Goal: Task Accomplishment & Management: Complete application form

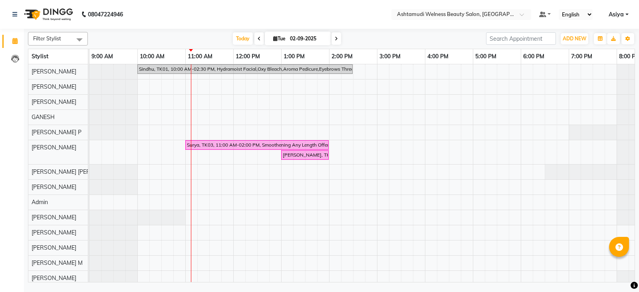
click at [507, 4] on nav "08047224946 Select Location × Ashtamudi Welness Beauty Salon, Chinnakkada Defau…" at bounding box center [319, 14] width 639 height 29
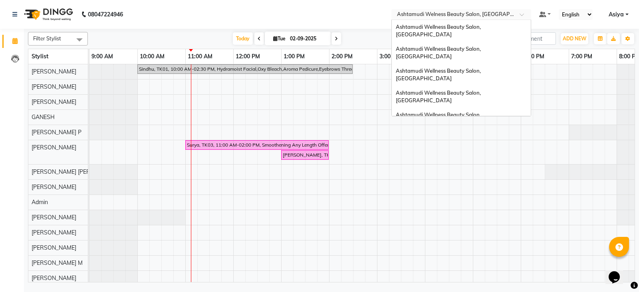
click at [508, 10] on div "× Ashtamudi Welness Beauty Salon, [GEOGRAPHIC_DATA]" at bounding box center [457, 14] width 120 height 8
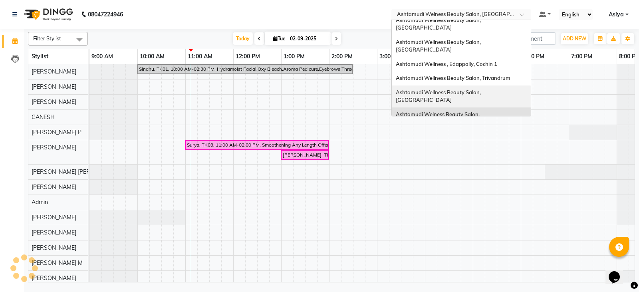
scroll to position [30, 0]
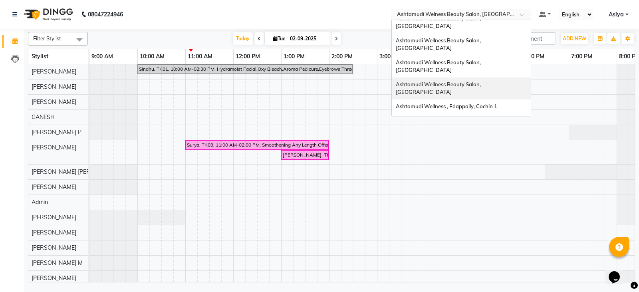
click at [482, 81] on span "Ashtamudi Wellness Beauty Salon, [GEOGRAPHIC_DATA]" at bounding box center [439, 88] width 86 height 14
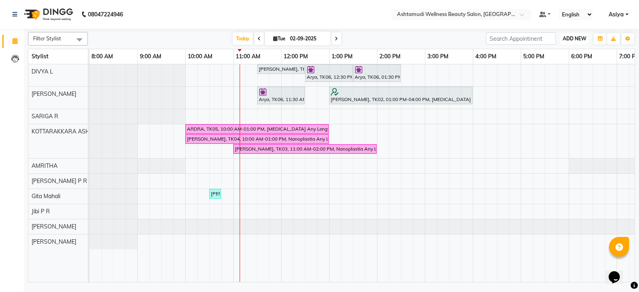
click at [568, 40] on span "ADD NEW" at bounding box center [574, 39] width 24 height 6
click at [550, 53] on button "Add Appointment" at bounding box center [556, 54] width 63 height 10
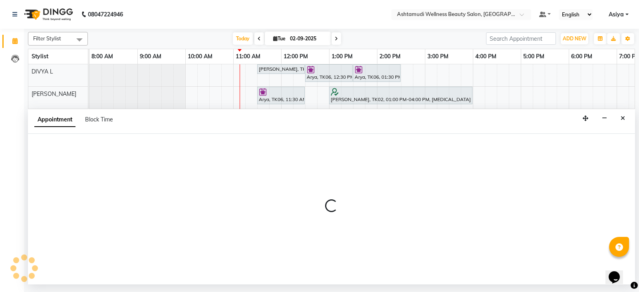
select select "540"
select select "tentative"
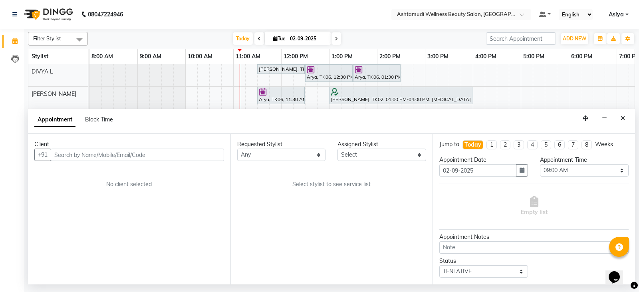
click at [85, 158] on input "text" at bounding box center [137, 154] width 173 height 12
type input "9778492450"
click at [214, 160] on button "Add Client" at bounding box center [207, 154] width 33 height 12
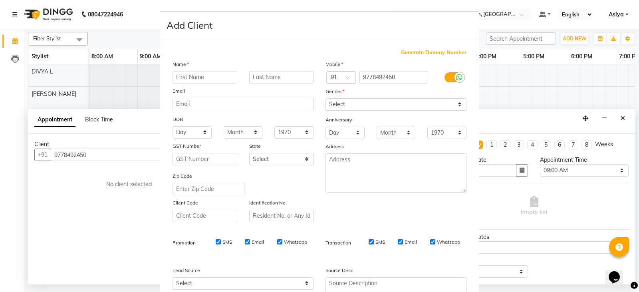
click at [199, 80] on input "text" at bounding box center [204, 77] width 65 height 12
type input "Anupama"
click at [353, 101] on select "Select Male Female Other Prefer Not To Say" at bounding box center [395, 104] width 141 height 12
click at [325, 98] on select "Select Male Female Other Prefer Not To Say" at bounding box center [395, 104] width 141 height 12
drag, startPoint x: 356, startPoint y: 103, endPoint x: 356, endPoint y: 109, distance: 6.0
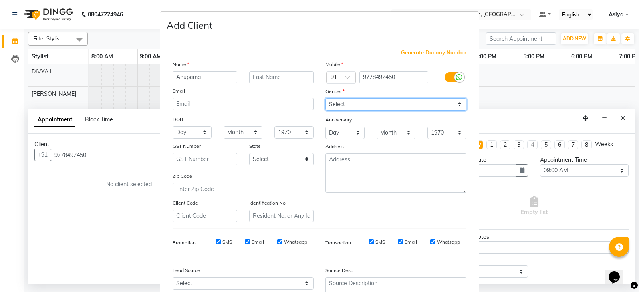
click at [356, 103] on select "Select Male Female Other Prefer Not To Say" at bounding box center [395, 104] width 141 height 12
select select "female"
click at [325, 98] on select "Select Male Female Other Prefer Not To Say" at bounding box center [395, 104] width 141 height 12
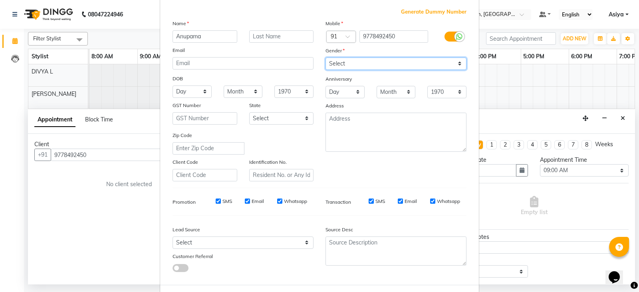
scroll to position [77, 0]
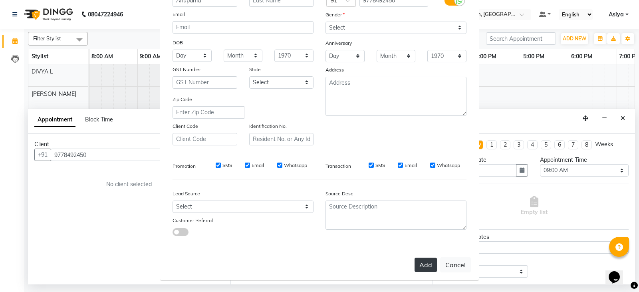
click at [429, 269] on button "Add" at bounding box center [425, 264] width 22 height 14
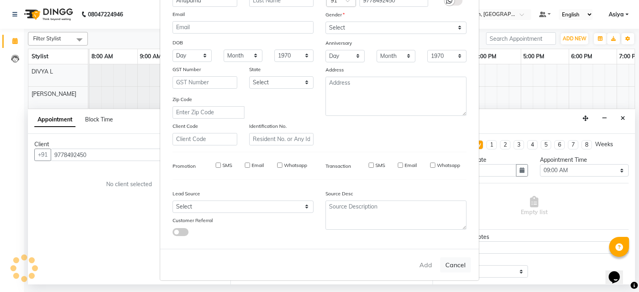
type input "97******50"
select select
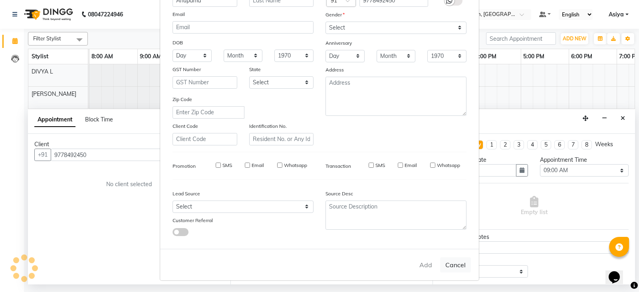
select select
checkbox input "false"
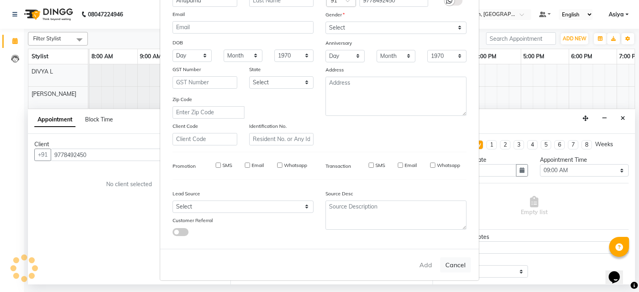
checkbox input "false"
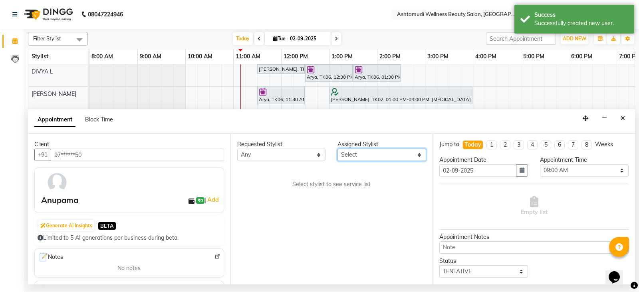
click at [371, 154] on select "Select AMRITHA DIVYA L Gita Mahali Jibi P R Karina Darjee KOTTARAKKARA ASHTAMUD…" at bounding box center [381, 154] width 89 height 12
select select "27462"
click at [337, 148] on select "Select AMRITHA DIVYA L Gita Mahali Jibi P R Karina Darjee KOTTARAKKARA ASHTAMUD…" at bounding box center [381, 154] width 89 height 12
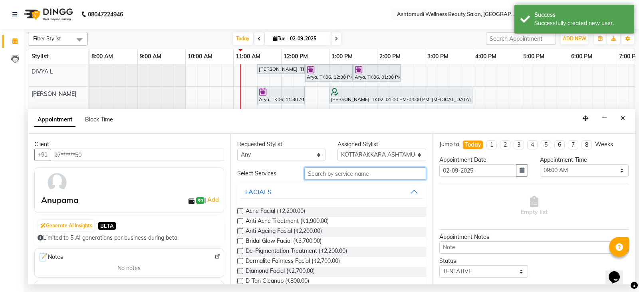
click at [360, 176] on input "text" at bounding box center [365, 173] width 122 height 12
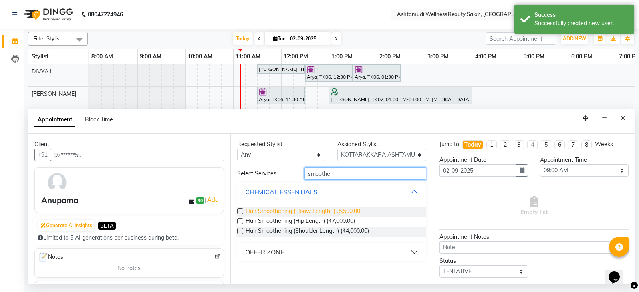
type input "smoothe"
click at [294, 212] on span "Hair Smoothening (Elbow Length) (₹5,500.00)" at bounding box center [303, 212] width 116 height 10
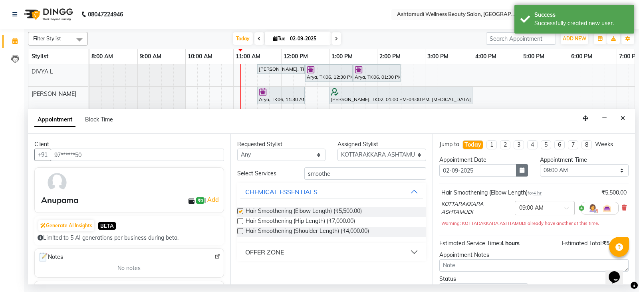
checkbox input "false"
click at [573, 171] on select "Select 09:00 AM 09:15 AM 09:30 AM 09:45 AM 10:00 AM 10:15 AM 10:30 AM 10:45 AM …" at bounding box center [584, 170] width 89 height 12
select select "660"
click at [540, 164] on select "Select 09:00 AM 09:15 AM 09:30 AM 09:45 AM 10:00 AM 10:15 AM 10:30 AM 10:45 AM …" at bounding box center [584, 170] width 89 height 12
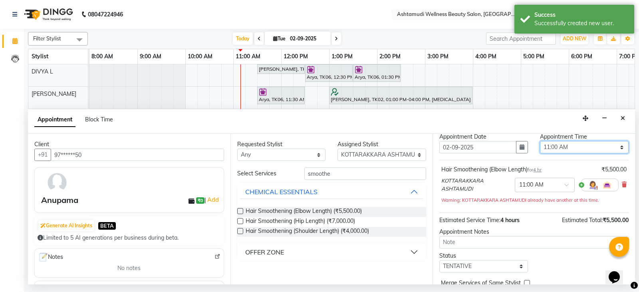
scroll to position [61, 0]
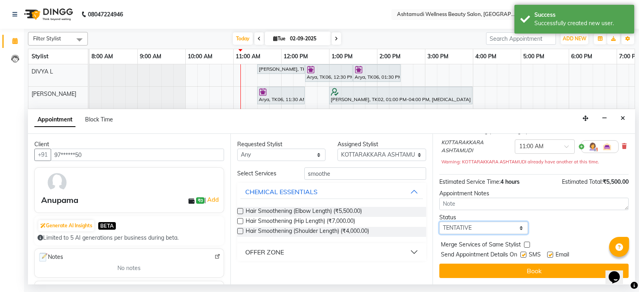
click at [461, 231] on select "Select TENTATIVE CONFIRM CHECK-IN UPCOMING" at bounding box center [483, 228] width 89 height 12
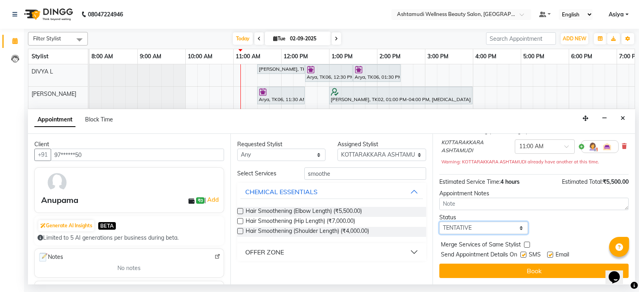
select select "confirm booking"
click at [439, 222] on select "Select TENTATIVE CONFIRM CHECK-IN UPCOMING" at bounding box center [483, 228] width 89 height 12
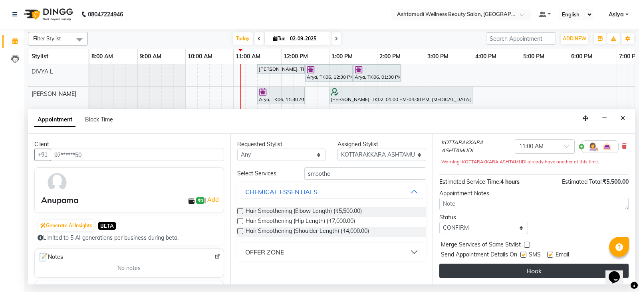
click at [472, 270] on button "Book" at bounding box center [533, 270] width 189 height 14
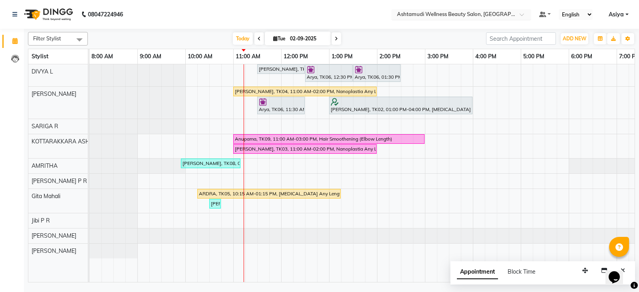
click at [451, 18] on input "text" at bounding box center [453, 15] width 116 height 8
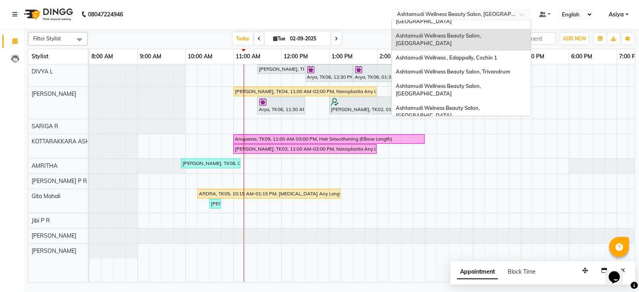
scroll to position [80, 0]
click at [461, 104] on span "Ashtamudi Welness Beauty Salon, [GEOGRAPHIC_DATA]" at bounding box center [438, 111] width 85 height 14
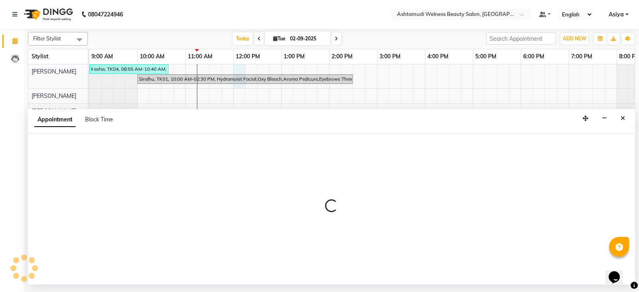
select select "25963"
select select "tentative"
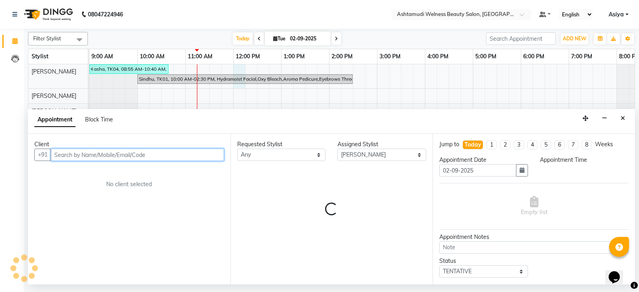
select select "720"
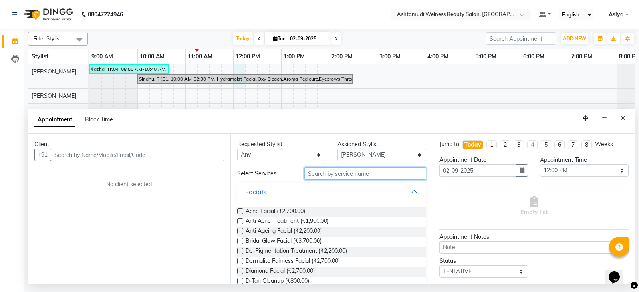
click at [350, 175] on input "text" at bounding box center [365, 173] width 122 height 12
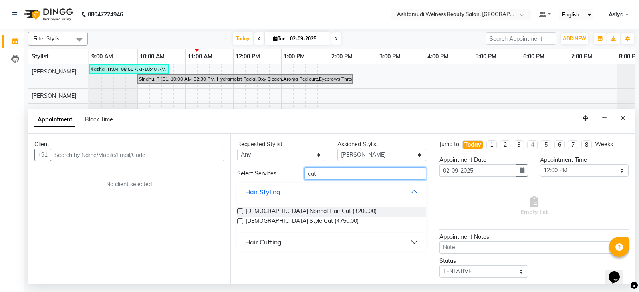
type input "cut"
click at [306, 251] on div "Hair Cutting" at bounding box center [331, 242] width 189 height 18
click at [307, 249] on button "Hair Cutting" at bounding box center [331, 242] width 183 height 14
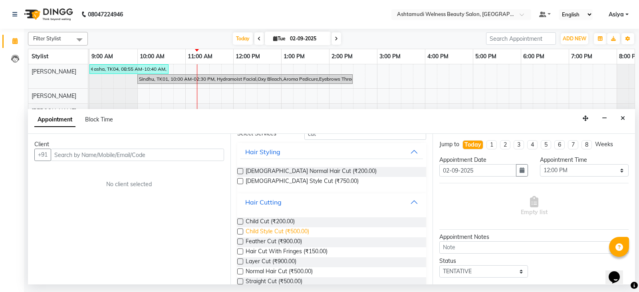
scroll to position [65, 0]
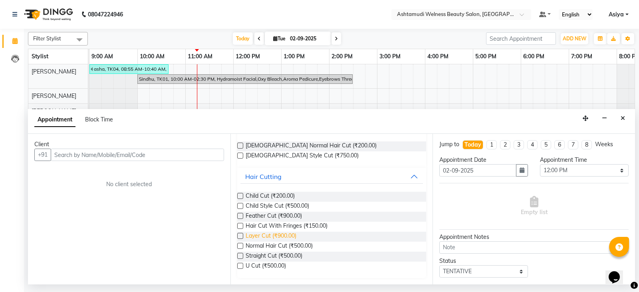
click at [263, 233] on span "Layer Cut (₹900.00)" at bounding box center [270, 237] width 51 height 10
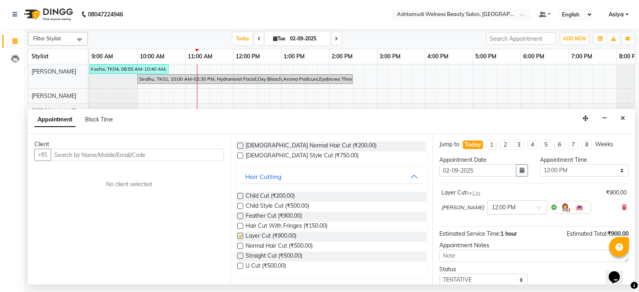
checkbox input "false"
click at [584, 172] on select "Select 10:00 AM 10:15 AM 10:30 AM 10:45 AM 11:00 AM 11:15 AM 11:30 AM 11:45 AM …" at bounding box center [584, 170] width 89 height 12
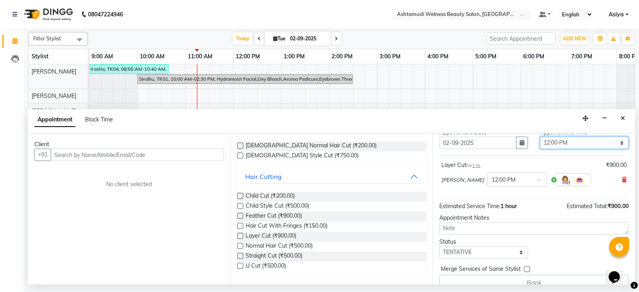
scroll to position [40, 0]
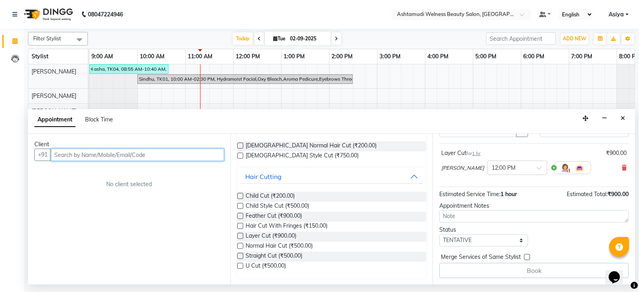
click at [158, 151] on input "text" at bounding box center [137, 154] width 173 height 12
paste input "9207989211"
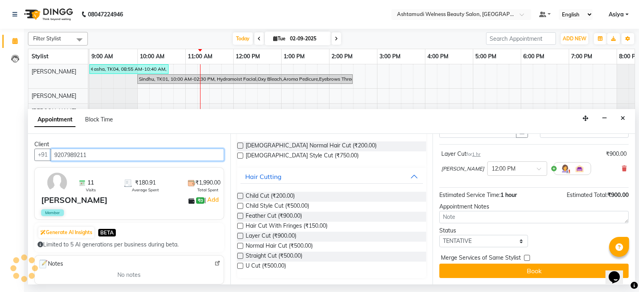
scroll to position [39, 0]
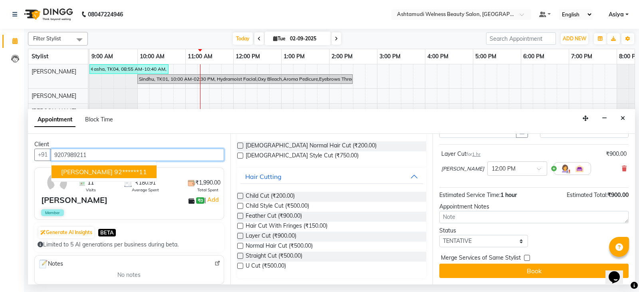
click at [117, 168] on ngb-highlight "92******11" at bounding box center [130, 172] width 33 height 8
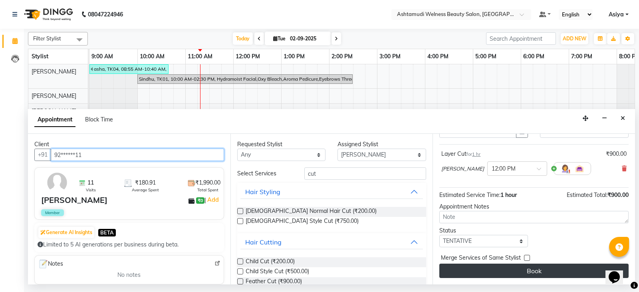
type input "92******11"
click at [521, 272] on button "Book" at bounding box center [533, 270] width 189 height 14
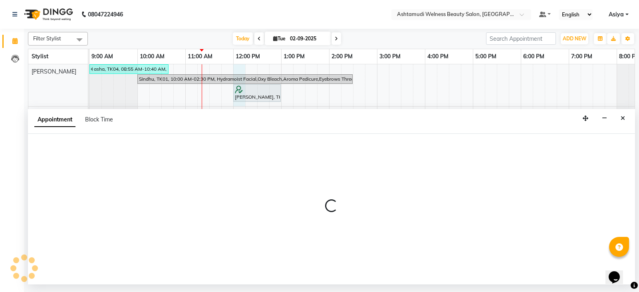
select select "25963"
select select "tentative"
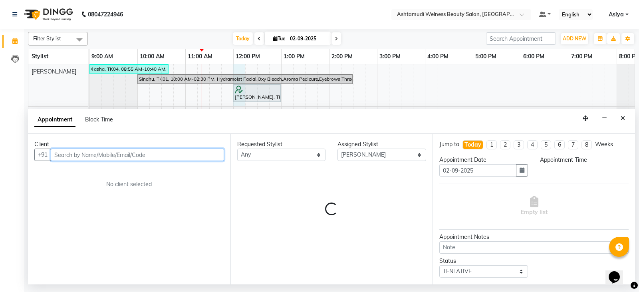
select select "720"
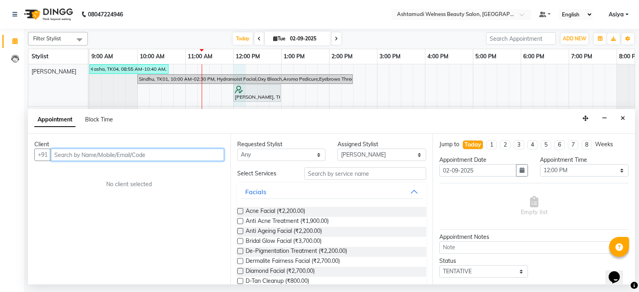
click at [194, 157] on input "text" at bounding box center [137, 154] width 173 height 12
paste input "9207989211"
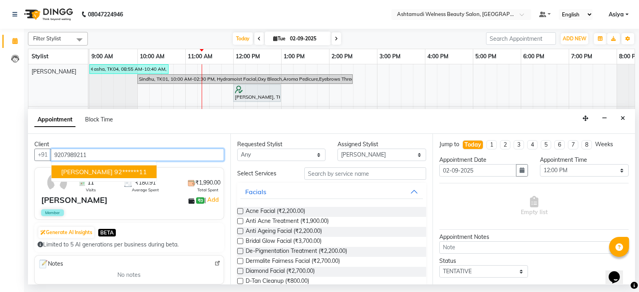
click at [82, 167] on button "Aathira 92******11" at bounding box center [103, 171] width 105 height 13
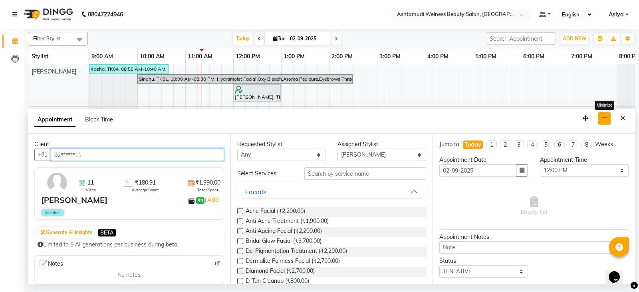
type input "92******11"
click at [602, 116] on icon "button" at bounding box center [604, 118] width 5 height 6
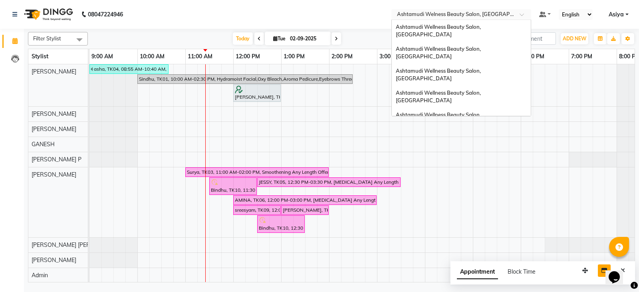
click at [504, 14] on input "text" at bounding box center [453, 15] width 116 height 8
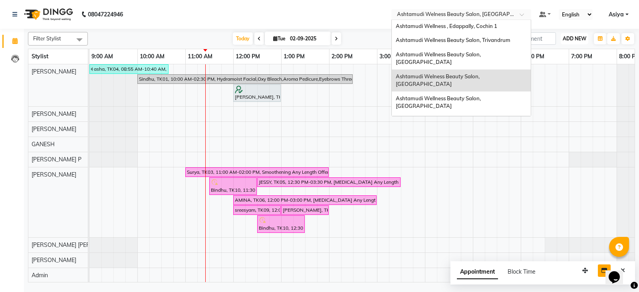
click at [575, 37] on span "ADD NEW" at bounding box center [574, 39] width 24 height 6
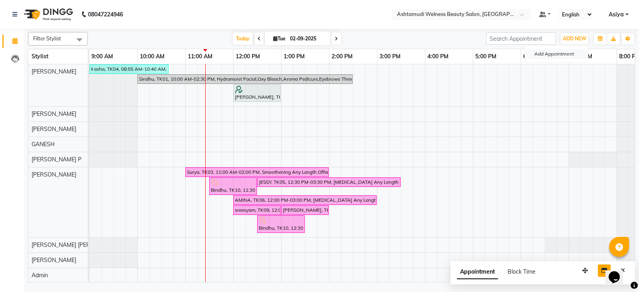
click at [562, 54] on button "Add Appointment" at bounding box center [556, 54] width 63 height 10
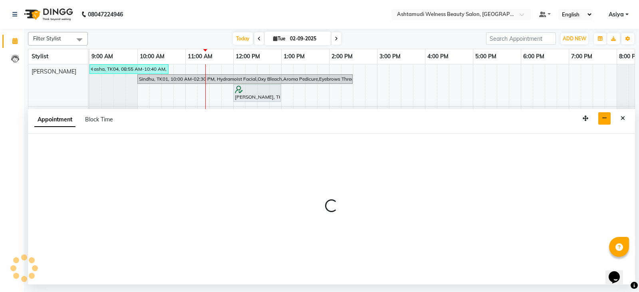
select select "600"
select select "tentative"
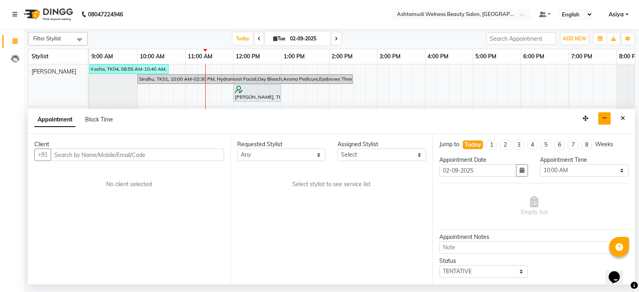
click at [98, 158] on input "text" at bounding box center [137, 154] width 173 height 12
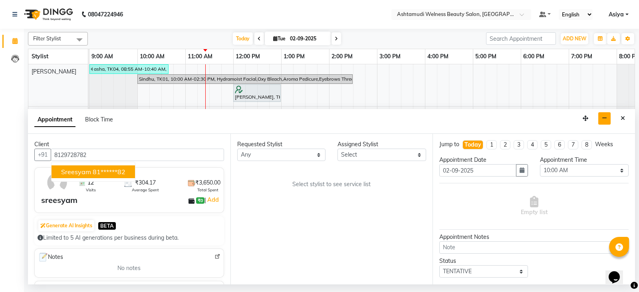
click at [98, 172] on ngb-highlight "81******82" at bounding box center [109, 172] width 33 height 8
type input "81******82"
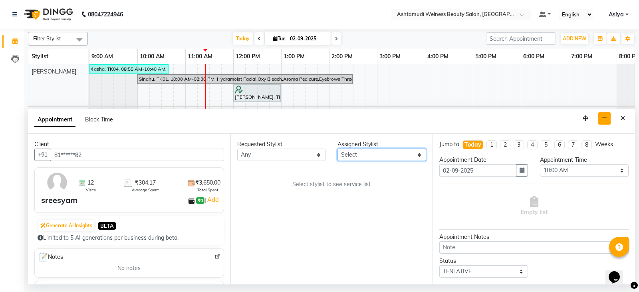
click at [360, 154] on select "Select ADITHYA TAMANG Admin ALTHAF Anitha ATHIRA SANAL BETZA M BINU DEVIKA GANE…" at bounding box center [381, 154] width 89 height 12
select select "25976"
click at [337, 148] on select "Select ADITHYA TAMANG Admin ALTHAF Anitha ATHIRA SANAL BETZA M BINU DEVIKA GANE…" at bounding box center [381, 154] width 89 height 12
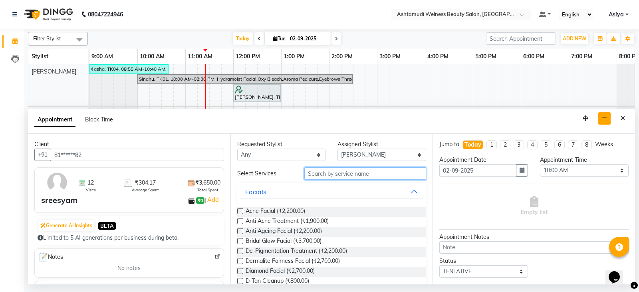
click at [322, 177] on input "text" at bounding box center [365, 173] width 122 height 12
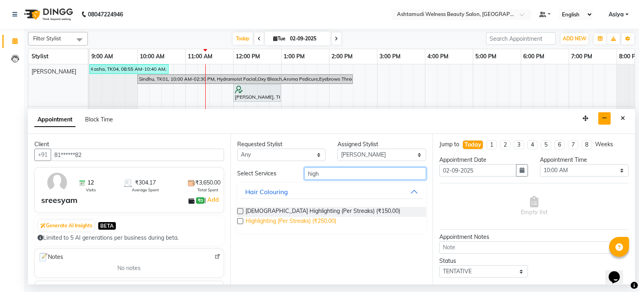
type input "high"
click at [292, 224] on span "Highlighting (Per Streaks) (₹250.00)" at bounding box center [290, 222] width 91 height 10
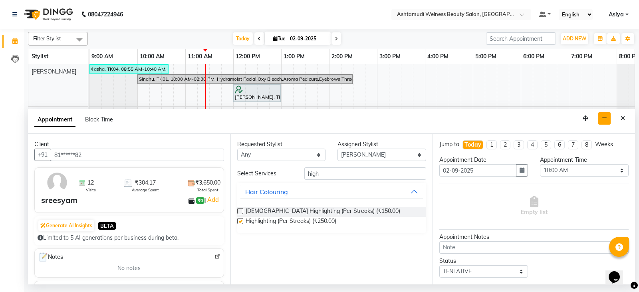
checkbox input "false"
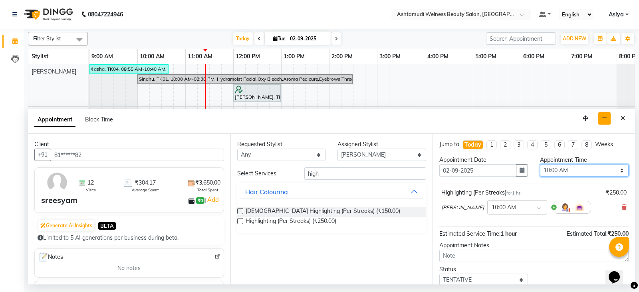
click at [575, 167] on select "Select 10:00 AM 10:15 AM 10:30 AM 10:45 AM 11:00 AM 11:15 AM 11:30 AM 11:45 AM …" at bounding box center [584, 170] width 89 height 12
select select "780"
click at [540, 164] on select "Select 10:00 AM 10:15 AM 10:30 AM 10:45 AM 11:00 AM 11:15 AM 11:30 AM 11:45 AM …" at bounding box center [584, 170] width 89 height 12
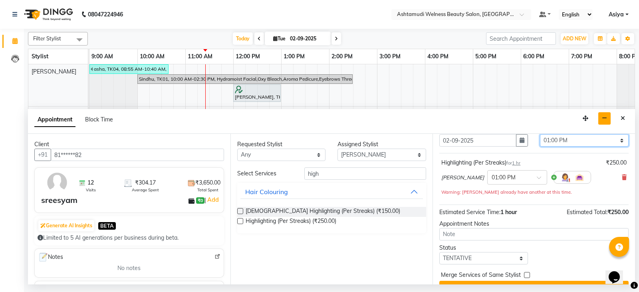
scroll to position [47, 0]
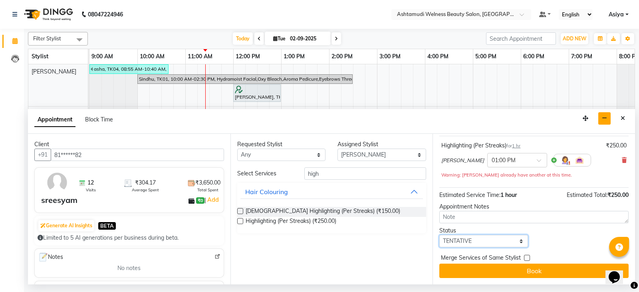
drag, startPoint x: 480, startPoint y: 244, endPoint x: 477, endPoint y: 240, distance: 5.5
click at [480, 244] on select "Select TENTATIVE CONFIRM CHECK-IN UPCOMING" at bounding box center [483, 241] width 89 height 12
select select "confirm booking"
click at [439, 235] on select "Select TENTATIVE CONFIRM CHECK-IN UPCOMING" at bounding box center [483, 241] width 89 height 12
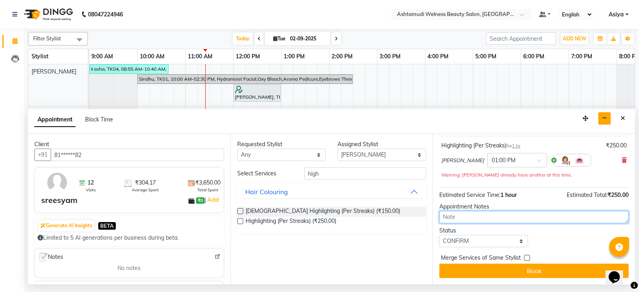
click at [471, 220] on textarea at bounding box center [533, 217] width 189 height 12
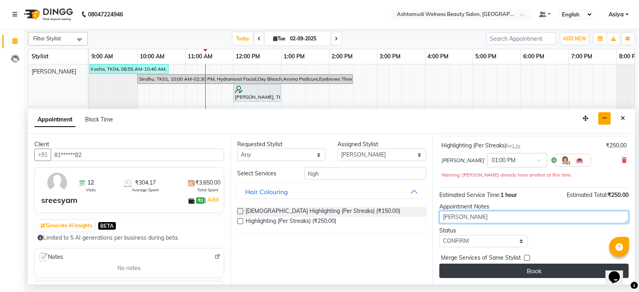
type textarea "devika"
click at [483, 268] on button "Book" at bounding box center [533, 270] width 189 height 14
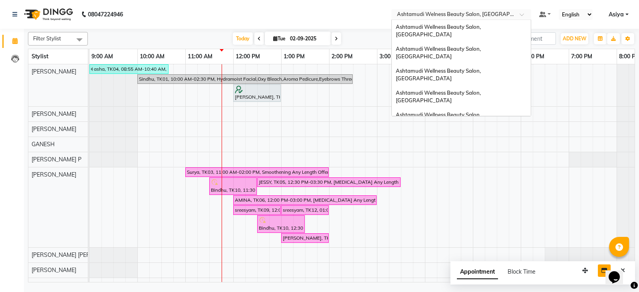
click at [488, 17] on input "text" at bounding box center [453, 15] width 116 height 8
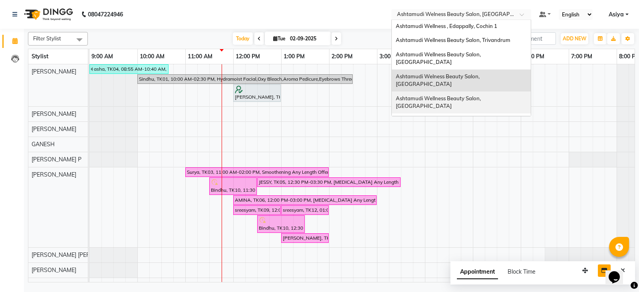
click at [482, 95] on span "Ashtamudi Wellness Beauty Salon, [GEOGRAPHIC_DATA]" at bounding box center [439, 102] width 86 height 14
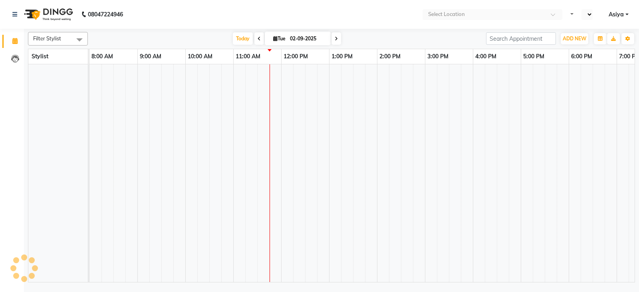
select select "en"
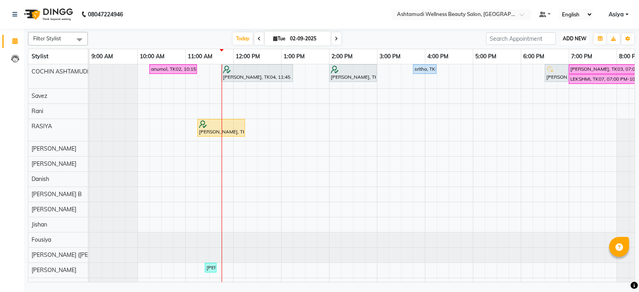
click at [574, 36] on span "ADD NEW" at bounding box center [574, 39] width 24 height 6
click at [571, 50] on button "Add Appointment" at bounding box center [556, 54] width 63 height 10
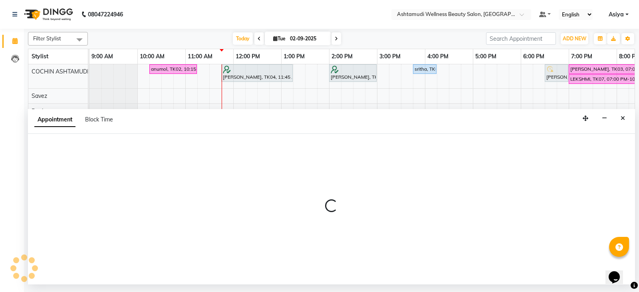
select select "tentative"
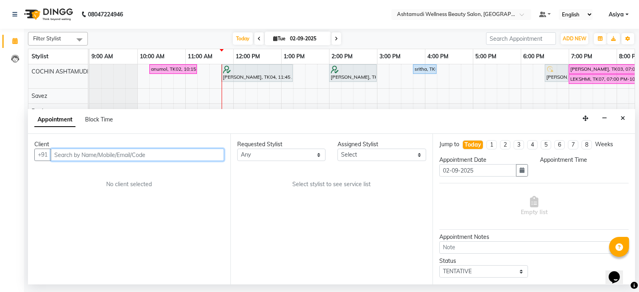
select select "600"
click at [97, 151] on input "text" at bounding box center [137, 154] width 173 height 12
paste input "9895289506"
type input "9895289506"
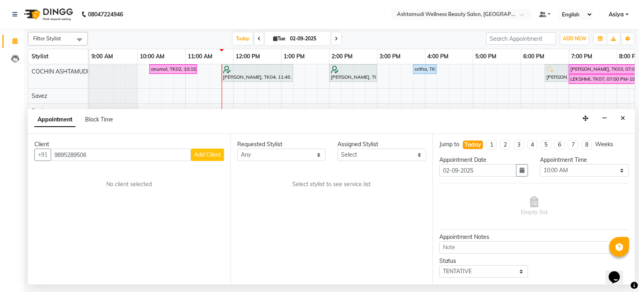
click at [199, 157] on span "Add Client" at bounding box center [207, 154] width 27 height 7
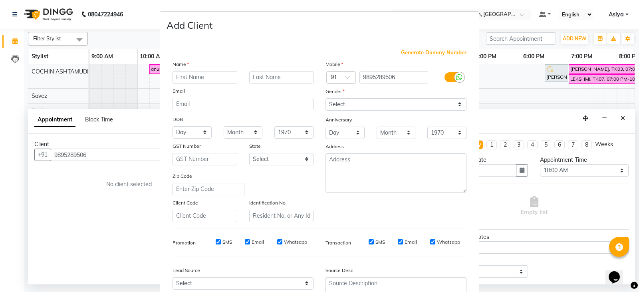
click at [201, 81] on input "text" at bounding box center [204, 77] width 65 height 12
type input "/"
type input "Aishwarya"
click at [342, 105] on select "Select Male Female Other Prefer Not To Say" at bounding box center [395, 104] width 141 height 12
select select "female"
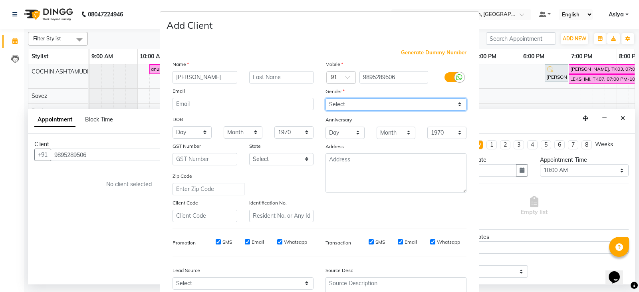
click at [325, 98] on select "Select Male Female Other Prefer Not To Say" at bounding box center [395, 104] width 141 height 12
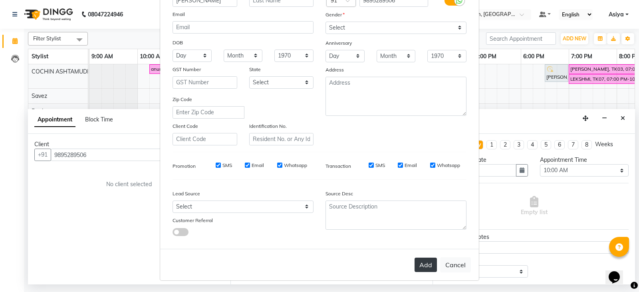
click at [432, 264] on button "Add" at bounding box center [425, 264] width 22 height 14
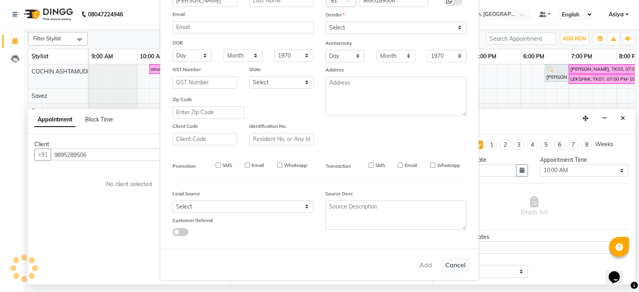
type input "98******06"
select select
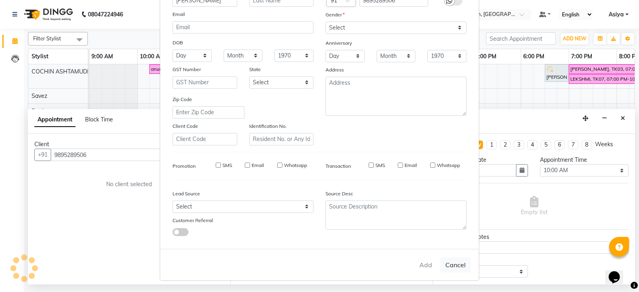
select select
checkbox input "false"
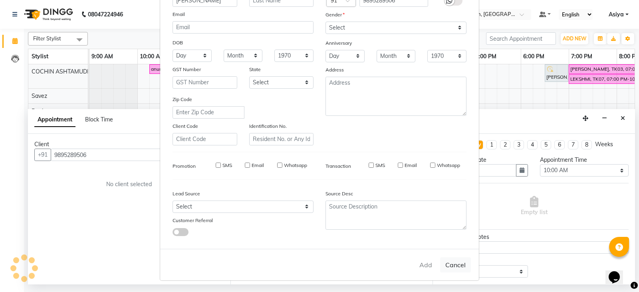
checkbox input "false"
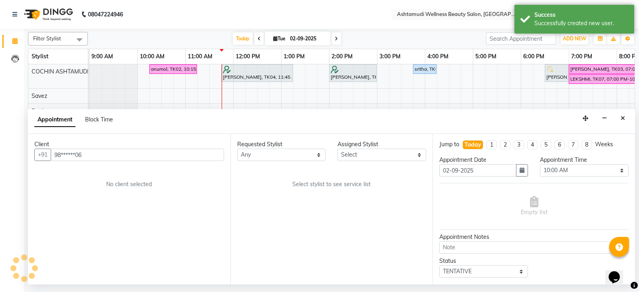
scroll to position [0, 0]
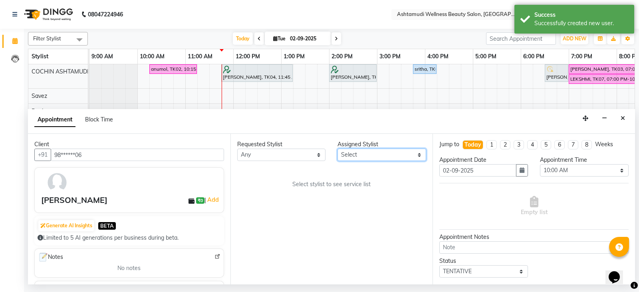
click at [359, 158] on select "Select Aiswarya B Ankith(URAJ) BINU MANGAR COCHIN ASHTAMUDI Danish Diksha Thapa…" at bounding box center [381, 154] width 89 height 12
select select "27313"
click at [337, 148] on select "Select Aiswarya B Ankith(URAJ) BINU MANGAR COCHIN ASHTAMUDI Danish Diksha Thapa…" at bounding box center [381, 154] width 89 height 12
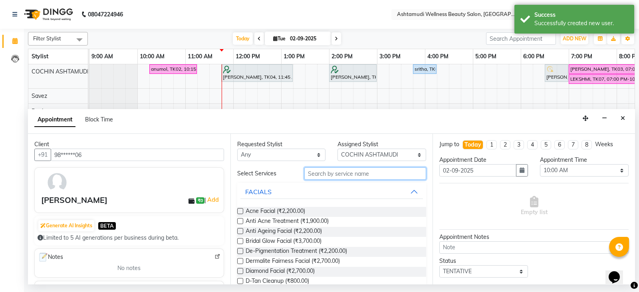
click at [326, 174] on input "text" at bounding box center [365, 173] width 122 height 12
click at [315, 175] on input "text" at bounding box center [365, 173] width 122 height 12
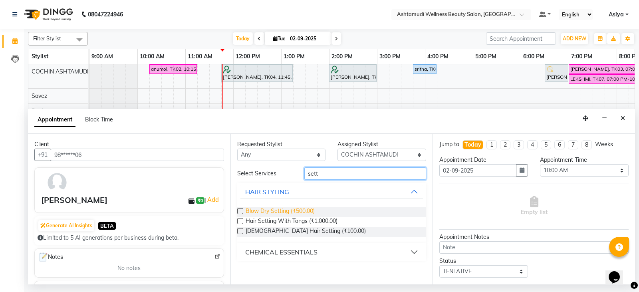
type input "sett"
click at [289, 215] on span "Blow Dry Setting (₹500.00)" at bounding box center [279, 212] width 69 height 10
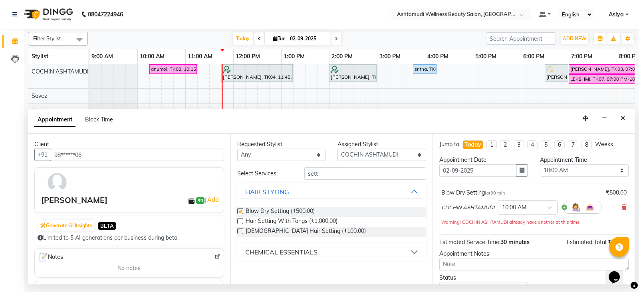
checkbox input "false"
click at [552, 170] on select "Select 10:00 AM 10:15 AM 10:30 AM 10:45 AM 11:00 AM 11:15 AM 11:30 AM 11:45 AM …" at bounding box center [584, 170] width 89 height 12
drag, startPoint x: 322, startPoint y: 172, endPoint x: 284, endPoint y: 182, distance: 39.1
click at [284, 182] on div "Select Services sett HAIR STYLING Blow Dry Setting (₹500.00) Hair Setting With …" at bounding box center [331, 213] width 189 height 93
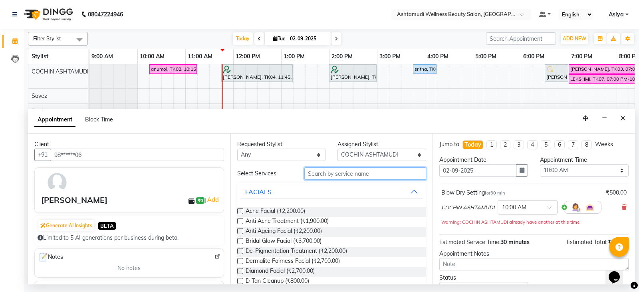
type input "c"
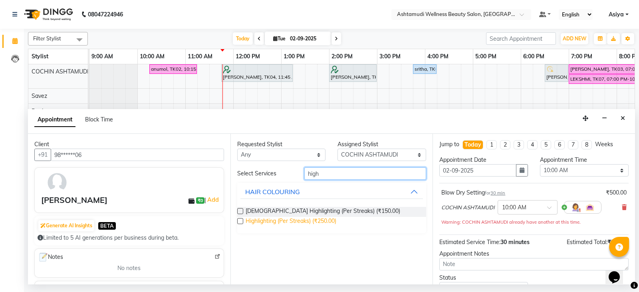
type input "high"
click at [270, 219] on span "Highlighting (Per Streaks) (₹250.00)" at bounding box center [290, 222] width 91 height 10
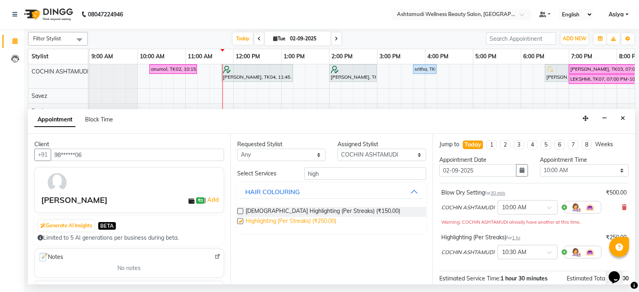
checkbox input "false"
click at [561, 171] on select "Select 10:00 AM 10:15 AM 10:30 AM 10:45 AM 11:00 AM 11:15 AM 11:30 AM 11:45 AM …" at bounding box center [584, 170] width 89 height 12
select select "750"
click at [540, 164] on select "Select 10:00 AM 10:15 AM 10:30 AM 10:45 AM 11:00 AM 11:15 AM 11:30 AM 11:45 AM …" at bounding box center [584, 170] width 89 height 12
click at [557, 175] on select "Select 10:00 AM 10:15 AM 10:30 AM 10:45 AM 11:00 AM 11:15 AM 11:30 AM 11:45 AM …" at bounding box center [584, 170] width 89 height 12
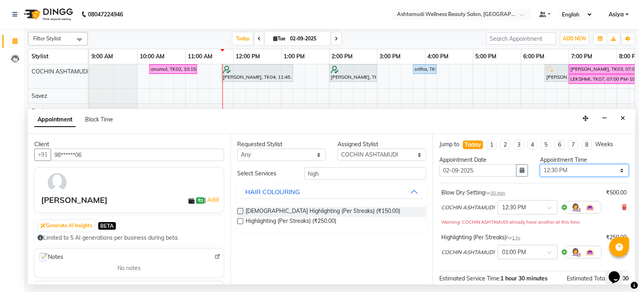
click at [540, 164] on select "Select 10:00 AM 10:15 AM 10:30 AM 10:45 AM 11:00 AM 11:15 AM 11:30 AM 11:45 AM …" at bounding box center [584, 170] width 89 height 12
click at [523, 167] on button "button" at bounding box center [522, 170] width 12 height 12
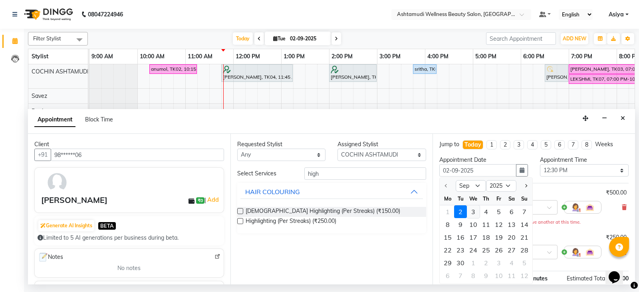
click at [476, 214] on div "3" at bounding box center [473, 211] width 13 height 13
type input "03-09-2025"
select select "750"
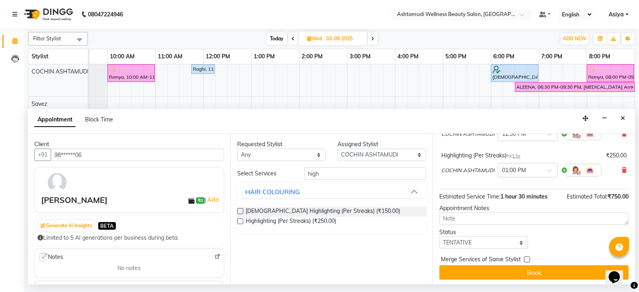
scroll to position [75, 0]
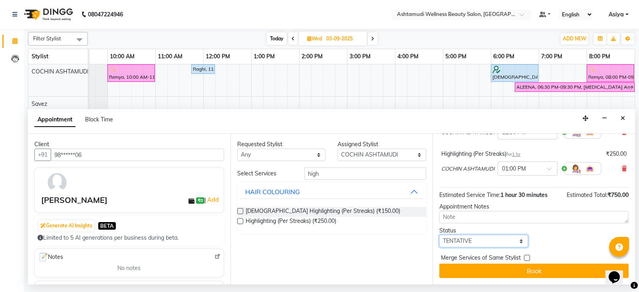
click at [464, 241] on select "Select TENTATIVE CONFIRM UPCOMING" at bounding box center [483, 241] width 89 height 12
select select "confirm booking"
click at [439, 235] on select "Select TENTATIVE CONFIRM UPCOMING" at bounding box center [483, 241] width 89 height 12
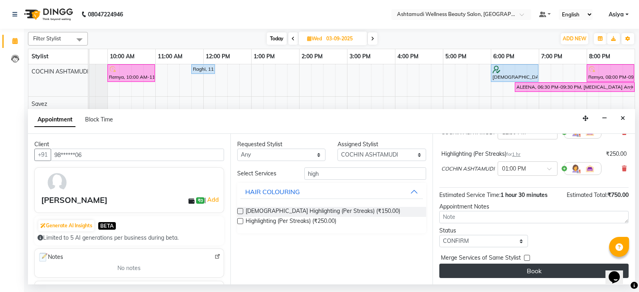
click at [463, 275] on button "Book" at bounding box center [533, 270] width 189 height 14
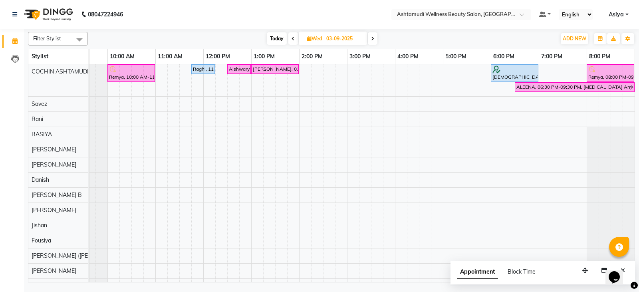
click at [376, 42] on span at bounding box center [373, 38] width 10 height 12
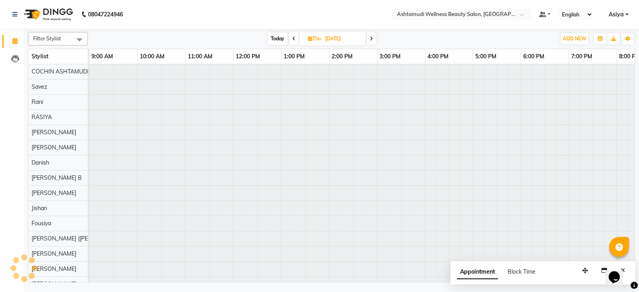
scroll to position [0, 30]
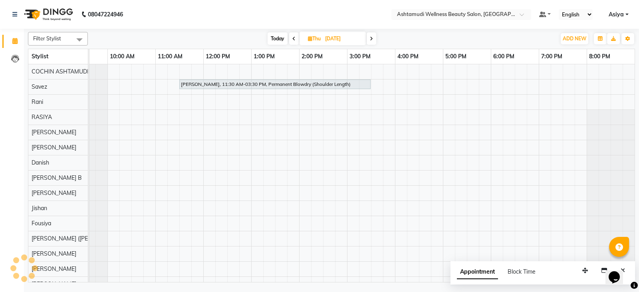
click at [376, 42] on div "Today Thu 04-09-2025" at bounding box center [322, 39] width 110 height 12
click at [370, 42] on span at bounding box center [371, 38] width 10 height 12
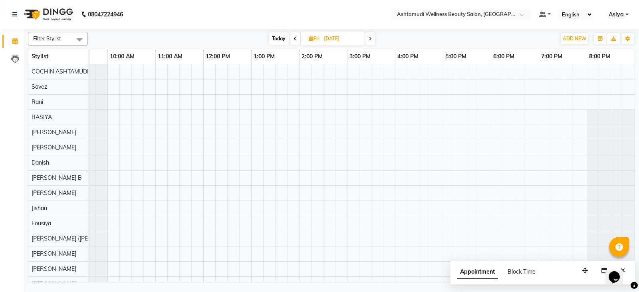
click at [294, 40] on icon at bounding box center [294, 38] width 3 height 5
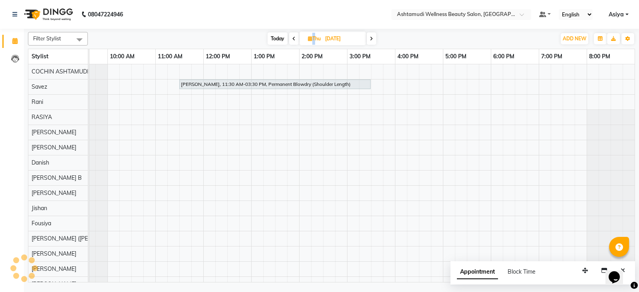
click at [294, 40] on icon at bounding box center [293, 38] width 3 height 5
type input "03-09-2025"
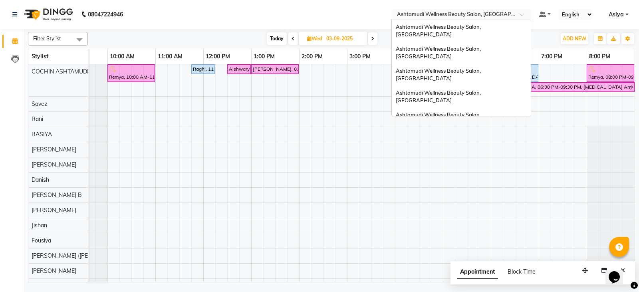
click at [462, 11] on input "text" at bounding box center [453, 15] width 116 height 8
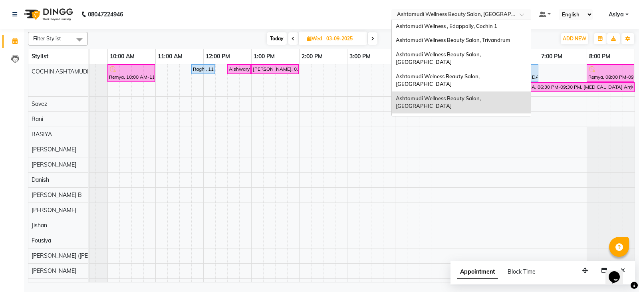
click at [475, 175] on span "Ashtamudi Unisex Salon, Dreams Mall, Dreams Mall Kottiyam" at bounding box center [459, 182] width 127 height 14
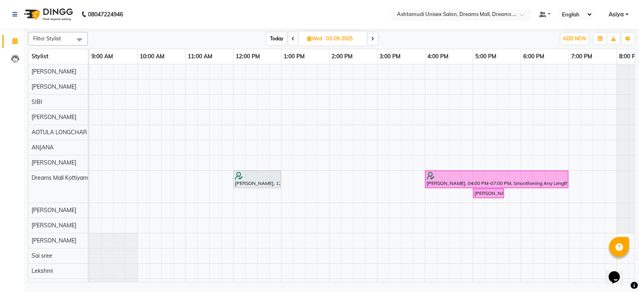
click at [491, 15] on input "text" at bounding box center [453, 15] width 116 height 8
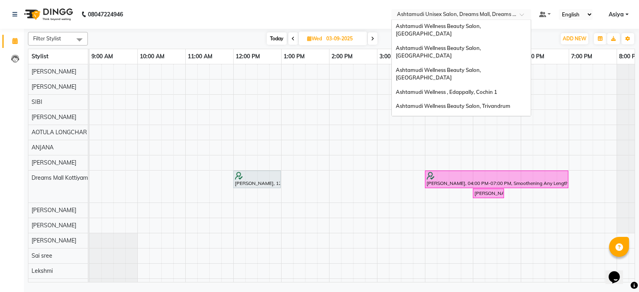
scroll to position [31, 0]
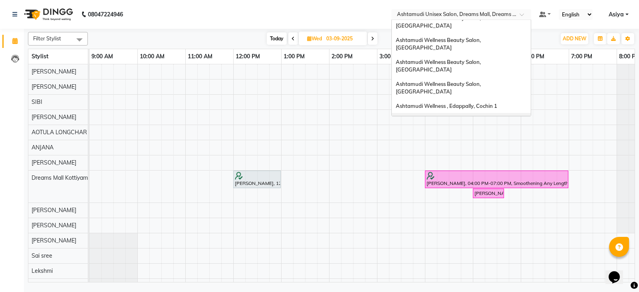
click at [499, 117] on span "Ashtamudi Wellness Beauty Salon, Trivandrum" at bounding box center [453, 120] width 115 height 6
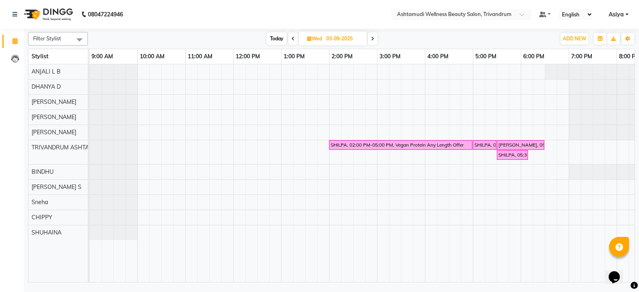
click at [281, 42] on span "Today" at bounding box center [277, 38] width 20 height 12
type input "02-09-2025"
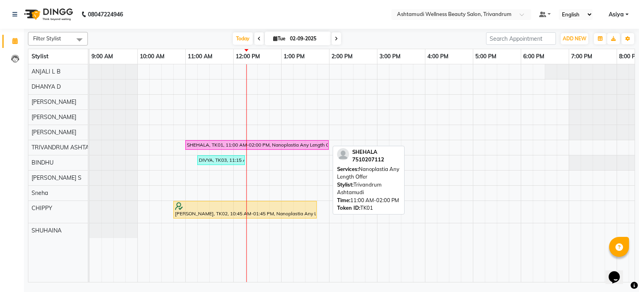
click at [203, 142] on div "SHEHALA, TK01, 11:00 AM-02:00 PM, Nanoplastia Any Length Offer" at bounding box center [257, 144] width 142 height 7
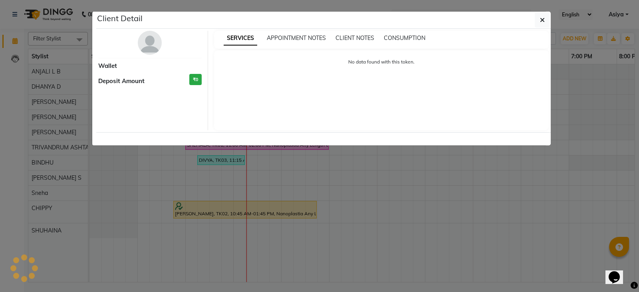
select select "6"
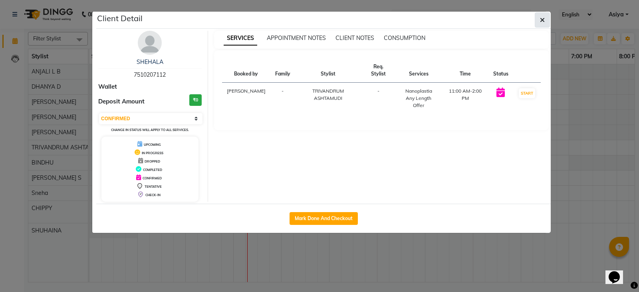
click at [539, 18] on button "button" at bounding box center [542, 19] width 15 height 15
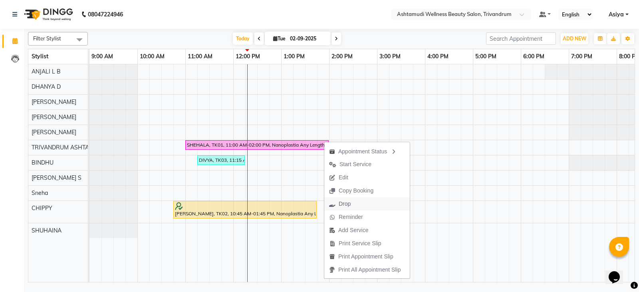
click at [345, 207] on span "Drop" at bounding box center [345, 204] width 12 height 8
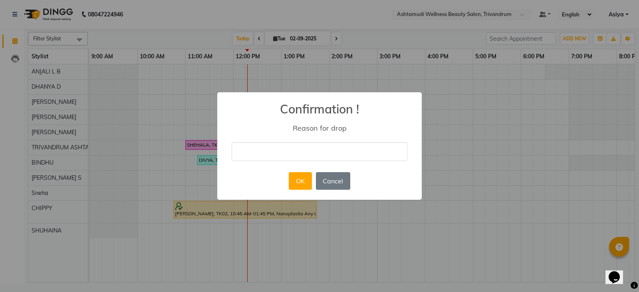
click at [332, 155] on input "text" at bounding box center [320, 151] width 176 height 19
type input "n"
type input "hospital emergency- need to change to kottarakara for another date"
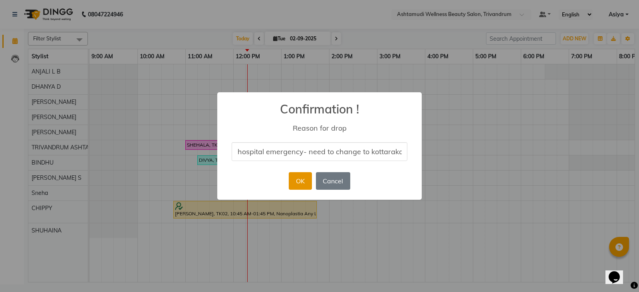
click at [305, 178] on button "OK" at bounding box center [300, 181] width 23 height 18
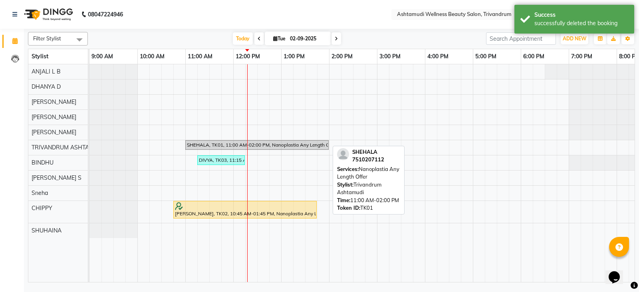
click at [211, 143] on div "SHEHALA, TK01, 11:00 AM-02:00 PM, Nanoplastia Any Length Offer" at bounding box center [257, 144] width 142 height 7
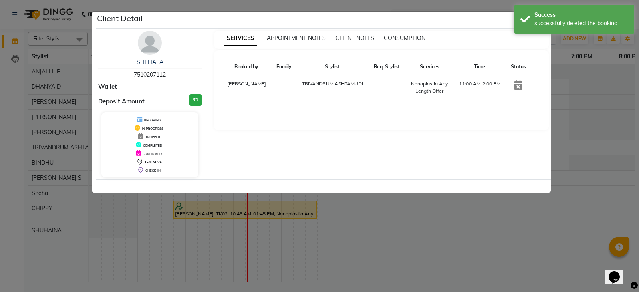
click at [168, 65] on div "SHEHALA" at bounding box center [149, 62] width 103 height 8
drag, startPoint x: 167, startPoint y: 71, endPoint x: 133, endPoint y: 70, distance: 34.7
click at [133, 70] on div "SHEHALA 7510207112" at bounding box center [149, 68] width 103 height 21
copy span "7510207112"
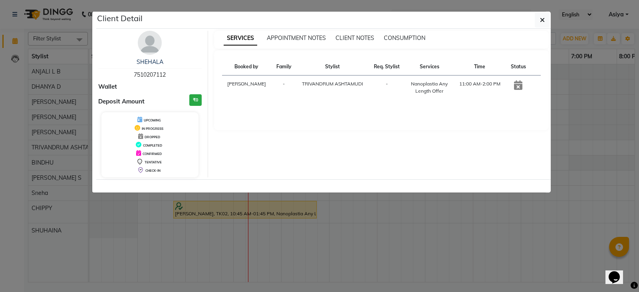
copy span "7510207112"
click at [546, 22] on button "button" at bounding box center [542, 19] width 15 height 15
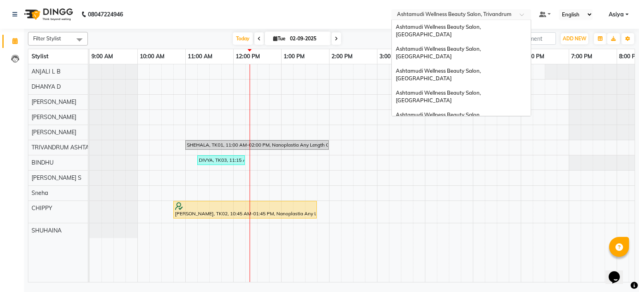
click at [510, 19] on ng-select "Select Location × Ashtamudi Wellness Beauty Salon, Trivandrum Ashtamudi Wellnes…" at bounding box center [461, 14] width 140 height 11
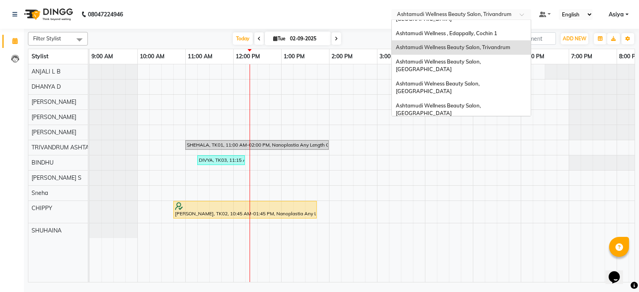
scroll to position [110, 0]
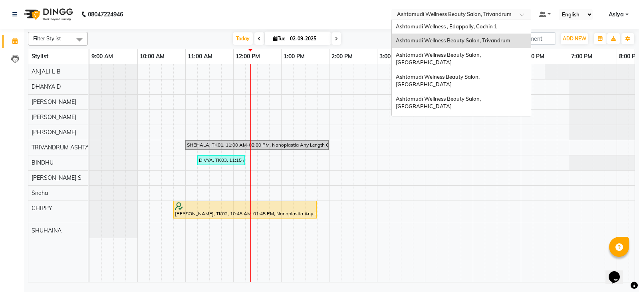
click at [492, 136] on div "Ashtamudi Beauty Lounge, Attingal" at bounding box center [461, 143] width 139 height 14
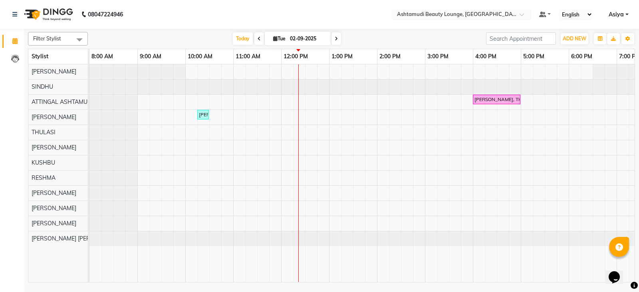
click at [572, 44] on div "ADD NEW Toggle Dropdown Add Appointment" at bounding box center [574, 38] width 29 height 13
click at [571, 36] on span "ADD NEW" at bounding box center [574, 39] width 24 height 6
drag, startPoint x: 561, startPoint y: 52, endPoint x: 554, endPoint y: 53, distance: 7.0
click at [561, 52] on button "Add Appointment" at bounding box center [556, 54] width 63 height 10
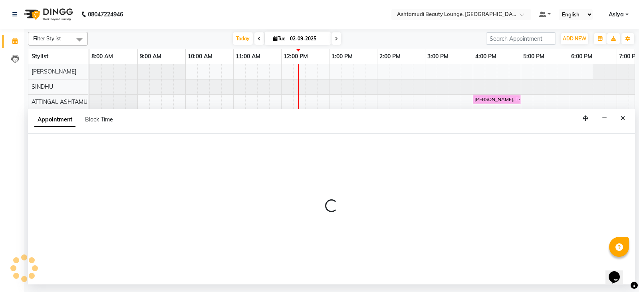
select select "540"
select select "tentative"
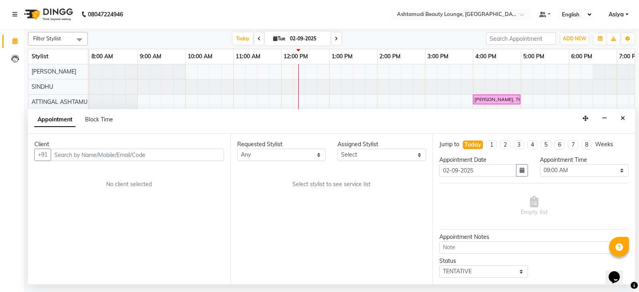
click at [102, 158] on input "text" at bounding box center [137, 154] width 173 height 12
type input "9207774910"
click at [218, 156] on span "Add Client" at bounding box center [207, 154] width 27 height 7
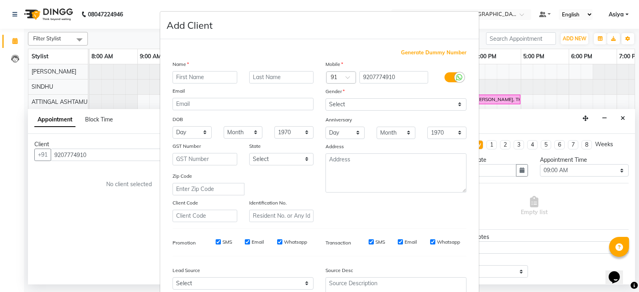
click at [196, 73] on input "text" at bounding box center [204, 77] width 65 height 12
click at [211, 73] on input "text" at bounding box center [204, 77] width 65 height 12
type input "SHEEBA"
click at [349, 103] on select "Select Male Female Other Prefer Not To Say" at bounding box center [395, 104] width 141 height 12
select select "female"
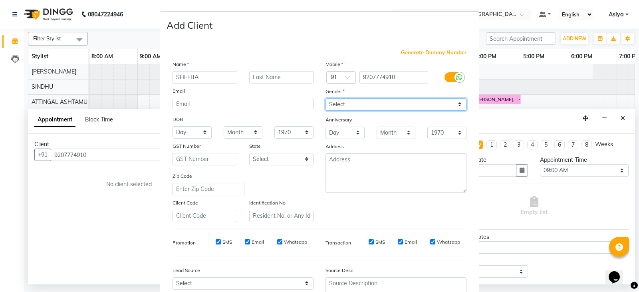
click at [325, 98] on select "Select Male Female Other Prefer Not To Say" at bounding box center [395, 104] width 141 height 12
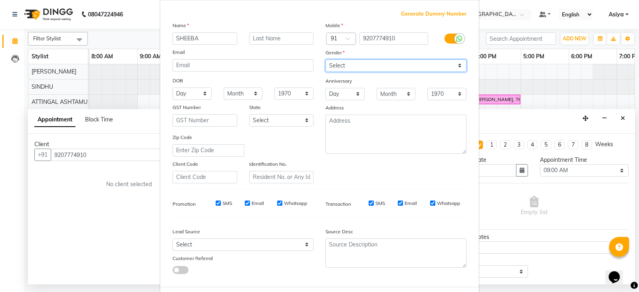
scroll to position [77, 0]
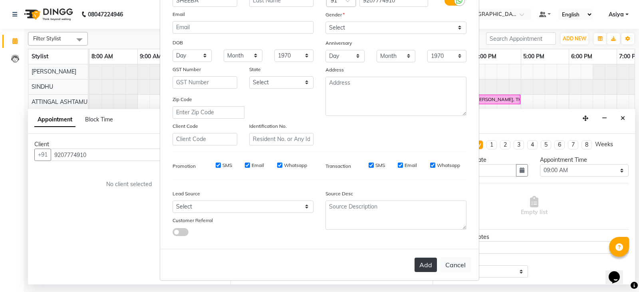
click at [424, 268] on button "Add" at bounding box center [425, 264] width 22 height 14
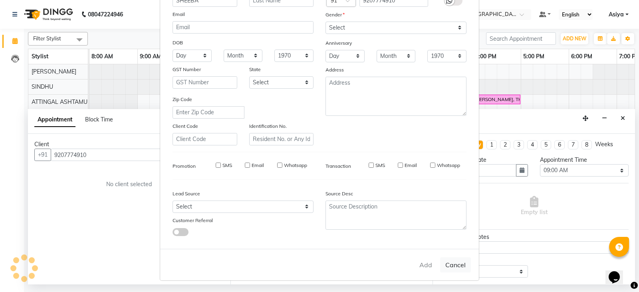
type input "92******10"
select select
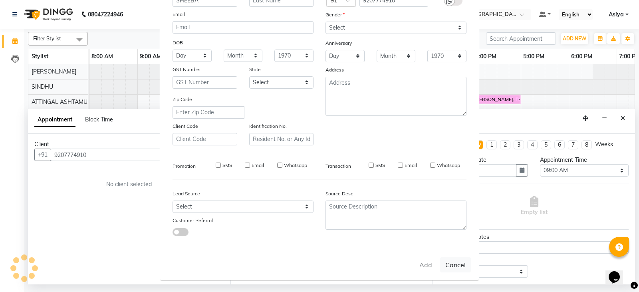
select select
checkbox input "false"
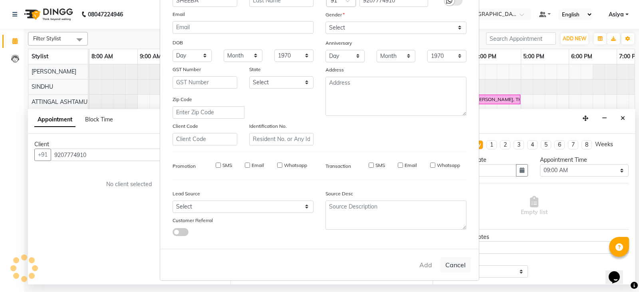
checkbox input "false"
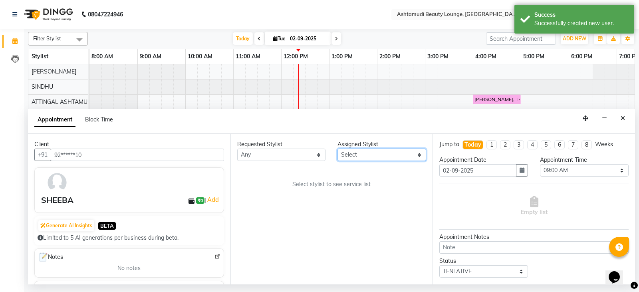
click at [367, 158] on select "Select ABHIRAMI THAMPI ARYA A ARYA G ATTINGAL ASHTAMUDI KUSHBU Leena Jose Marti…" at bounding box center [381, 154] width 89 height 12
select select "27460"
click at [337, 148] on select "Select ABHIRAMI THAMPI ARYA A ARYA G ATTINGAL ASHTAMUDI KUSHBU Leena Jose Marti…" at bounding box center [381, 154] width 89 height 12
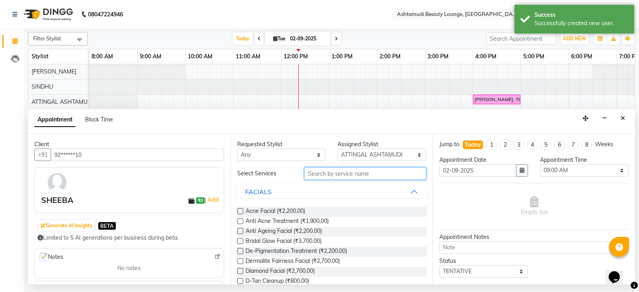
click at [332, 170] on input "text" at bounding box center [365, 173] width 122 height 12
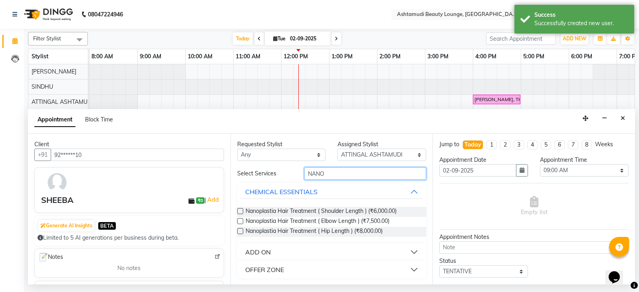
type input "NANO"
click at [285, 268] on button "OFFER ZONE" at bounding box center [331, 269] width 183 height 14
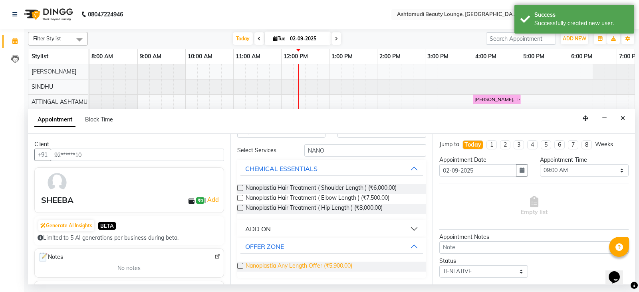
click at [294, 265] on span "Nanoplastia Any Length Offer (₹5,900.00)" at bounding box center [298, 266] width 107 height 10
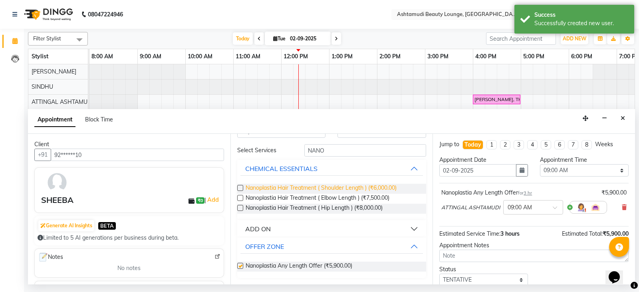
checkbox input "false"
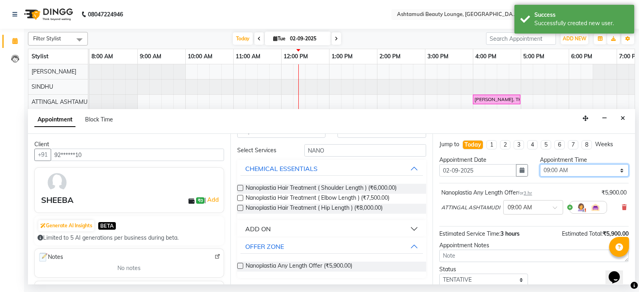
click at [562, 170] on select "Select 09:00 AM 09:15 AM 09:30 AM 09:45 AM 10:00 AM 10:15 AM 10:30 AM 10:45 AM …" at bounding box center [584, 170] width 89 height 12
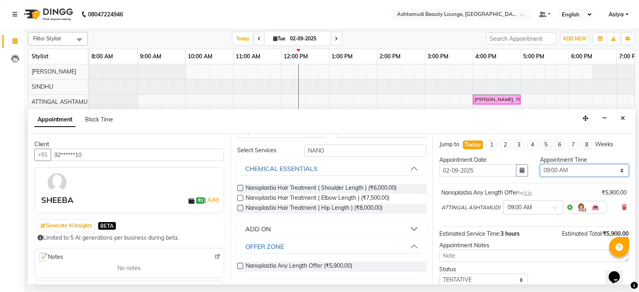
select select "600"
click at [540, 164] on select "Select 09:00 AM 09:15 AM 09:30 AM 09:45 AM 10:00 AM 10:15 AM 10:30 AM 10:45 AM …" at bounding box center [584, 170] width 89 height 12
click at [516, 173] on button "button" at bounding box center [522, 170] width 12 height 12
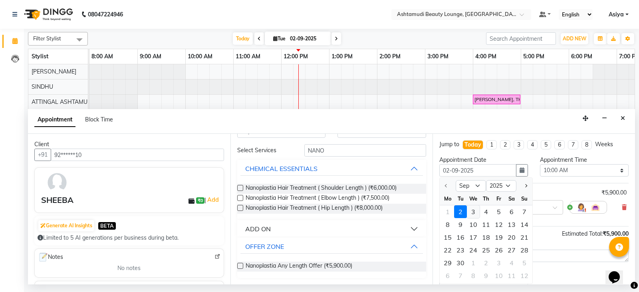
click at [474, 210] on div "3" at bounding box center [473, 211] width 13 height 13
type input "03-09-2025"
select select "600"
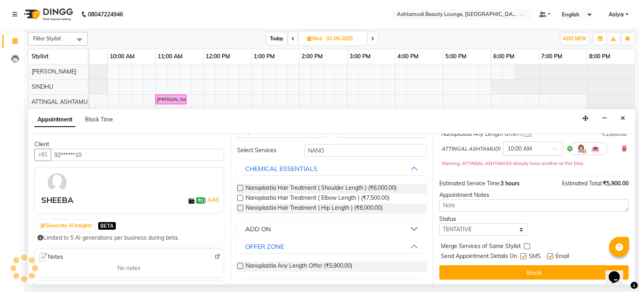
scroll to position [60, 0]
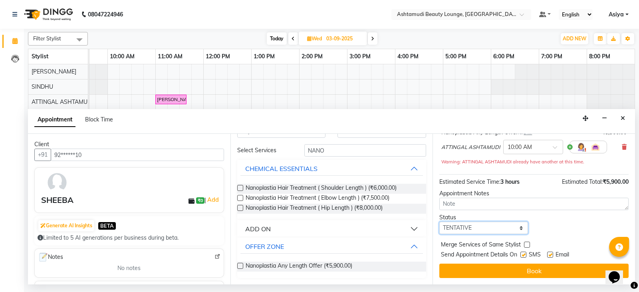
click at [477, 229] on select "Select TENTATIVE CONFIRM UPCOMING" at bounding box center [483, 228] width 89 height 12
select select "confirm booking"
click at [439, 222] on select "Select TENTATIVE CONFIRM UPCOMING" at bounding box center [483, 228] width 89 height 12
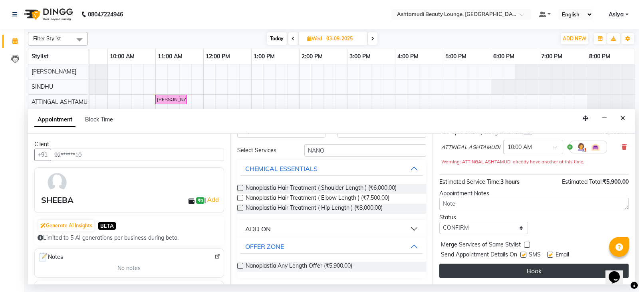
click at [467, 276] on button "Book" at bounding box center [533, 270] width 189 height 14
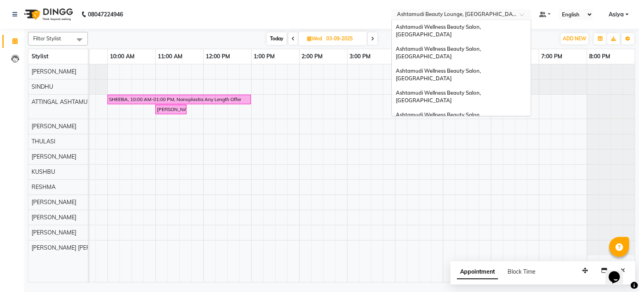
click at [498, 10] on div "Select Location × Ashtamudi Beauty Lounge, Attingal" at bounding box center [461, 14] width 140 height 11
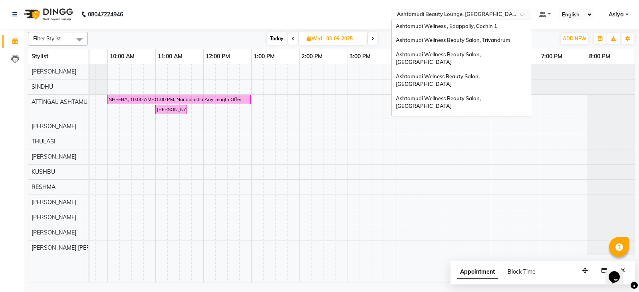
click at [476, 149] on div "Ashtamudi Wellness Beauty Salon, [GEOGRAPHIC_DATA]" at bounding box center [461, 160] width 139 height 22
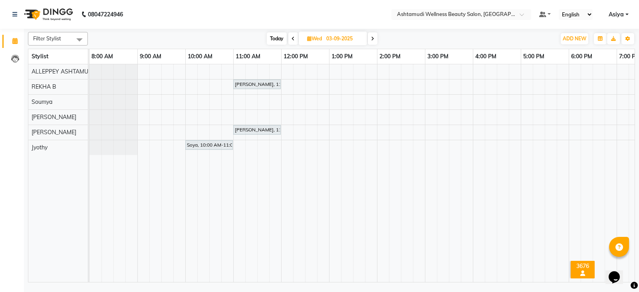
click at [269, 44] on span "Today" at bounding box center [277, 38] width 20 height 12
type input "02-09-2025"
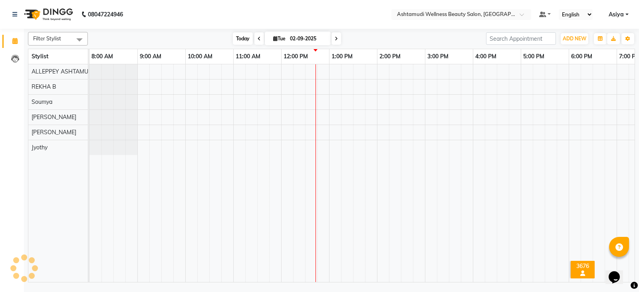
scroll to position [0, 78]
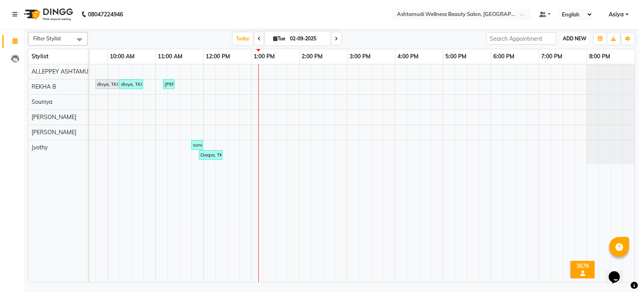
click at [571, 36] on span "ADD NEW" at bounding box center [574, 39] width 24 height 6
click at [563, 53] on button "Add Appointment" at bounding box center [556, 54] width 63 height 10
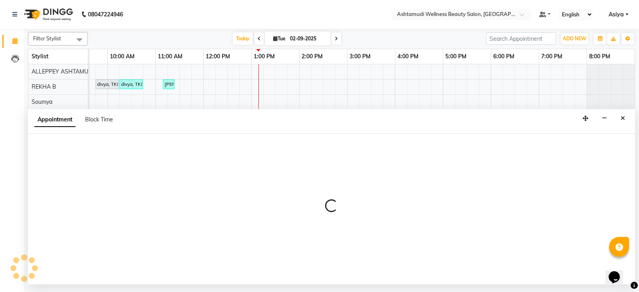
select select "540"
select select "tentative"
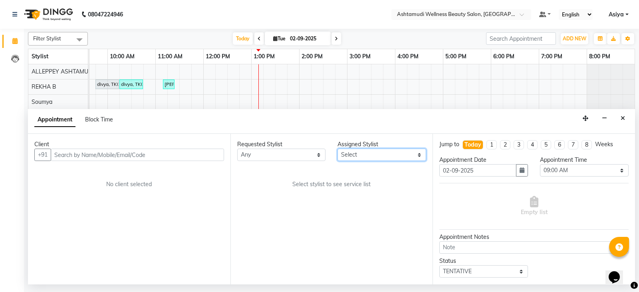
click at [370, 151] on select "Select ALLEPPEY ASHTAMUDI Jyothy REKHA B ROSELIN Soumya Sreedevi" at bounding box center [381, 154] width 89 height 12
select select "27367"
click at [337, 148] on select "Select ALLEPPEY ASHTAMUDI Jyothy REKHA B ROSELIN Soumya Sreedevi" at bounding box center [381, 154] width 89 height 12
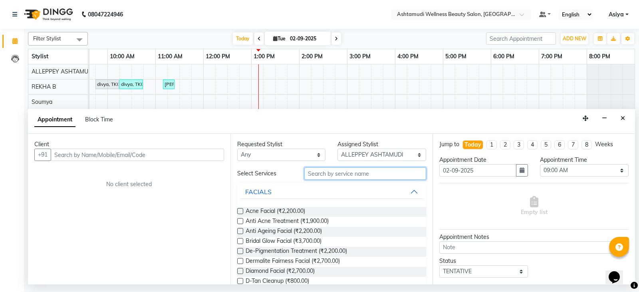
click at [335, 176] on input "text" at bounding box center [365, 173] width 122 height 12
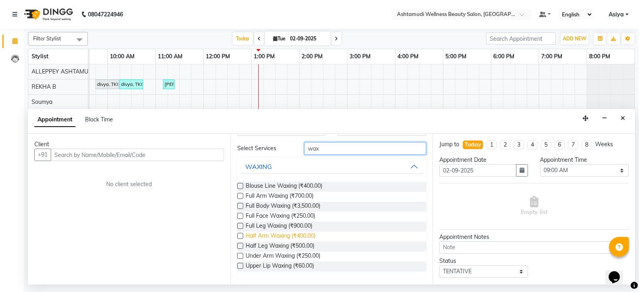
scroll to position [0, 0]
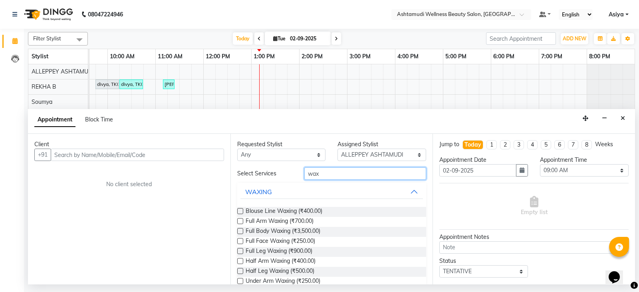
type input "wax"
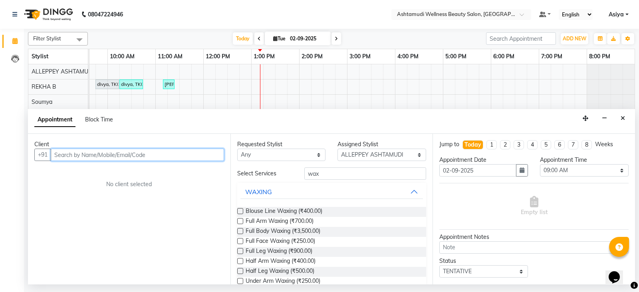
click at [158, 152] on input "text" at bounding box center [137, 154] width 173 height 12
paste input "8848384267"
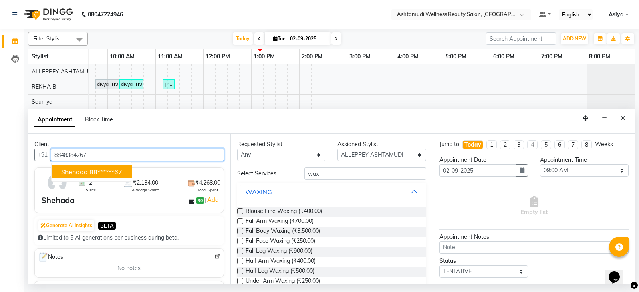
click at [106, 176] on button "Shehada 88******67" at bounding box center [91, 171] width 80 height 13
type input "88******67"
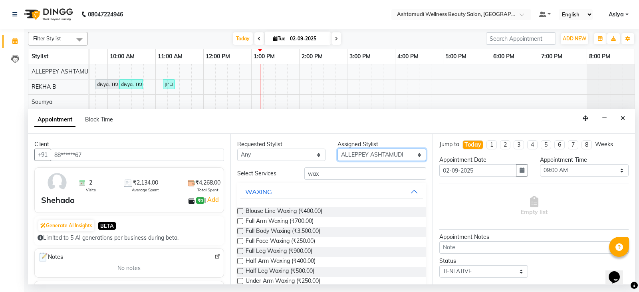
click at [353, 153] on select "Select ALLEPPEY ASHTAMUDI Jyothy REKHA B ROSELIN Soumya Sreedevi" at bounding box center [381, 154] width 89 height 12
click at [489, 12] on input "text" at bounding box center [453, 15] width 116 height 8
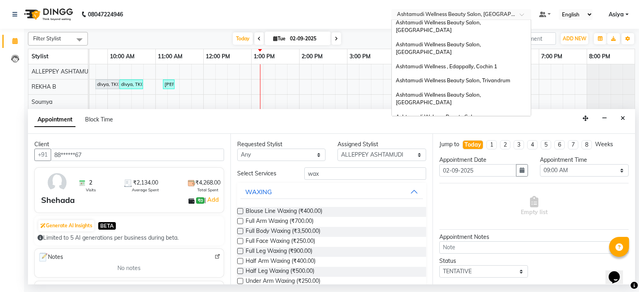
scroll to position [30, 0]
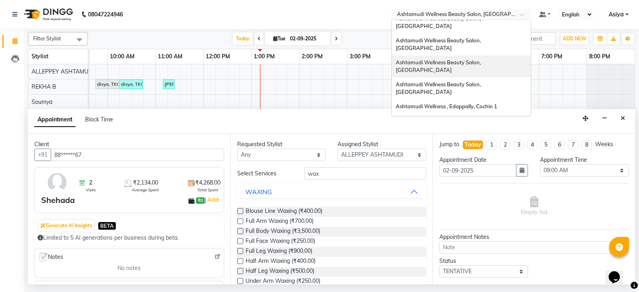
click at [490, 55] on div "Ashtamudi Wellness Beauty Salon, [GEOGRAPHIC_DATA]" at bounding box center [461, 66] width 139 height 22
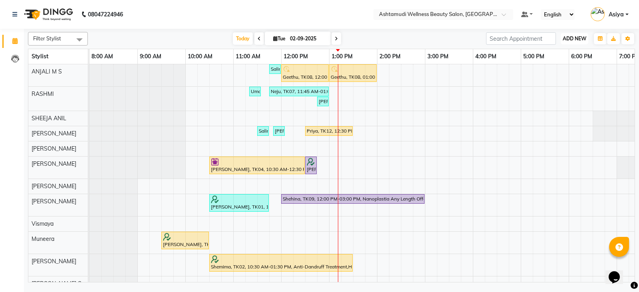
click at [572, 39] on span "ADD NEW" at bounding box center [574, 39] width 24 height 6
click at [568, 51] on button "Add Appointment" at bounding box center [556, 54] width 63 height 10
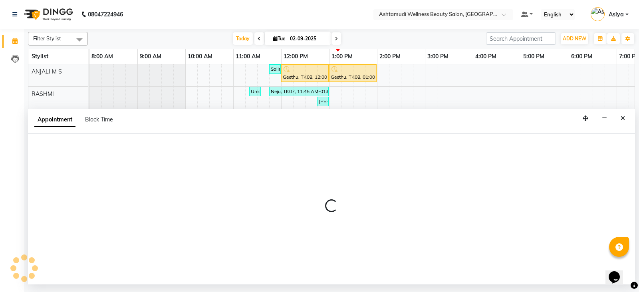
select select "tentative"
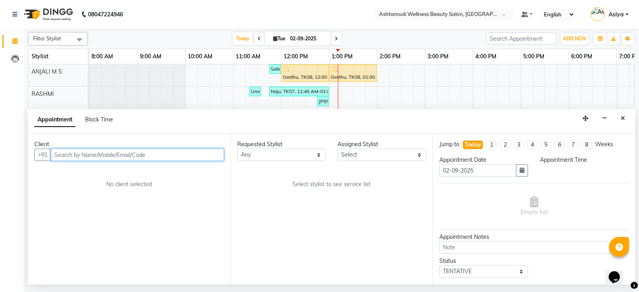
select select "540"
click at [123, 154] on input "text" at bounding box center [137, 154] width 173 height 12
paste input "8848384267"
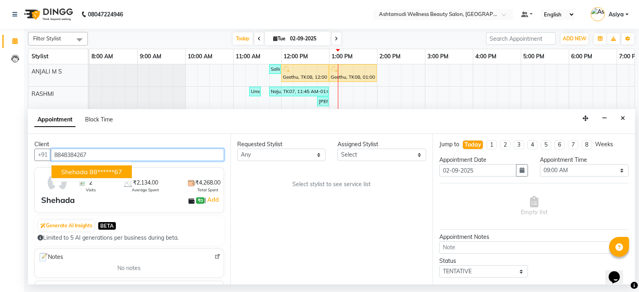
click at [113, 169] on ngb-highlight "88******67" at bounding box center [105, 172] width 33 height 8
type input "88******67"
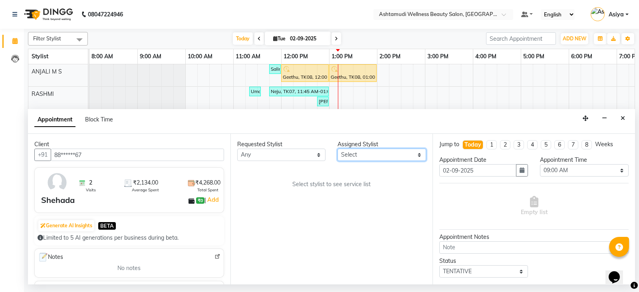
click at [404, 157] on select "Select ANJALI M S KOTTIYAM ASHTAMUDI [PERSON_NAME] [PERSON_NAME] [PERSON_NAME] …" at bounding box center [381, 154] width 89 height 12
select select "27529"
click at [337, 148] on select "Select ANJALI M S KOTTIYAM ASHTAMUDI [PERSON_NAME] [PERSON_NAME] [PERSON_NAME] …" at bounding box center [381, 154] width 89 height 12
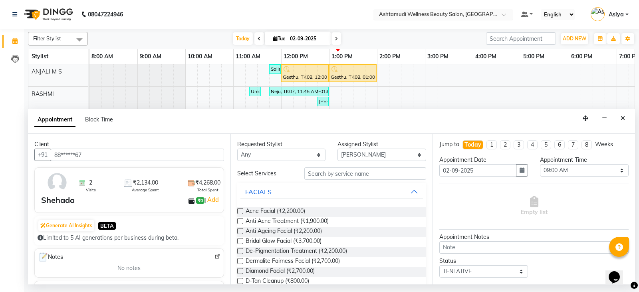
click at [466, 12] on input "text" at bounding box center [435, 15] width 116 height 8
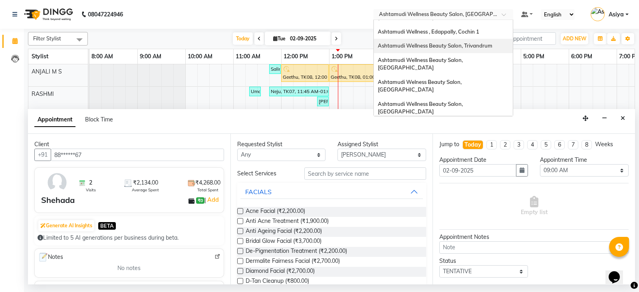
scroll to position [110, 0]
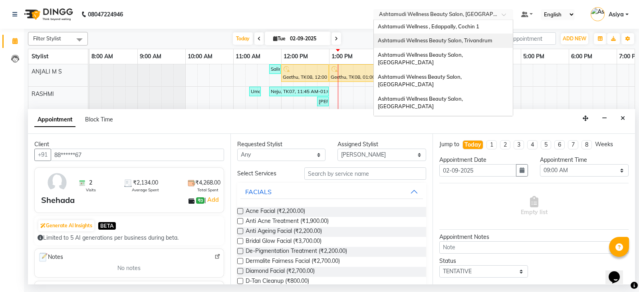
click at [464, 172] on div "Ashtamudi Unisex Salon, Dreams Mall, Dreams Mall Kottiyam" at bounding box center [443, 183] width 139 height 22
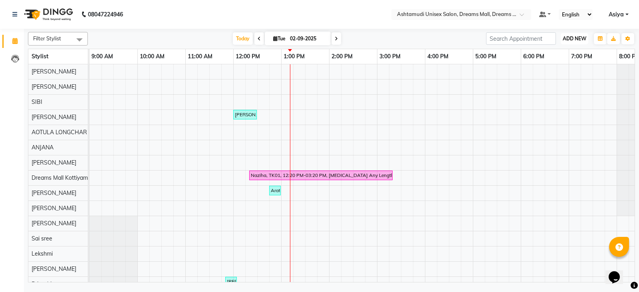
click at [561, 38] on button "ADD NEW Toggle Dropdown" at bounding box center [574, 38] width 28 height 11
click at [563, 56] on button "Add Appointment" at bounding box center [556, 54] width 63 height 10
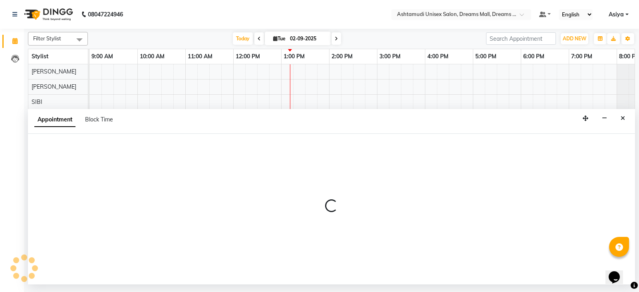
select select "600"
select select "tentative"
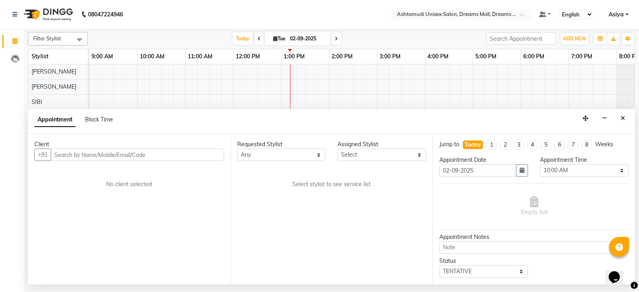
click at [131, 158] on input "text" at bounding box center [137, 154] width 173 height 12
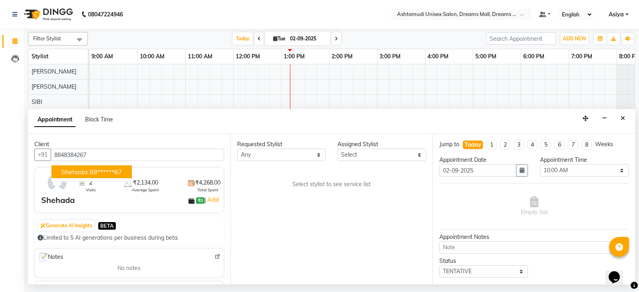
click at [88, 171] on button "Shehada 88******67" at bounding box center [91, 171] width 80 height 13
type input "88******67"
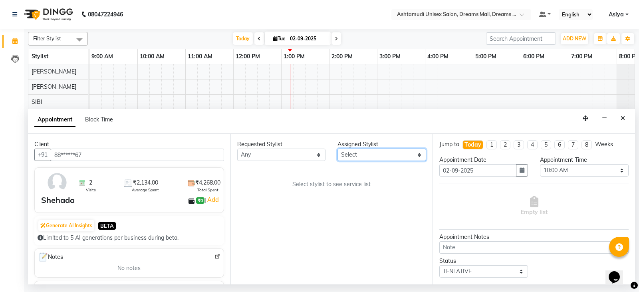
click at [350, 160] on select "Select [PERSON_NAME] AOTULA LONGCHAR [PERSON_NAME] BIKI SARKI [PERSON_NAME] Dre…" at bounding box center [381, 154] width 89 height 12
select select "63210"
click at [337, 148] on select "Select [PERSON_NAME] AOTULA LONGCHAR [PERSON_NAME] BIKI SARKI [PERSON_NAME] Dre…" at bounding box center [381, 154] width 89 height 12
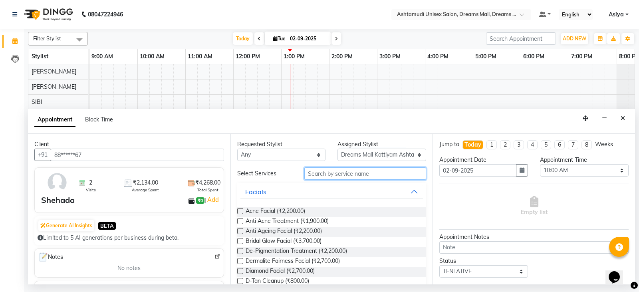
click at [335, 172] on input "text" at bounding box center [365, 173] width 122 height 12
type input "wax"
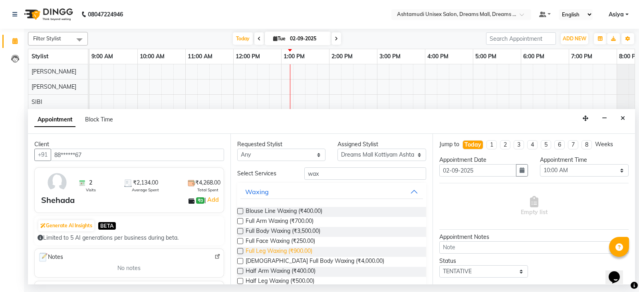
click at [267, 251] on span "Full Leg Waxing (₹900.00)" at bounding box center [278, 252] width 67 height 10
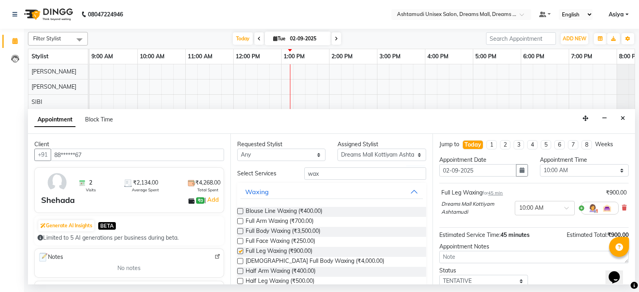
checkbox input "false"
drag, startPoint x: 327, startPoint y: 180, endPoint x: 295, endPoint y: 174, distance: 32.6
click at [295, 174] on div "Select Services wax Waxing Blouse Line Waxing (₹400.00) Full Arm Waxing (₹700.0…" at bounding box center [331, 245] width 189 height 156
click at [348, 176] on input "wax" at bounding box center [365, 173] width 122 height 12
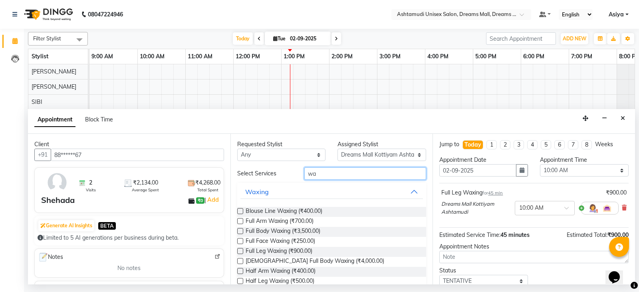
type input "wax"
drag, startPoint x: 320, startPoint y: 176, endPoint x: 283, endPoint y: 183, distance: 38.1
click at [283, 183] on div "Select Services wax Waxing Blouse Line Waxing (₹400.00) Full Arm Waxing (₹700.0…" at bounding box center [331, 245] width 189 height 156
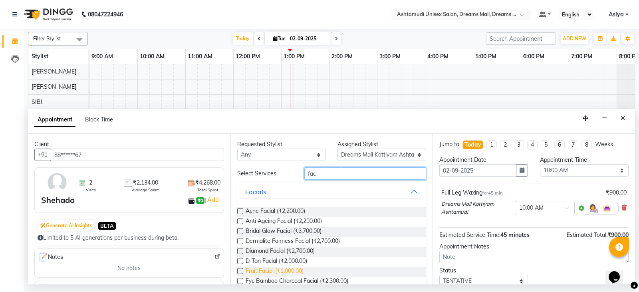
type input "fac"
click at [265, 270] on span "Fruit Facial (₹1,000.00)" at bounding box center [274, 272] width 58 height 10
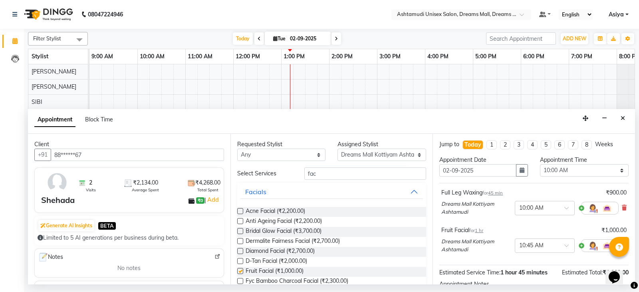
checkbox input "false"
drag, startPoint x: 327, startPoint y: 170, endPoint x: 300, endPoint y: 173, distance: 27.3
click at [300, 173] on div "fac" at bounding box center [365, 173] width 134 height 12
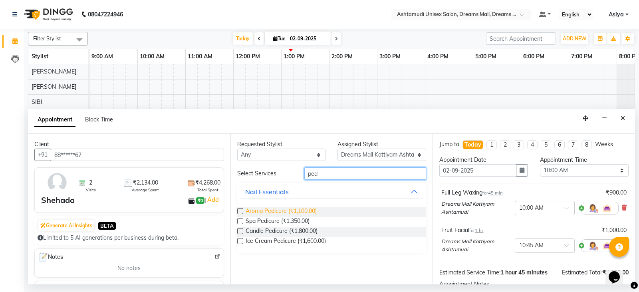
type input "ped"
click at [270, 209] on span "Aroma Pedicure (₹1,100.00)" at bounding box center [280, 212] width 71 height 10
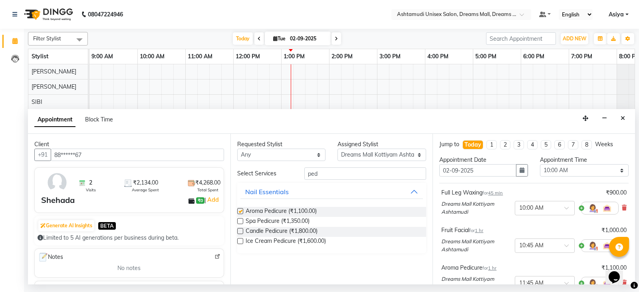
checkbox input "false"
click at [555, 169] on select "Select 10:00 AM 10:15 AM 10:30 AM 10:45 AM 11:00 AM 11:15 AM 11:30 AM 11:45 AM …" at bounding box center [584, 170] width 89 height 12
select select "870"
click at [540, 164] on select "Select 10:00 AM 10:15 AM 10:30 AM 10:45 AM 11:00 AM 11:15 AM 11:30 AM 11:45 AM …" at bounding box center [584, 170] width 89 height 12
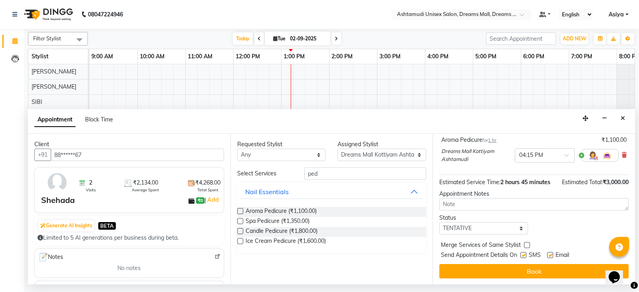
scroll to position [137, 0]
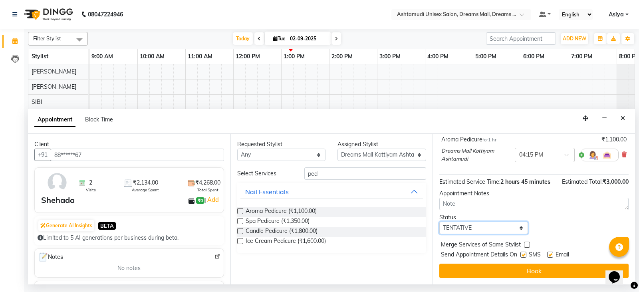
click at [476, 233] on select "Select TENTATIVE CONFIRM CHECK-IN UPCOMING" at bounding box center [483, 228] width 89 height 12
select select "confirm booking"
click at [439, 222] on select "Select TENTATIVE CONFIRM CHECK-IN UPCOMING" at bounding box center [483, 228] width 89 height 12
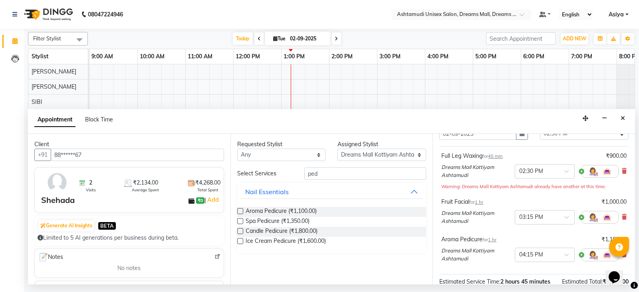
scroll to position [17, 0]
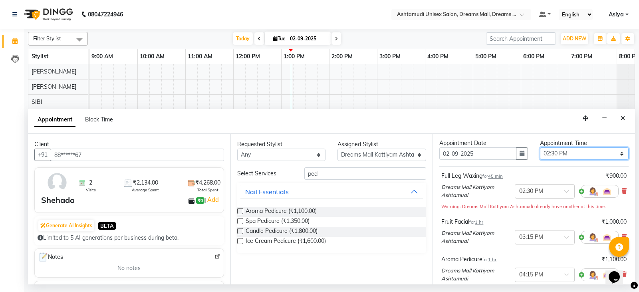
click at [557, 156] on select "Select 10:00 AM 10:15 AM 10:30 AM 10:45 AM 11:00 AM 11:15 AM 11:30 AM 11:45 AM …" at bounding box center [584, 153] width 89 height 12
select select "840"
click at [540, 147] on select "Select 10:00 AM 10:15 AM 10:30 AM 10:45 AM 11:00 AM 11:15 AM 11:30 AM 11:45 AM …" at bounding box center [584, 153] width 89 height 12
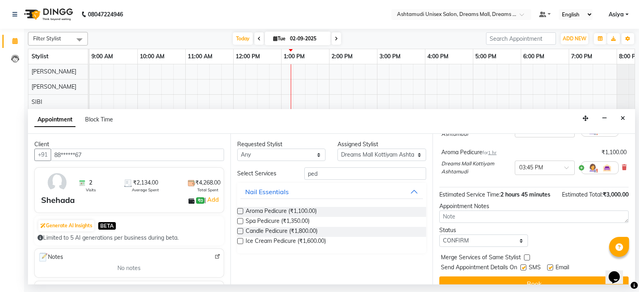
scroll to position [137, 0]
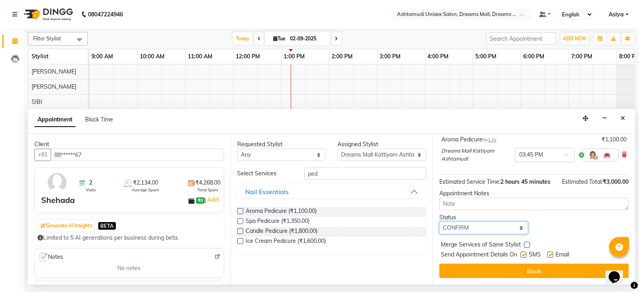
click at [475, 230] on select "Select TENTATIVE CONFIRM CHECK-IN UPCOMING" at bounding box center [483, 228] width 89 height 12
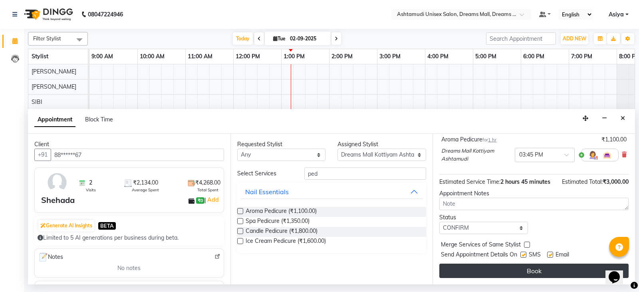
click at [541, 265] on button "Book" at bounding box center [533, 270] width 189 height 14
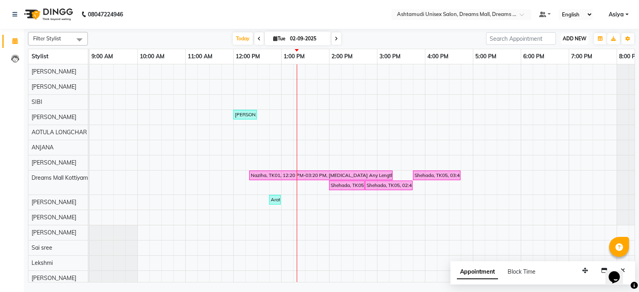
click at [572, 40] on span "ADD NEW" at bounding box center [574, 39] width 24 height 6
click at [564, 50] on button "Add Appointment" at bounding box center [556, 54] width 63 height 10
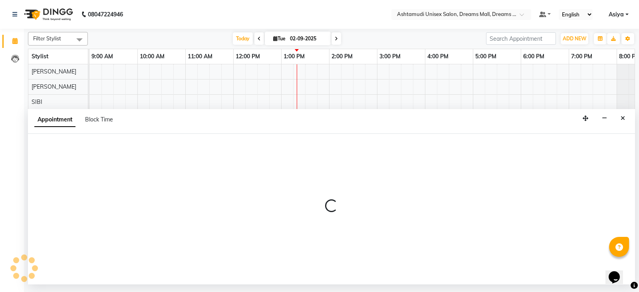
select select "600"
select select "tentative"
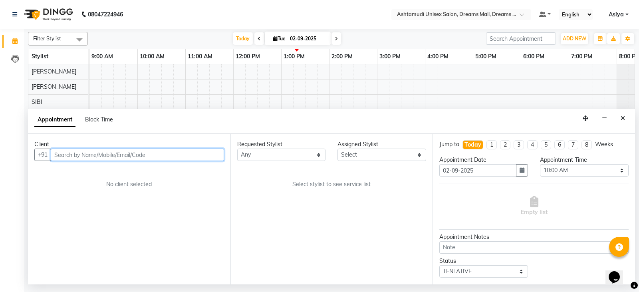
click at [151, 151] on input "text" at bounding box center [137, 154] width 173 height 12
paste input "9947070039"
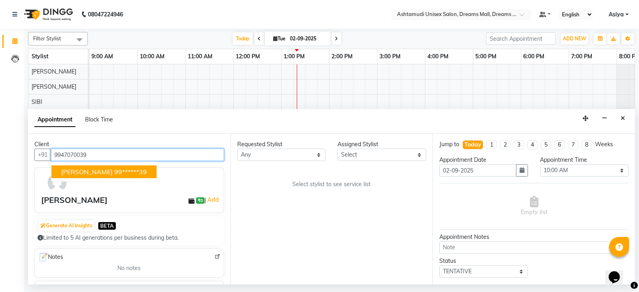
click at [114, 169] on ngb-highlight "99******39" at bounding box center [130, 172] width 33 height 8
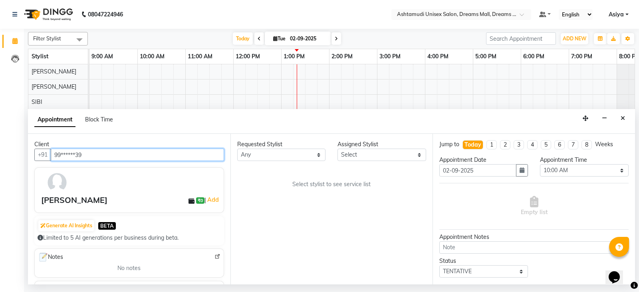
type input "99******39"
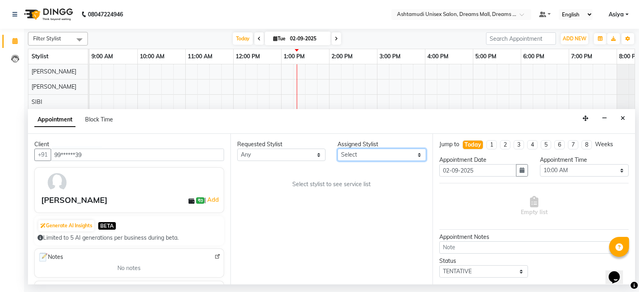
click at [360, 153] on select "Select ANJANA AOTULA LONGCHAR ARUN VASUDEV BIKI SARKI BINU SHERPA Dreams Mall K…" at bounding box center [381, 154] width 89 height 12
select select "63210"
click at [337, 148] on select "Select ANJANA AOTULA LONGCHAR ARUN VASUDEV BIKI SARKI BINU SHERPA Dreams Mall K…" at bounding box center [381, 154] width 89 height 12
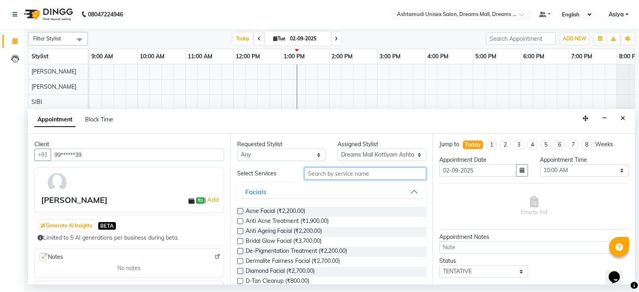
click at [332, 176] on input "text" at bounding box center [365, 173] width 122 height 12
type input "F"
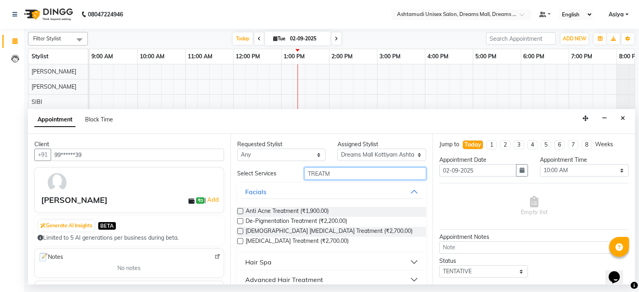
type input "TREATM"
click at [275, 263] on button "Hair Spa" at bounding box center [331, 262] width 183 height 14
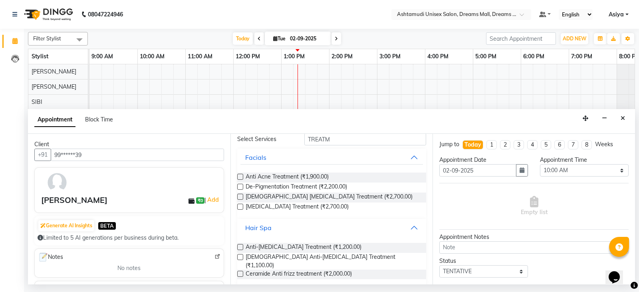
scroll to position [67, 0]
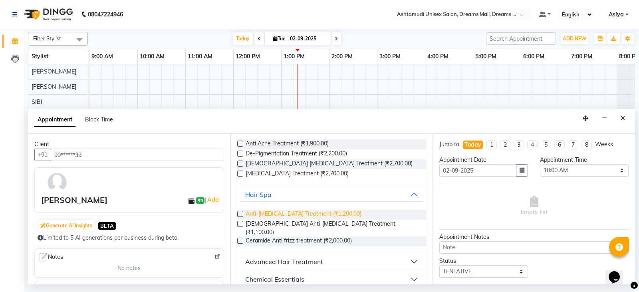
click at [291, 216] on span "Anti-Dandruff Treatment (₹1,200.00)" at bounding box center [303, 215] width 116 height 10
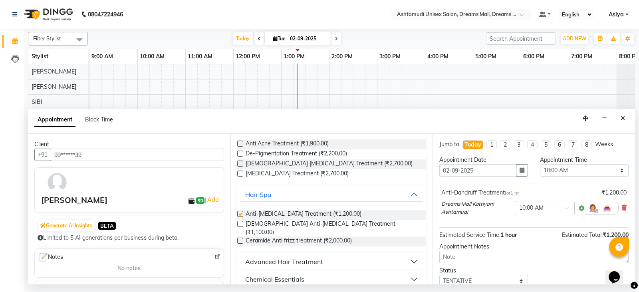
checkbox input "false"
click at [568, 175] on select "Select 10:00 AM 10:15 AM 10:30 AM 10:45 AM 11:00 AM 11:15 AM 11:30 AM 11:45 AM …" at bounding box center [584, 170] width 89 height 12
select select "960"
click at [540, 164] on select "Select 10:00 AM 10:15 AM 10:30 AM 10:45 AM 11:00 AM 11:15 AM 11:30 AM 11:45 AM …" at bounding box center [584, 170] width 89 height 12
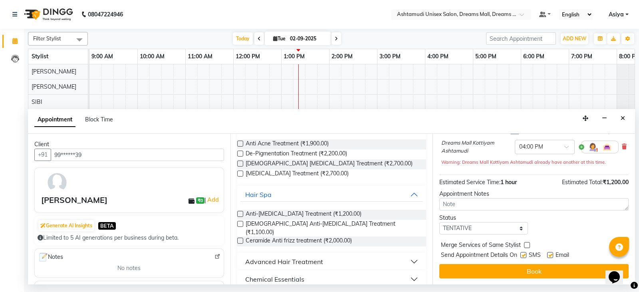
scroll to position [61, 0]
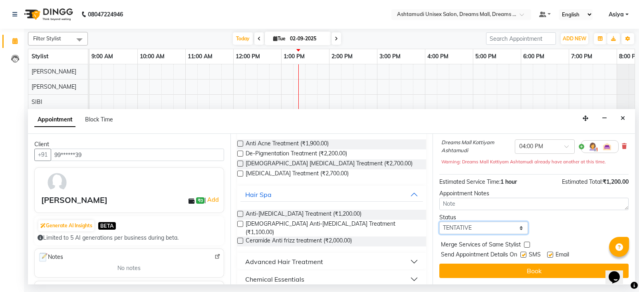
click at [465, 227] on select "Select TENTATIVE CONFIRM CHECK-IN UPCOMING" at bounding box center [483, 228] width 89 height 12
select select "confirm booking"
click at [439, 222] on select "Select TENTATIVE CONFIRM CHECK-IN UPCOMING" at bounding box center [483, 228] width 89 height 12
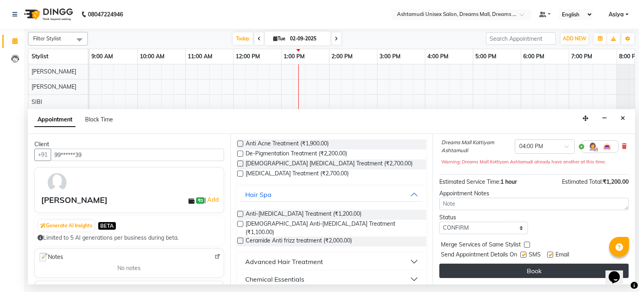
click at [475, 272] on button "Book" at bounding box center [533, 270] width 189 height 14
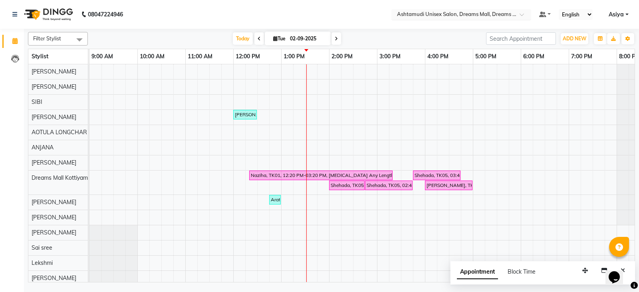
click at [494, 12] on input "text" at bounding box center [453, 15] width 116 height 8
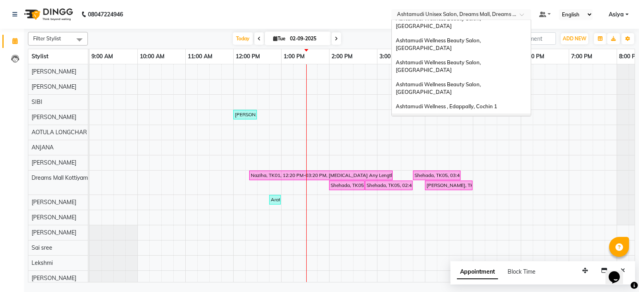
scroll to position [0, 0]
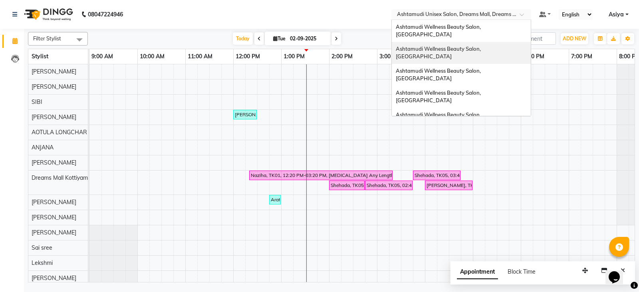
click at [482, 46] on span "Ashtamudi Wellness Beauty Salon, [GEOGRAPHIC_DATA]" at bounding box center [439, 53] width 86 height 14
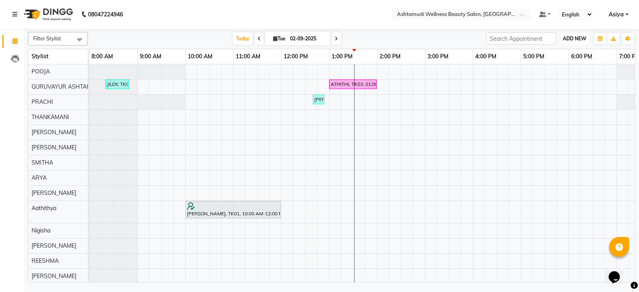
click at [579, 35] on button "ADD NEW Toggle Dropdown" at bounding box center [574, 38] width 28 height 11
click at [555, 57] on button "Add Appointment" at bounding box center [556, 54] width 63 height 10
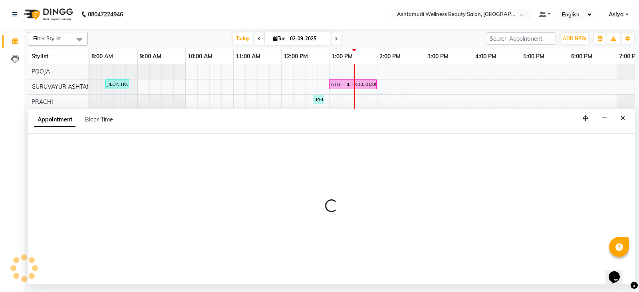
select select "540"
select select "tentative"
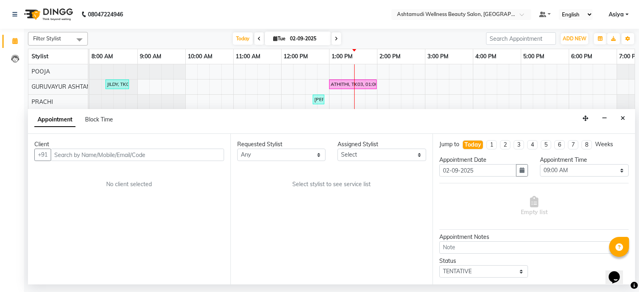
click at [95, 150] on input "text" at bounding box center [137, 154] width 173 height 12
type input "8606072708"
click at [204, 156] on span "Add Client" at bounding box center [207, 154] width 27 height 7
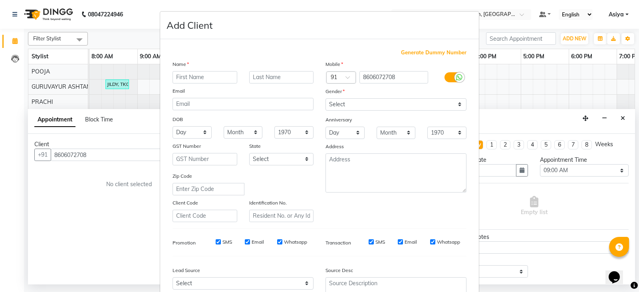
click at [210, 73] on input "text" at bounding box center [204, 77] width 65 height 12
click at [178, 81] on input "text" at bounding box center [204, 77] width 65 height 12
type input "ANU"
click at [358, 106] on select "Select Male Female Other Prefer Not To Say" at bounding box center [395, 104] width 141 height 12
select select "female"
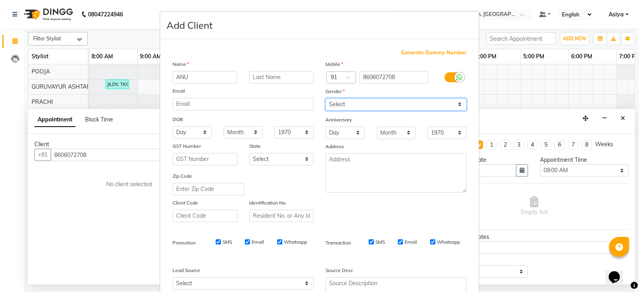
click at [325, 98] on select "Select Male Female Other Prefer Not To Say" at bounding box center [395, 104] width 141 height 12
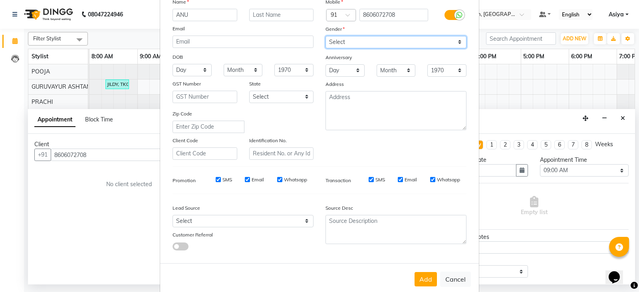
scroll to position [77, 0]
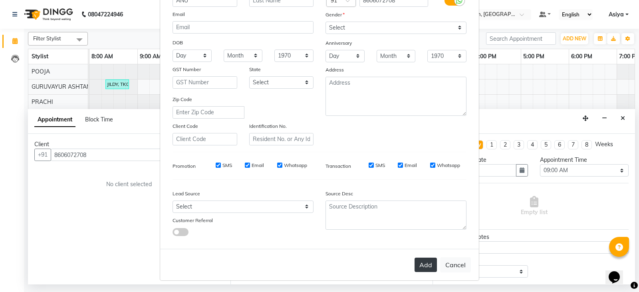
click at [425, 266] on button "Add" at bounding box center [425, 264] width 22 height 14
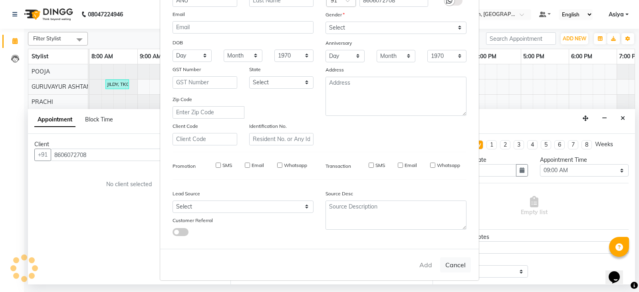
type input "86******08"
select select
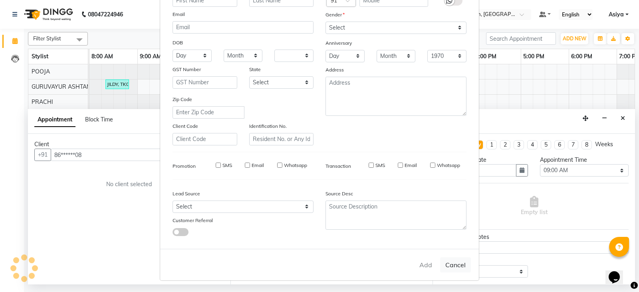
select select
checkbox input "false"
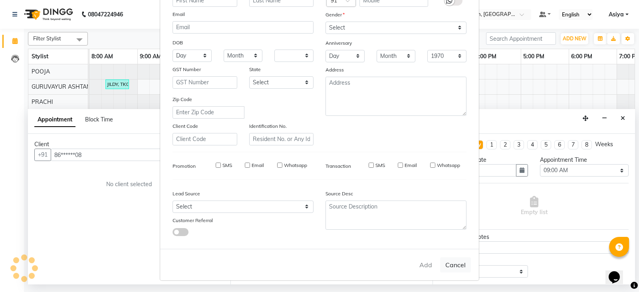
checkbox input "false"
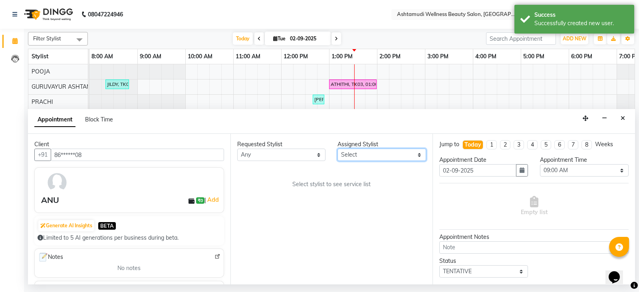
click at [376, 158] on select "Select Aathithya ANILA Anjana Das ARYA GURUVAYUR ASHTAMUDI NEETHU Nigisha POOJA…" at bounding box center [381, 154] width 89 height 12
select select "27526"
click at [337, 148] on select "Select Aathithya ANILA Anjana Das ARYA GURUVAYUR ASHTAMUDI NEETHU Nigisha POOJA…" at bounding box center [381, 154] width 89 height 12
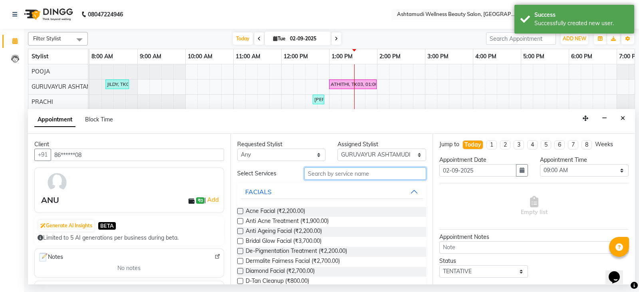
click at [345, 175] on input "text" at bounding box center [365, 173] width 122 height 12
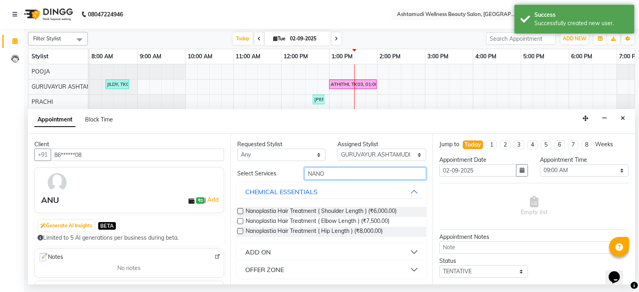
type input "NANO"
click at [289, 276] on button "OFFER ZONE" at bounding box center [331, 269] width 183 height 14
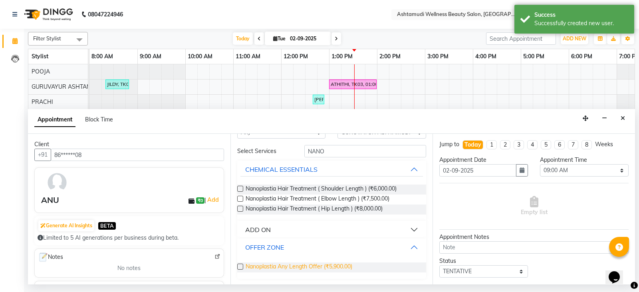
scroll to position [23, 0]
click at [289, 269] on span "Nanoplastia Any Length Offer (₹5,900.00)" at bounding box center [298, 267] width 107 height 10
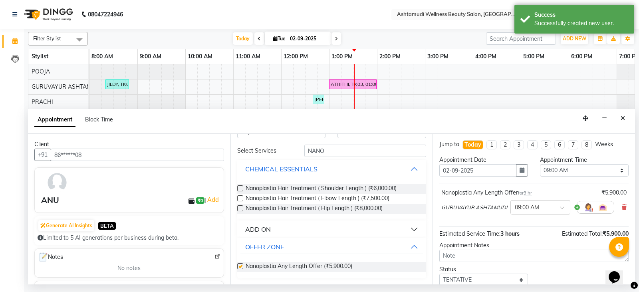
checkbox input "false"
click at [582, 173] on select "Select 09:00 AM 09:15 AM 09:30 AM 09:45 AM 10:00 AM 10:15 AM 10:30 AM 10:45 AM …" at bounding box center [584, 170] width 89 height 12
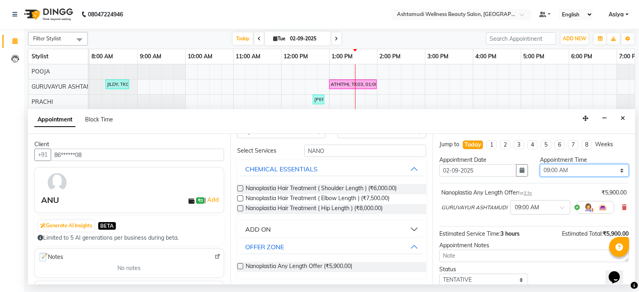
select select "900"
click at [540, 164] on select "Select 09:00 AM 09:15 AM 09:30 AM 09:45 AM 10:00 AM 10:15 AM 10:30 AM 10:45 AM …" at bounding box center [584, 170] width 89 height 12
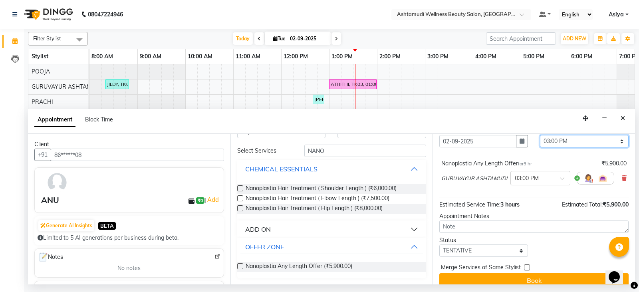
scroll to position [40, 0]
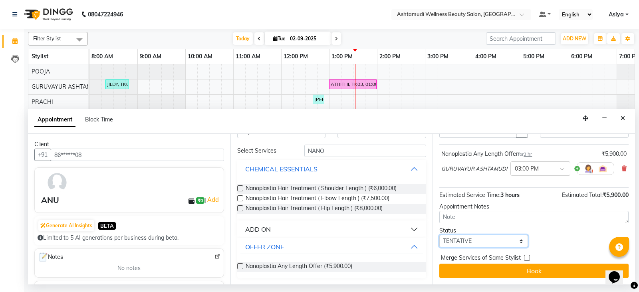
click at [464, 242] on select "Select TENTATIVE CONFIRM CHECK-IN UPCOMING" at bounding box center [483, 241] width 89 height 12
select select "confirm booking"
click at [439, 235] on select "Select TENTATIVE CONFIRM CHECK-IN UPCOMING" at bounding box center [483, 241] width 89 height 12
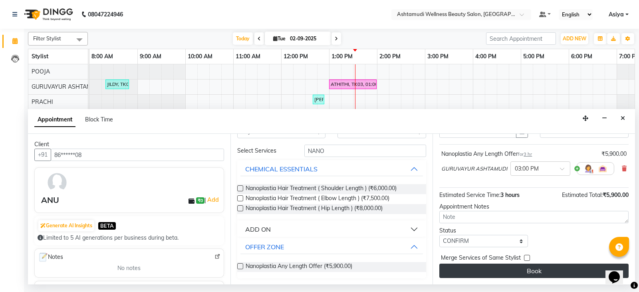
click at [464, 266] on button "Book" at bounding box center [533, 270] width 189 height 14
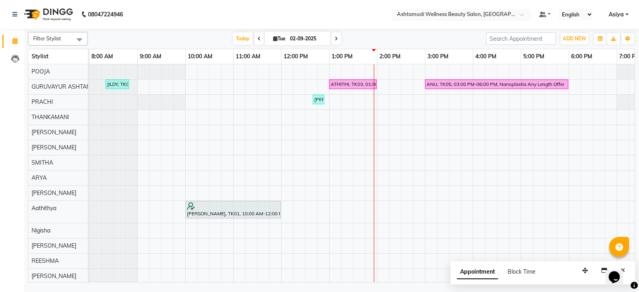
click at [497, 14] on input "text" at bounding box center [453, 15] width 116 height 8
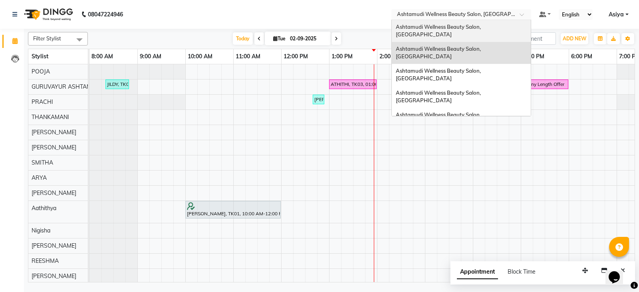
click at [482, 24] on span "Ashtamudi Wellness Beauty Salon, Kowdiar" at bounding box center [439, 31] width 86 height 14
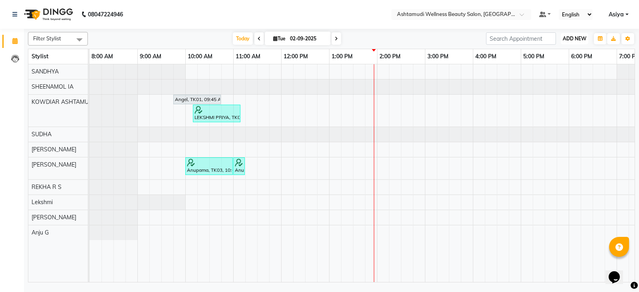
click at [570, 42] on button "ADD NEW Toggle Dropdown" at bounding box center [574, 38] width 28 height 11
click at [564, 56] on button "Add Appointment" at bounding box center [556, 54] width 63 height 10
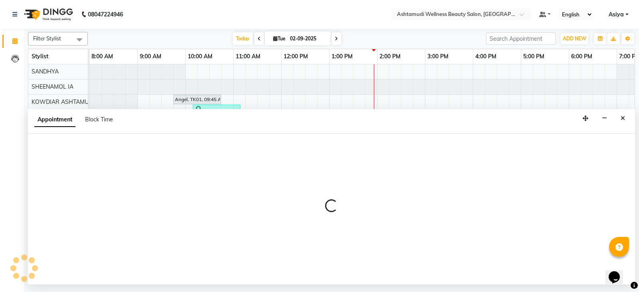
select select "540"
select select "tentative"
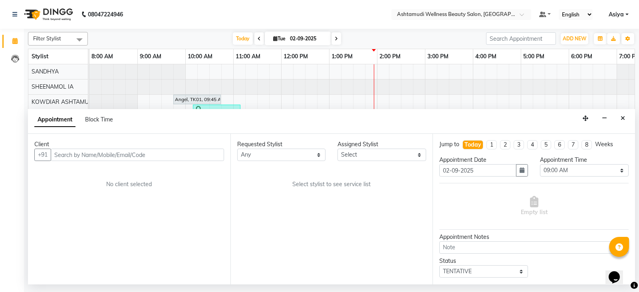
click at [141, 159] on input "text" at bounding box center [137, 154] width 173 height 12
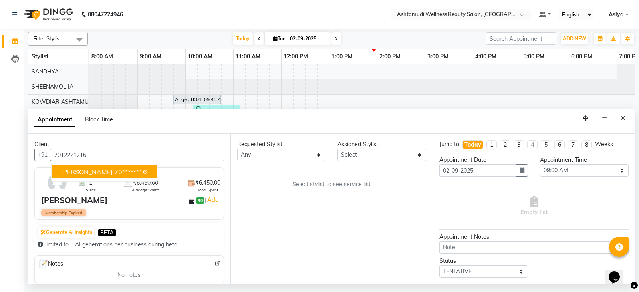
click at [114, 174] on ngb-highlight "70******16" at bounding box center [130, 172] width 33 height 8
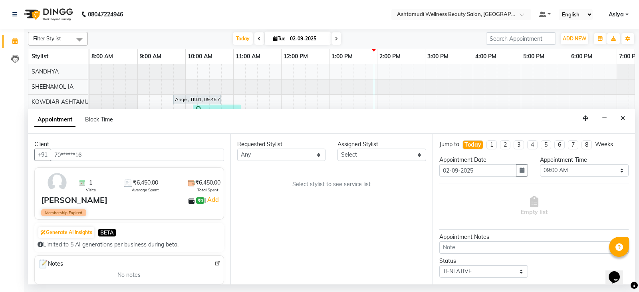
type input "70******16"
click at [359, 157] on select "Select [PERSON_NAME] Anju G KOWDIAR ASHTAMUDI [PERSON_NAME] R S [PERSON_NAME] […" at bounding box center [381, 154] width 89 height 12
select select "27461"
click at [337, 148] on select "Select [PERSON_NAME] Anju G KOWDIAR ASHTAMUDI [PERSON_NAME] R S [PERSON_NAME] […" at bounding box center [381, 154] width 89 height 12
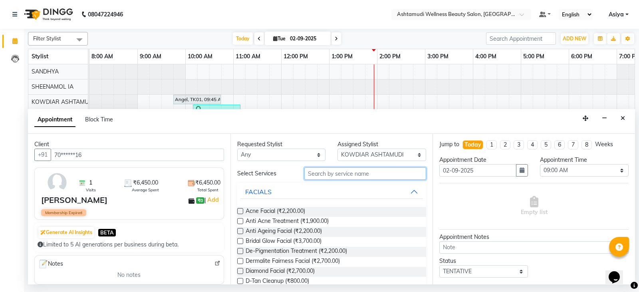
click at [352, 168] on input "text" at bounding box center [365, 173] width 122 height 12
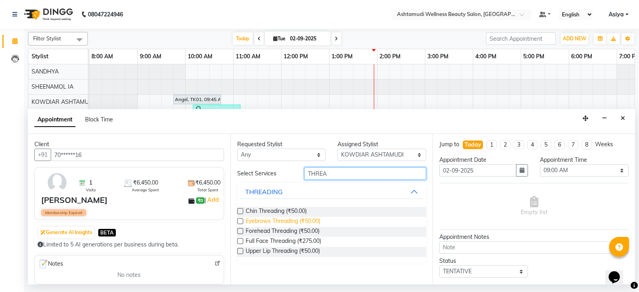
type input "THREA"
click at [270, 220] on span "Eyebrows Threading (₹50.00)" at bounding box center [282, 222] width 75 height 10
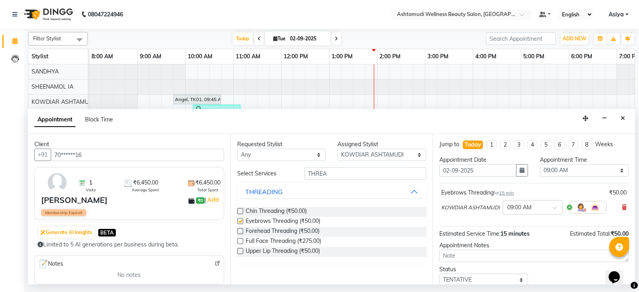
checkbox input "false"
drag, startPoint x: 335, startPoint y: 170, endPoint x: 277, endPoint y: 174, distance: 57.7
click at [277, 174] on div "Select Services THREA" at bounding box center [331, 173] width 201 height 12
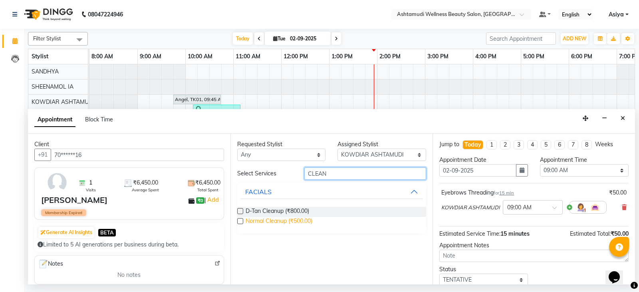
type input "CLEAN"
click at [267, 225] on span "Normal Cleanup (₹500.00)" at bounding box center [278, 222] width 67 height 10
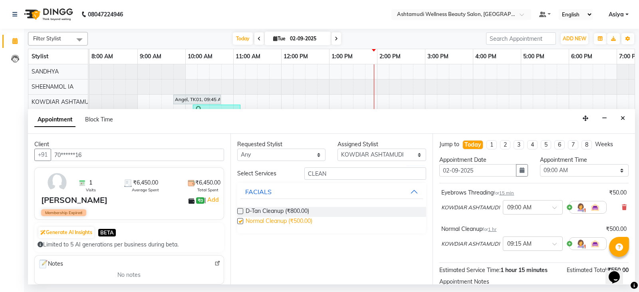
checkbox input "false"
click at [561, 172] on select "Select 09:00 AM 09:15 AM 09:30 AM 09:45 AM 10:00 AM 10:15 AM 10:30 AM 10:45 AM …" at bounding box center [584, 170] width 89 height 12
select select "1035"
click at [540, 164] on select "Select 09:00 AM 09:15 AM 09:30 AM 09:45 AM 10:00 AM 10:15 AM 10:30 AM 10:45 AM …" at bounding box center [584, 170] width 89 height 12
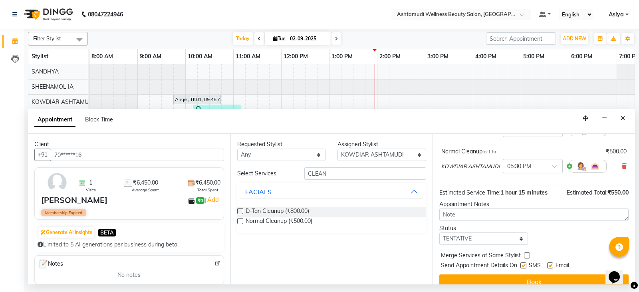
scroll to position [88, 0]
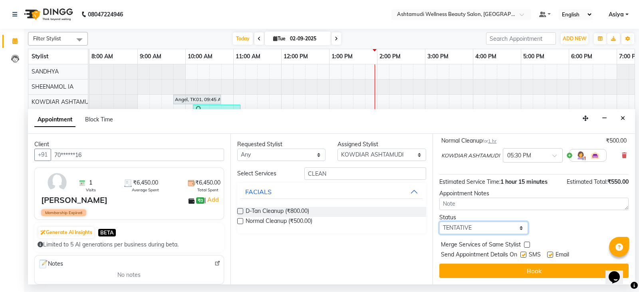
click at [497, 226] on select "Select TENTATIVE CONFIRM CHECK-IN UPCOMING" at bounding box center [483, 228] width 89 height 12
select select "confirm booking"
click at [439, 222] on select "Select TENTATIVE CONFIRM CHECK-IN UPCOMING" at bounding box center [483, 228] width 89 height 12
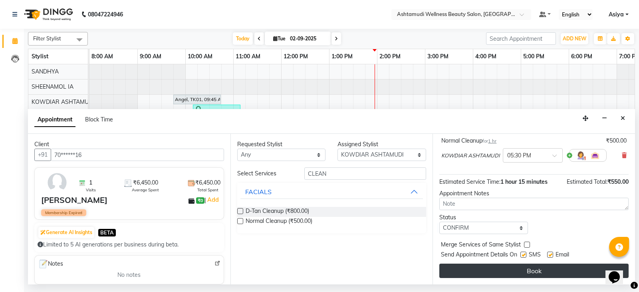
click at [475, 267] on button "Book" at bounding box center [533, 270] width 189 height 14
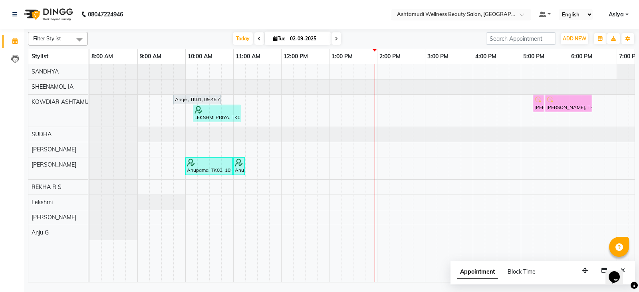
click at [497, 17] on input "text" at bounding box center [453, 15] width 116 height 8
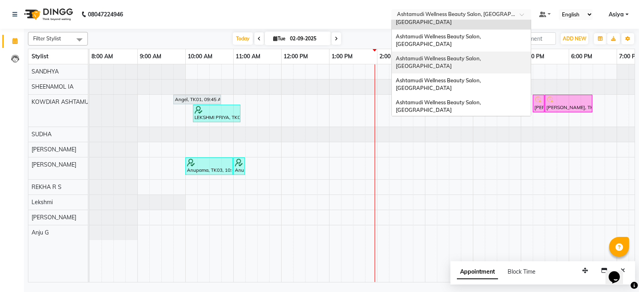
scroll to position [0, 0]
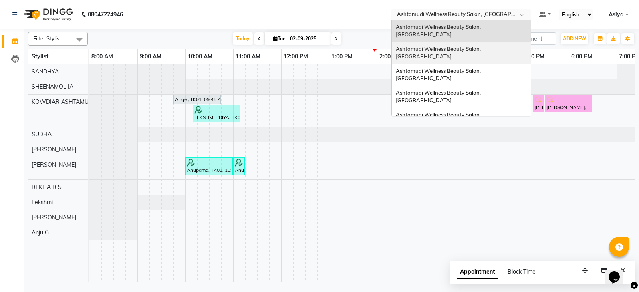
click at [482, 46] on span "Ashtamudi Wellness Beauty Salon, [GEOGRAPHIC_DATA]" at bounding box center [439, 53] width 86 height 14
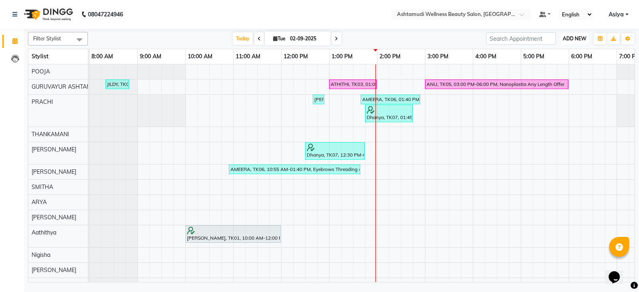
click at [570, 42] on button "ADD NEW Toggle Dropdown" at bounding box center [574, 38] width 28 height 11
click at [563, 57] on button "Add Appointment" at bounding box center [556, 54] width 63 height 10
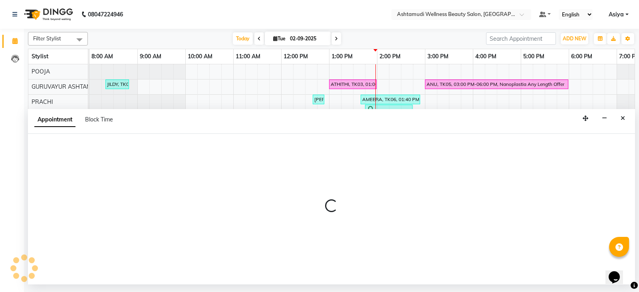
select select "540"
select select "tentative"
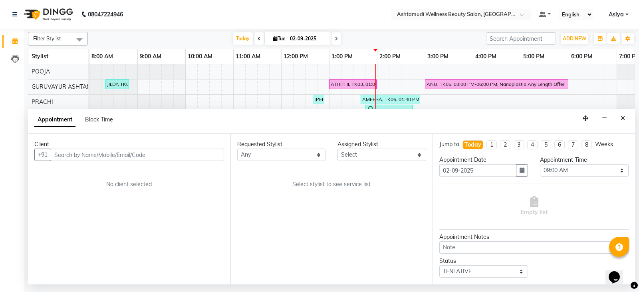
click at [133, 159] on input "text" at bounding box center [137, 154] width 173 height 12
click at [191, 153] on input "text" at bounding box center [137, 154] width 173 height 12
paste input "9207774910"
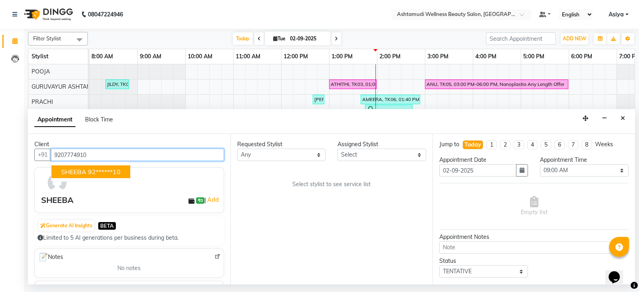
click at [82, 172] on span "SHEEBA" at bounding box center [73, 172] width 25 height 8
type input "92******10"
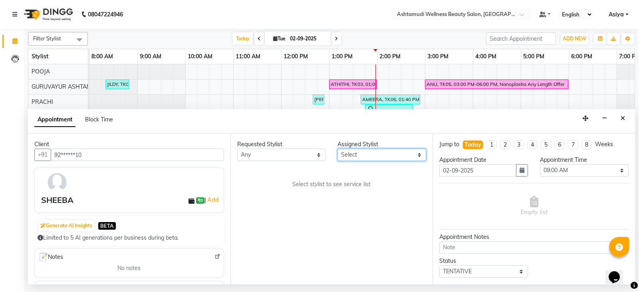
click at [364, 157] on select "Select Aathithya ANILA Anjana Das ARYA GURUVAYUR ASHTAMUDI NEETHU Nigisha POOJA…" at bounding box center [381, 154] width 89 height 12
select select "27526"
click at [337, 148] on select "Select Aathithya ANILA Anjana Das ARYA GURUVAYUR ASHTAMUDI NEETHU Nigisha POOJA…" at bounding box center [381, 154] width 89 height 12
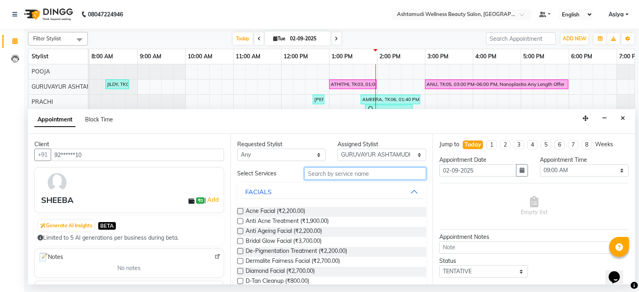
click at [338, 175] on input "text" at bounding box center [365, 173] width 122 height 12
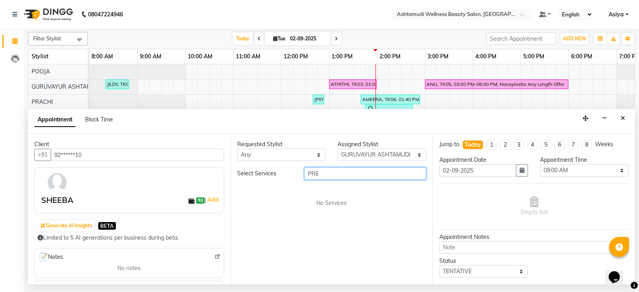
click at [338, 175] on input "PRE" at bounding box center [365, 173] width 122 height 12
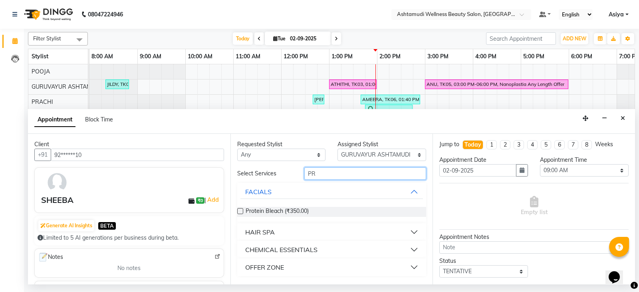
type input "P"
type input "BRID"
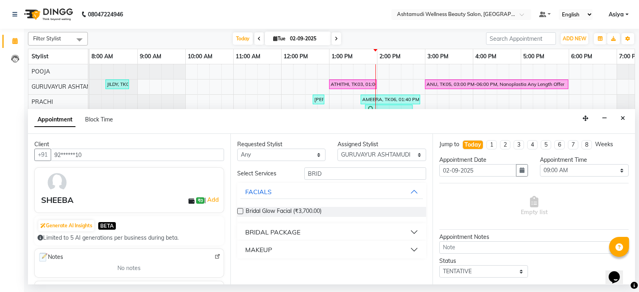
click at [289, 234] on div "BRIDAL PACKAGE" at bounding box center [272, 232] width 55 height 10
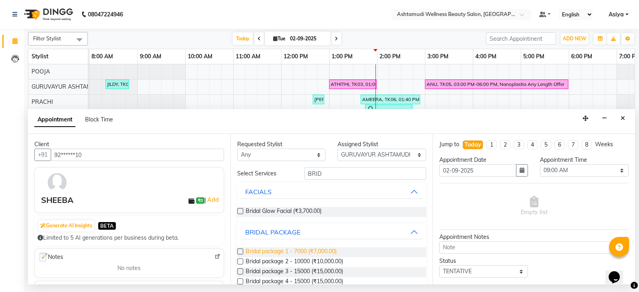
click at [283, 249] on span "Bridal package 1 - 7000 (₹7,000.00)" at bounding box center [290, 252] width 91 height 10
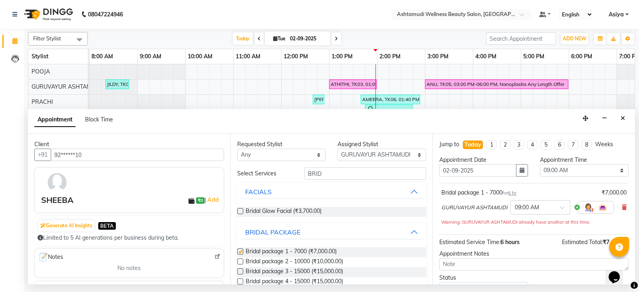
checkbox input "false"
click at [575, 172] on select "Select 09:00 AM 09:15 AM 09:30 AM 09:45 AM 10:00 AM 10:15 AM 10:30 AM 10:45 AM …" at bounding box center [584, 170] width 89 height 12
select select "600"
click at [540, 164] on select "Select 09:00 AM 09:15 AM 09:30 AM 09:45 AM 10:00 AM 10:15 AM 10:30 AM 10:45 AM …" at bounding box center [584, 170] width 89 height 12
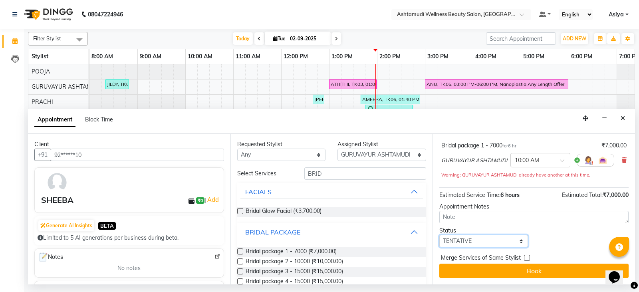
click at [491, 245] on select "Select TENTATIVE CONFIRM CHECK-IN UPCOMING" at bounding box center [483, 241] width 89 height 12
select select "confirm booking"
click at [439, 235] on select "Select TENTATIVE CONFIRM CHECK-IN UPCOMING" at bounding box center [483, 241] width 89 height 12
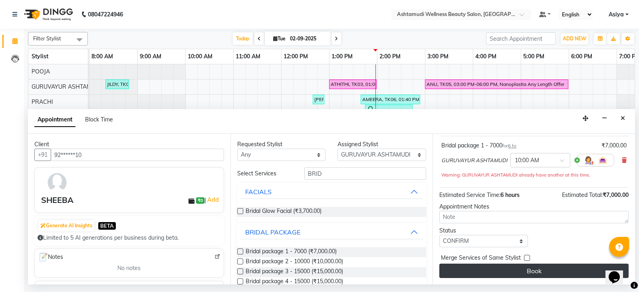
click at [562, 276] on button "Book" at bounding box center [533, 270] width 189 height 14
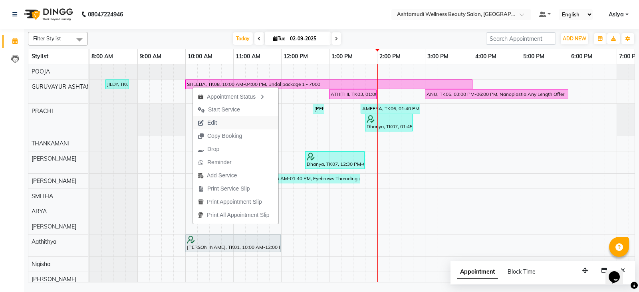
click at [224, 126] on button "Edit" at bounding box center [235, 122] width 85 height 13
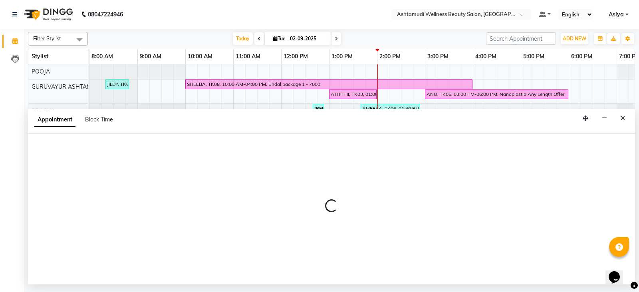
select select "600"
select select "confirm booking"
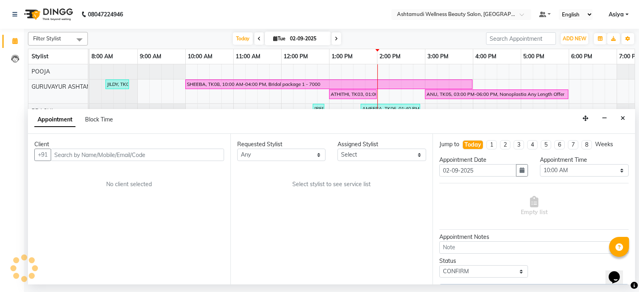
select select "27526"
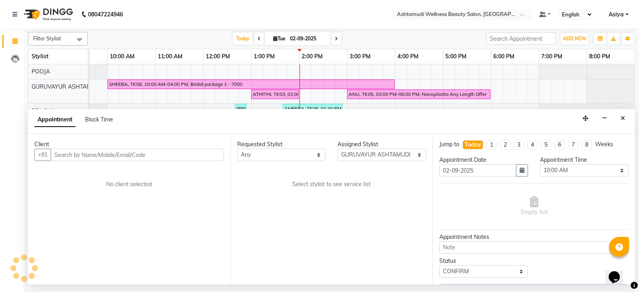
select select "2027"
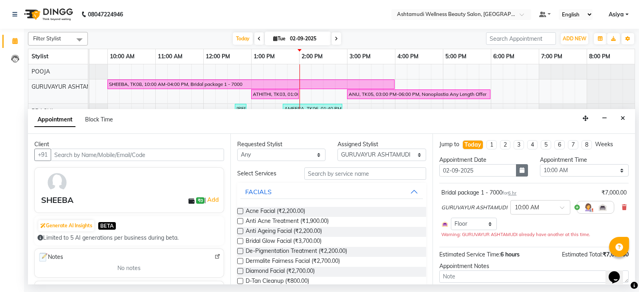
click at [520, 173] on button "button" at bounding box center [522, 170] width 12 height 12
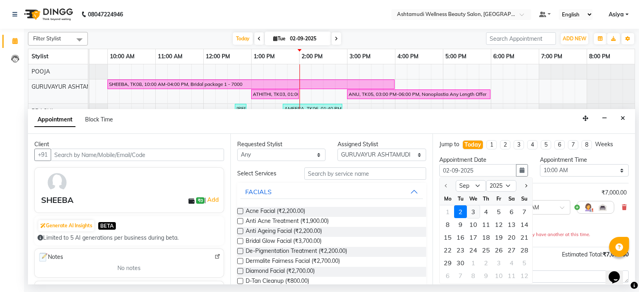
click at [472, 214] on div "3" at bounding box center [473, 211] width 13 height 13
type input "03-09-2025"
select select "600"
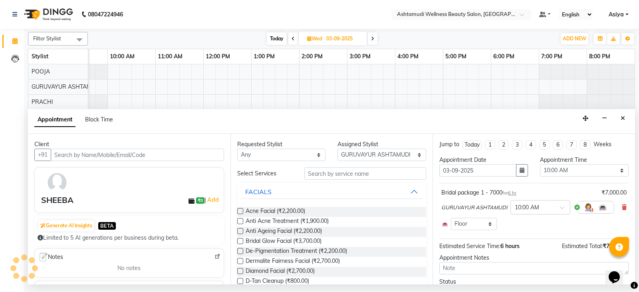
scroll to position [42, 0]
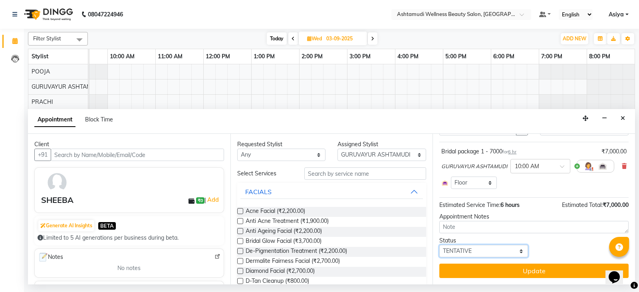
click at [461, 251] on select "Select TENTATIVE CONFIRM UPCOMING" at bounding box center [483, 251] width 89 height 12
select select "confirm booking"
click at [439, 245] on select "Select TENTATIVE CONFIRM UPCOMING" at bounding box center [483, 251] width 89 height 12
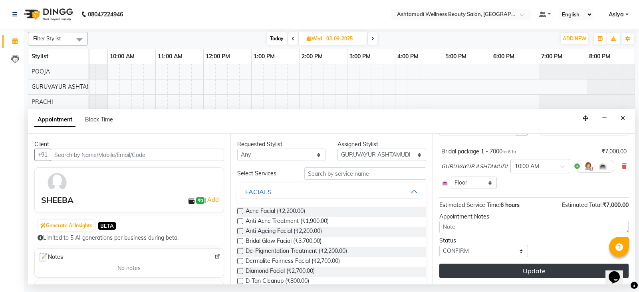
click at [471, 269] on button "Update" at bounding box center [533, 270] width 189 height 14
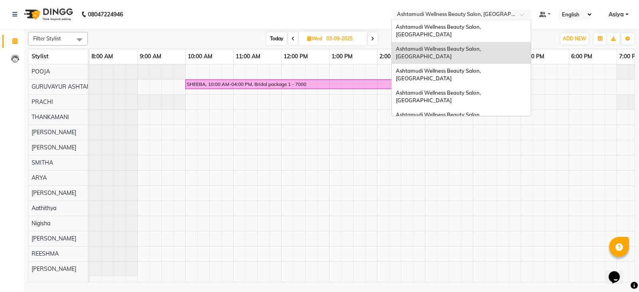
click at [489, 19] on ng-select "Select Location × Ashtamudi Wellness Beauty Salon, [GEOGRAPHIC_DATA] Ashtamudi …" at bounding box center [461, 14] width 140 height 11
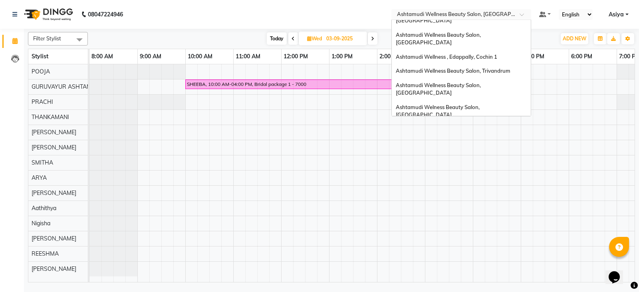
scroll to position [110, 0]
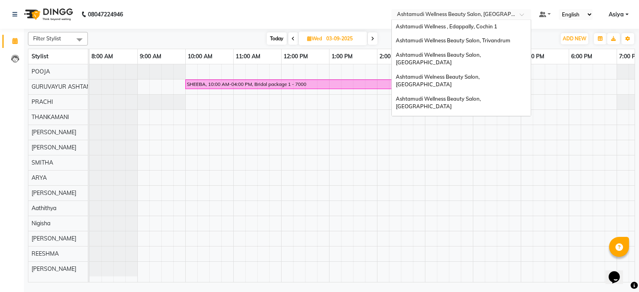
click at [476, 172] on div "Ashtamudi Unisex Salon, Dreams Mall, Dreams Mall Kottiyam" at bounding box center [461, 183] width 139 height 22
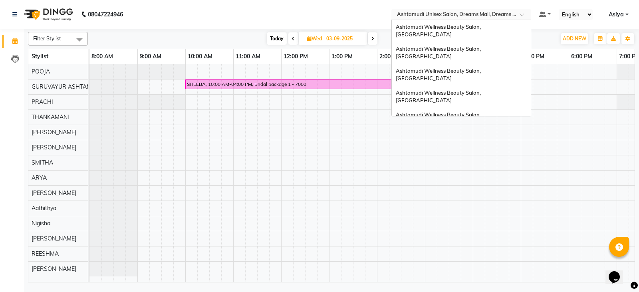
click at [473, 16] on input "text" at bounding box center [453, 15] width 116 height 8
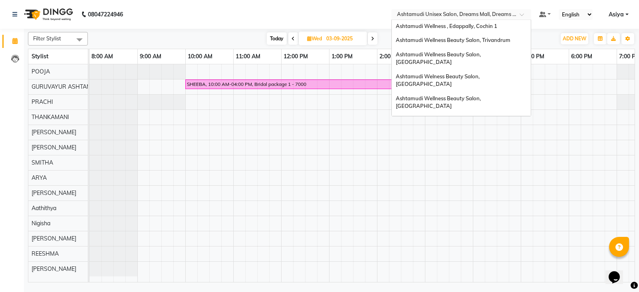
click at [463, 175] on span "Ashtamudi Unisex Salon, Dreams Mall, Dreams Mall Kottiyam" at bounding box center [459, 182] width 127 height 14
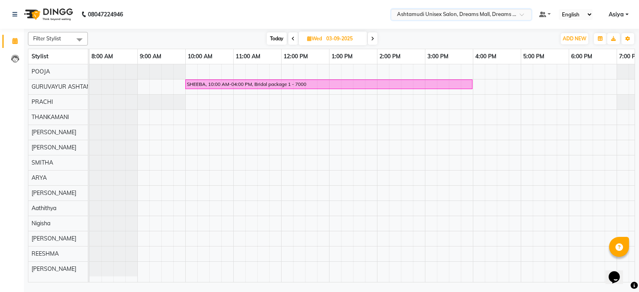
click at [279, 38] on span "Today" at bounding box center [277, 38] width 20 height 12
type input "02-09-2025"
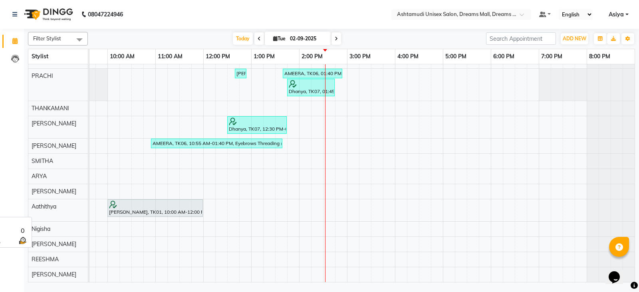
scroll to position [0, 78]
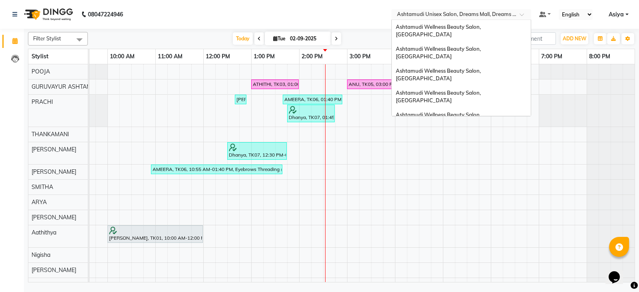
click at [492, 19] on ng-select "Select Location × [GEOGRAPHIC_DATA] Unisex Salon, Dreams Mall, Dreams Mall Kott…" at bounding box center [461, 14] width 140 height 11
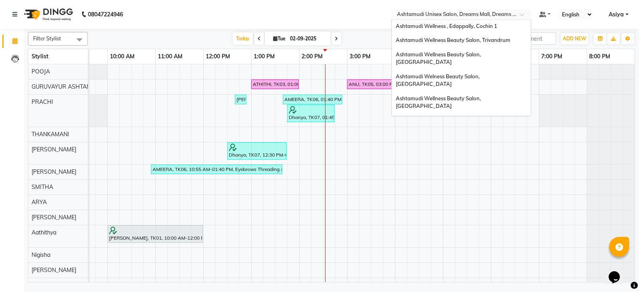
click at [481, 175] on span "Ashtamudi Unisex Salon, Dreams Mall, Dreams Mall Kottiyam" at bounding box center [459, 182] width 127 height 14
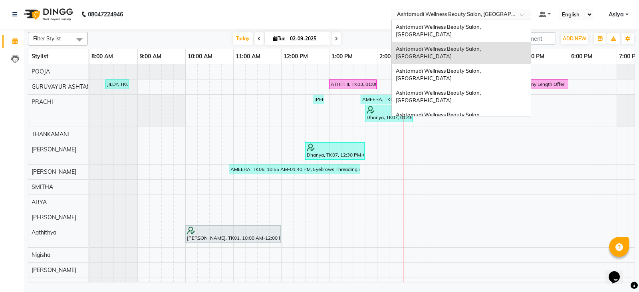
click at [505, 17] on input "text" at bounding box center [453, 15] width 116 height 8
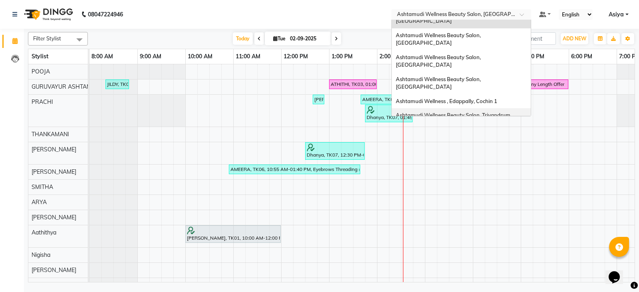
scroll to position [110, 0]
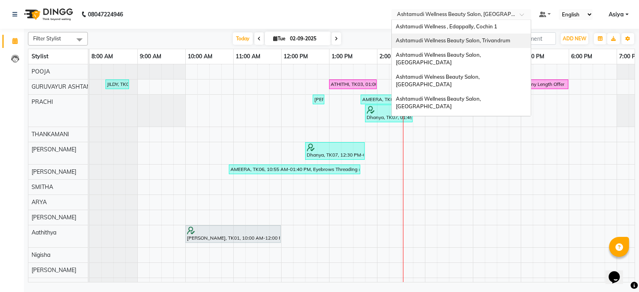
click at [488, 172] on div "Ashtamudi Unisex Salon, Dreams Mall, Dreams Mall Kottiyam" at bounding box center [461, 183] width 139 height 22
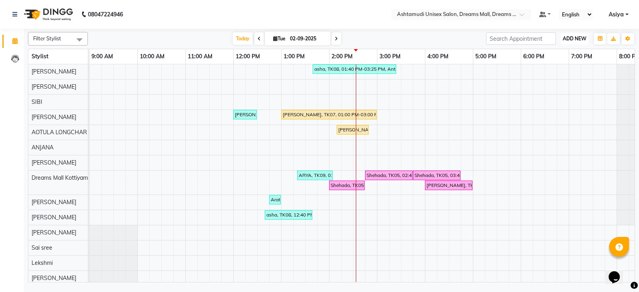
click at [565, 38] on span "ADD NEW" at bounding box center [574, 39] width 24 height 6
click at [558, 59] on div "Add Appointment" at bounding box center [556, 54] width 64 height 18
click at [570, 41] on span "ADD NEW" at bounding box center [574, 39] width 24 height 6
click at [561, 53] on button "Add Appointment" at bounding box center [556, 54] width 63 height 10
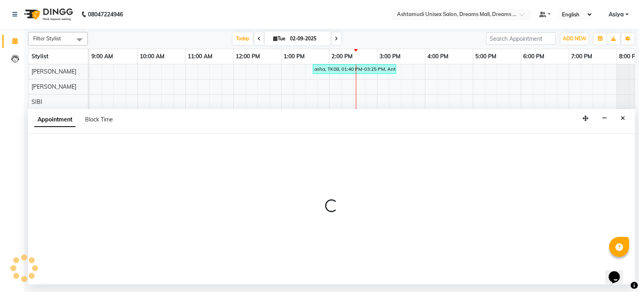
select select "600"
select select "tentative"
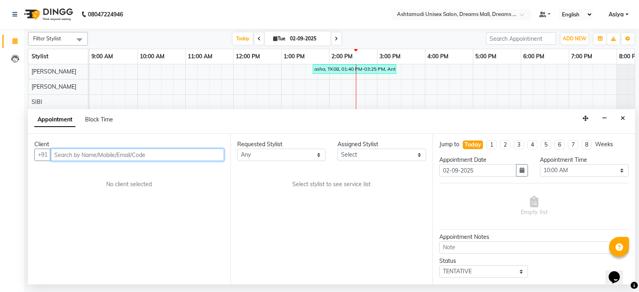
click at [91, 158] on input "text" at bounding box center [137, 154] width 173 height 12
paste input "9207174173"
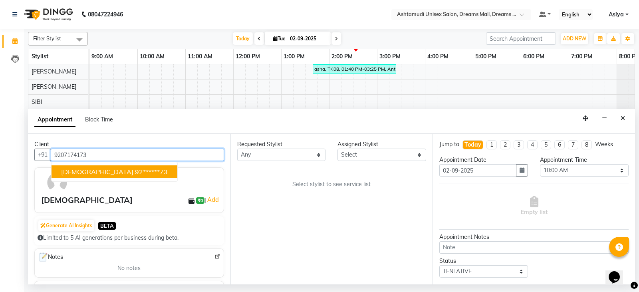
click at [116, 166] on button "Sajna 92******73" at bounding box center [114, 171] width 126 height 13
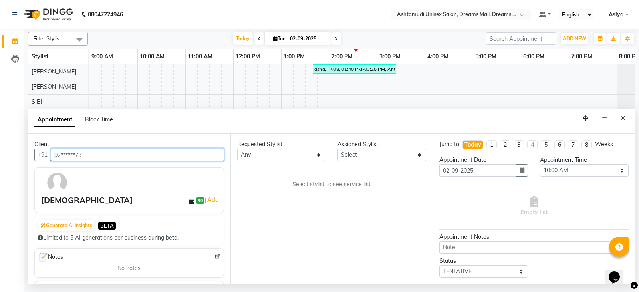
type input "92******73"
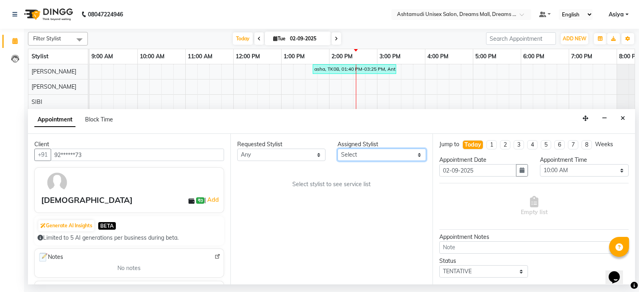
click at [351, 157] on select "Select [PERSON_NAME] AOTULA LONGCHAR [PERSON_NAME] BIKI SARKI [PERSON_NAME] Dre…" at bounding box center [381, 154] width 89 height 12
click at [337, 148] on select "Select [PERSON_NAME] AOTULA LONGCHAR [PERSON_NAME] BIKI SARKI [PERSON_NAME] Dre…" at bounding box center [381, 154] width 89 height 12
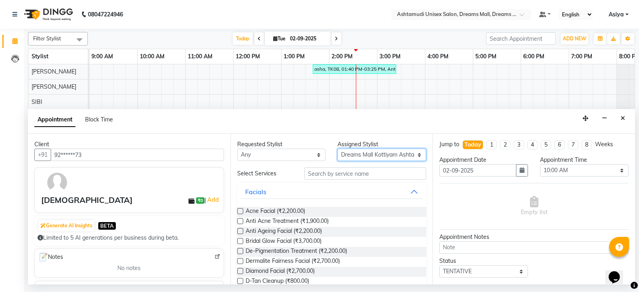
click at [358, 160] on select "Select [PERSON_NAME] AOTULA LONGCHAR [PERSON_NAME] BIKI SARKI [PERSON_NAME] Dre…" at bounding box center [381, 154] width 89 height 12
select select "62099"
click at [337, 148] on select "Select [PERSON_NAME] AOTULA LONGCHAR [PERSON_NAME] BIKI SARKI [PERSON_NAME] Dre…" at bounding box center [381, 154] width 89 height 12
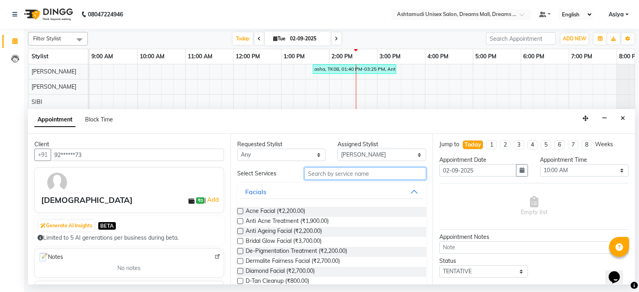
click at [364, 172] on input "text" at bounding box center [365, 173] width 122 height 12
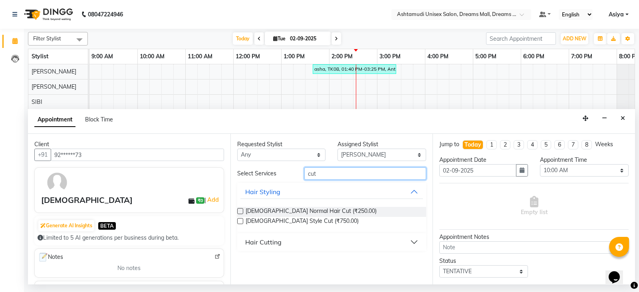
type input "cut"
click at [331, 233] on div "Hair Cutting" at bounding box center [331, 242] width 189 height 18
click at [331, 240] on button "Hair Cutting" at bounding box center [331, 242] width 183 height 14
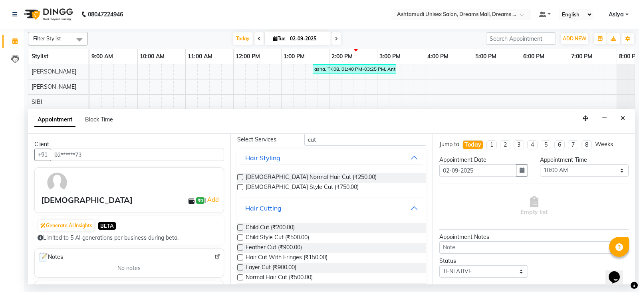
scroll to position [40, 0]
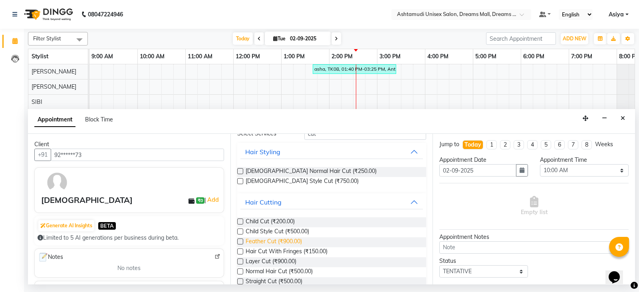
click at [253, 240] on span "Feather Cut (₹900.00)" at bounding box center [273, 242] width 56 height 10
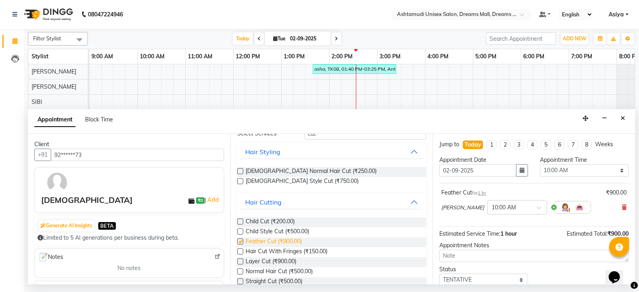
checkbox input "false"
click at [259, 264] on span "Layer Cut (₹900.00)" at bounding box center [270, 262] width 51 height 10
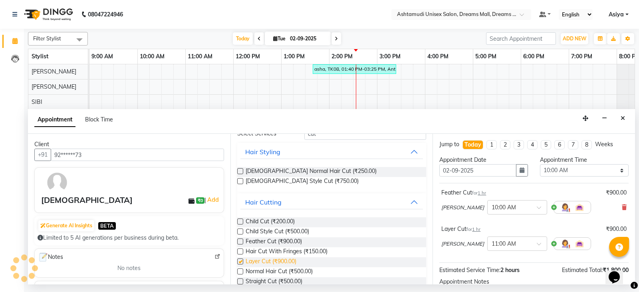
checkbox input "false"
click at [622, 206] on icon at bounding box center [624, 207] width 5 height 6
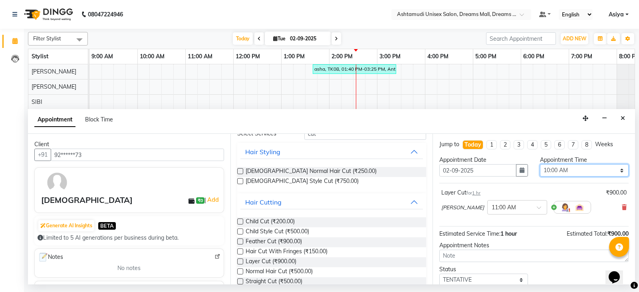
click at [566, 173] on select "Select 10:00 AM 10:15 AM 10:30 AM 10:45 AM 11:00 AM 11:15 AM 11:30 AM 11:45 AM …" at bounding box center [584, 170] width 89 height 12
select select "960"
click at [540, 164] on select "Select 10:00 AM 10:15 AM 10:30 AM 10:45 AM 11:00 AM 11:15 AM 11:30 AM 11:45 AM …" at bounding box center [584, 170] width 89 height 12
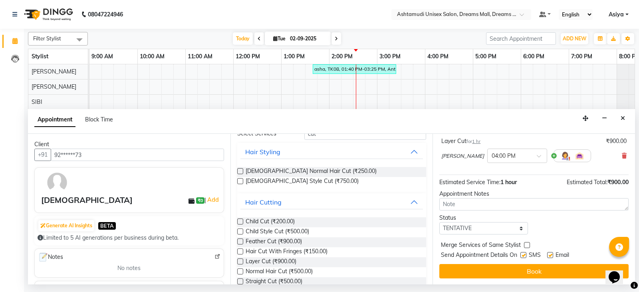
scroll to position [52, 0]
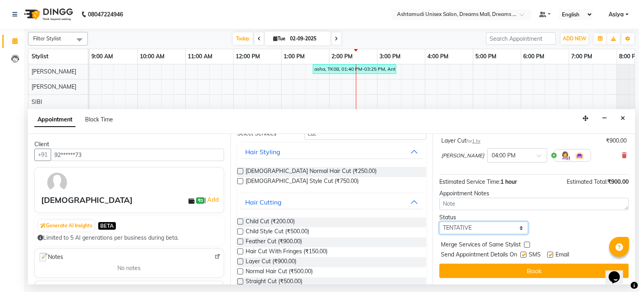
click at [481, 229] on select "Select TENTATIVE CONFIRM CHECK-IN UPCOMING" at bounding box center [483, 228] width 89 height 12
select select "confirm booking"
click at [439, 222] on select "Select TENTATIVE CONFIRM CHECK-IN UPCOMING" at bounding box center [483, 228] width 89 height 12
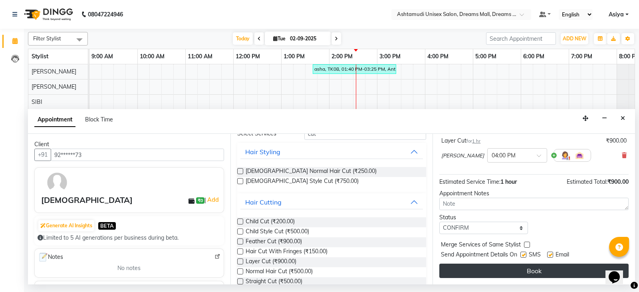
click at [487, 272] on button "Book" at bounding box center [533, 270] width 189 height 14
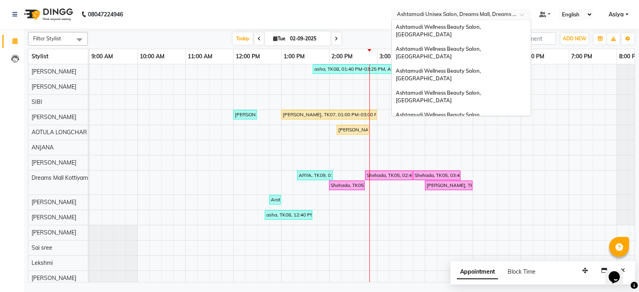
click at [481, 16] on input "text" at bounding box center [453, 15] width 116 height 8
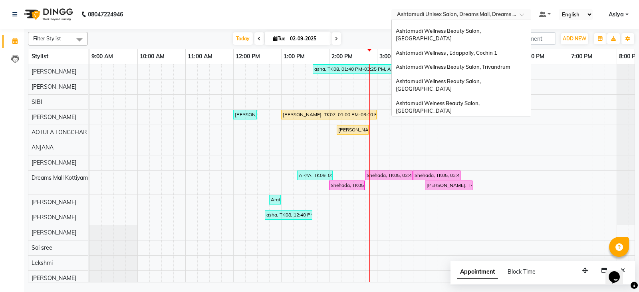
scroll to position [71, 0]
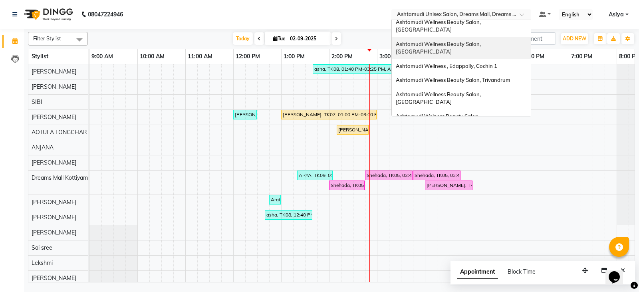
click at [464, 14] on input "text" at bounding box center [453, 15] width 116 height 8
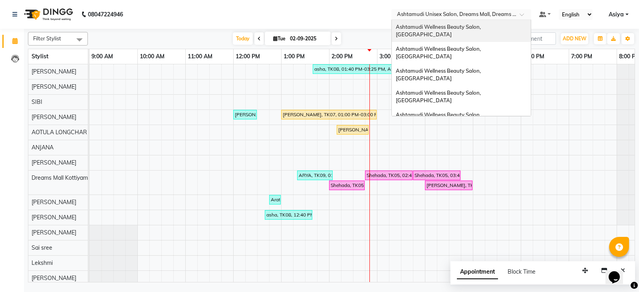
click at [489, 30] on div "Ashtamudi Wellness Beauty Salon, [GEOGRAPHIC_DATA]" at bounding box center [461, 31] width 139 height 22
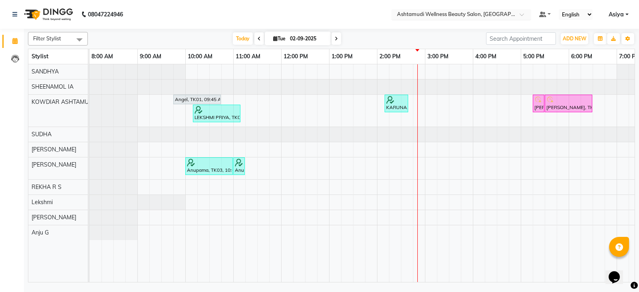
click at [479, 12] on input "text" at bounding box center [453, 15] width 116 height 8
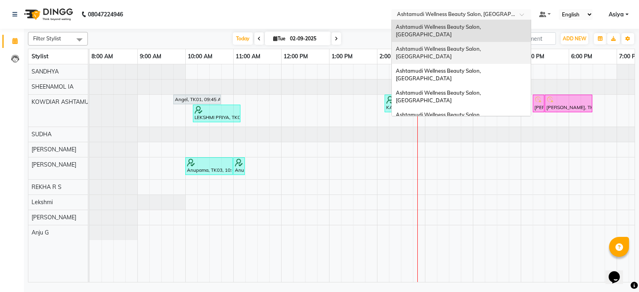
click at [482, 46] on span "Ashtamudi Wellness Beauty Salon, [GEOGRAPHIC_DATA]" at bounding box center [439, 53] width 86 height 14
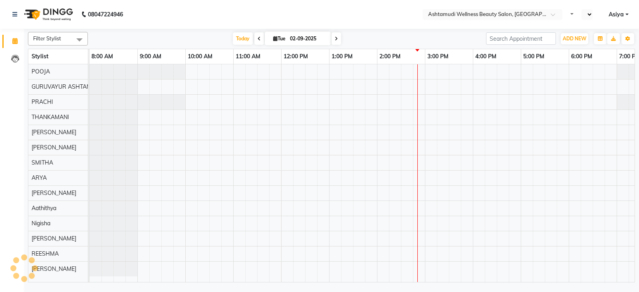
select select "en"
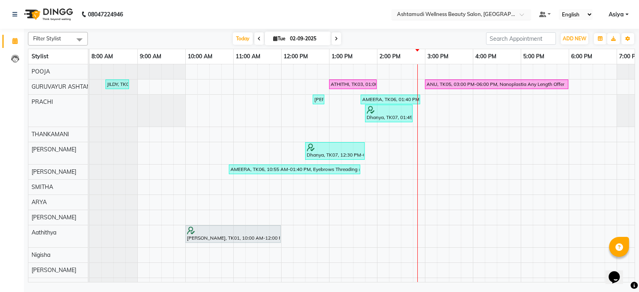
click at [460, 17] on input "text" at bounding box center [453, 15] width 116 height 8
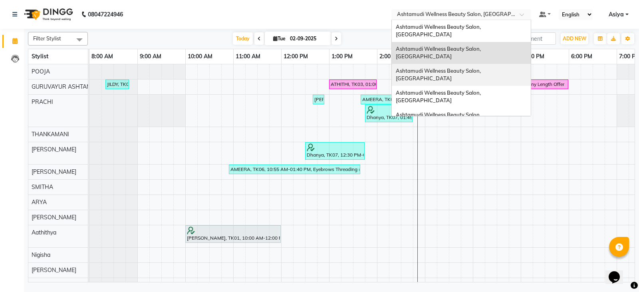
click at [457, 67] on span "Ashtamudi Wellness Beauty Salon, [GEOGRAPHIC_DATA]" at bounding box center [439, 74] width 86 height 14
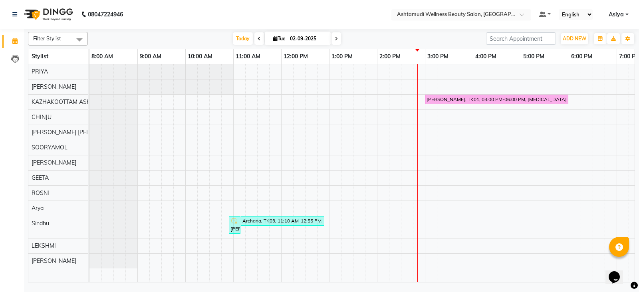
click at [509, 12] on input "text" at bounding box center [453, 15] width 116 height 8
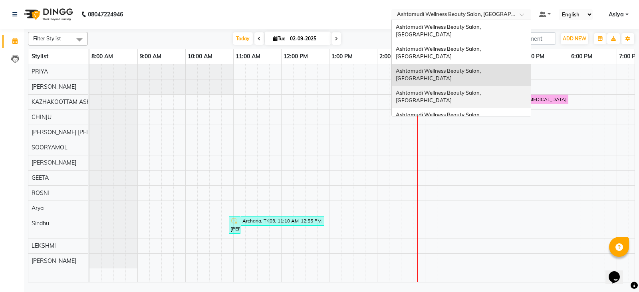
click at [504, 86] on div "Ashtamudi Wellness Beauty Salon, [GEOGRAPHIC_DATA]" at bounding box center [461, 97] width 139 height 22
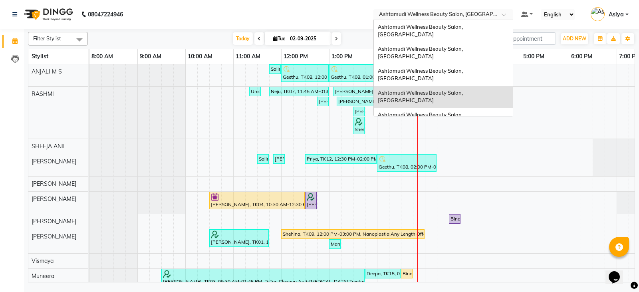
click at [492, 12] on input "text" at bounding box center [435, 15] width 116 height 8
click at [464, 111] on span "Ashtamudi Wellness Beauty Salon, [GEOGRAPHIC_DATA]" at bounding box center [421, 118] width 86 height 14
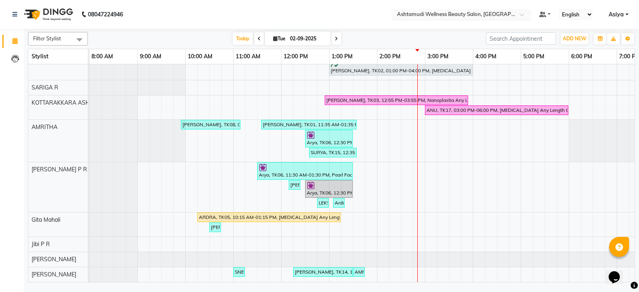
click at [517, 10] on div "Select Location × Ashtamudi Wellness Beauty Salon, Kottarakkara" at bounding box center [461, 14] width 140 height 11
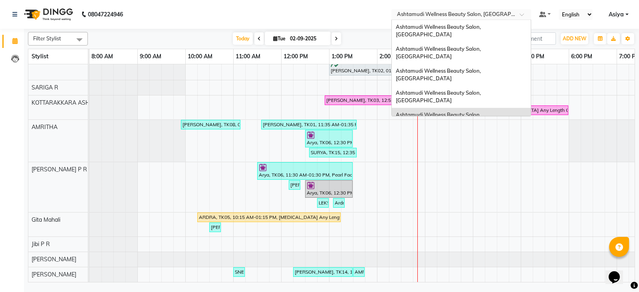
click at [500, 147] on span "Ashtamudi Wellness Beauty Salon, Trivandrum" at bounding box center [453, 150] width 115 height 6
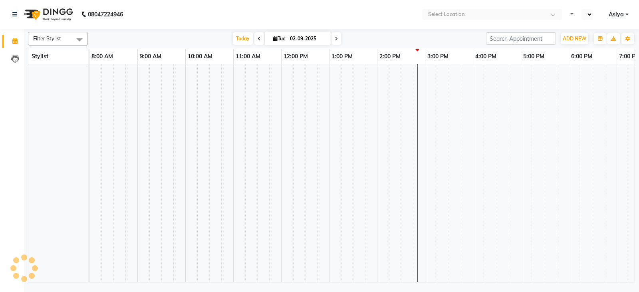
select select "en"
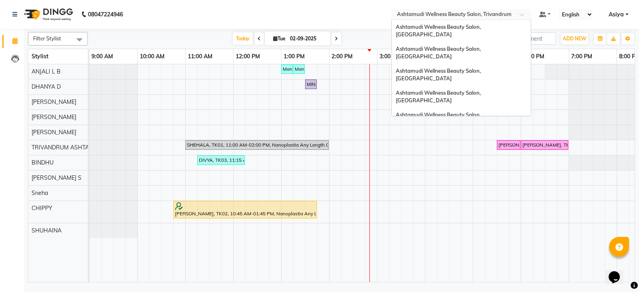
click at [498, 17] on input "text" at bounding box center [453, 15] width 116 height 8
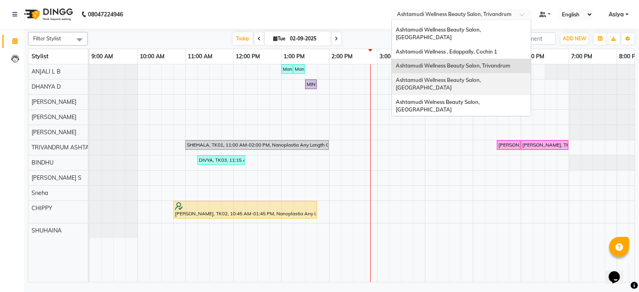
click at [482, 77] on span "Ashtamudi Wellness Beauty Salon, [GEOGRAPHIC_DATA]" at bounding box center [439, 84] width 86 height 14
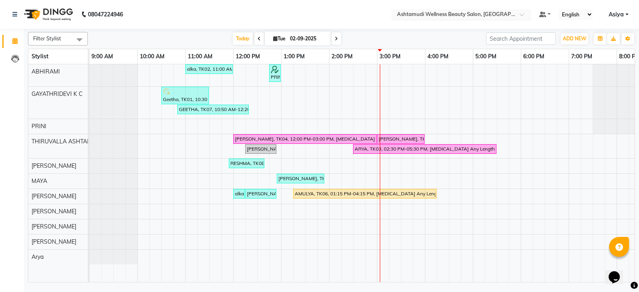
click at [497, 13] on input "text" at bounding box center [453, 15] width 116 height 8
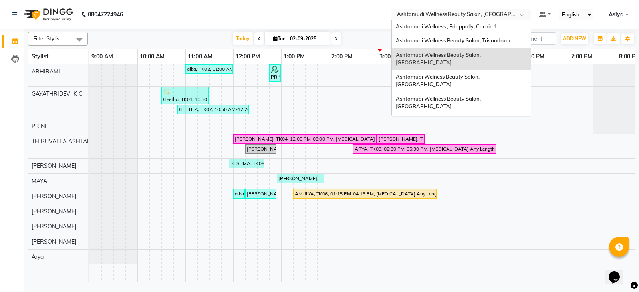
scroll to position [70, 0]
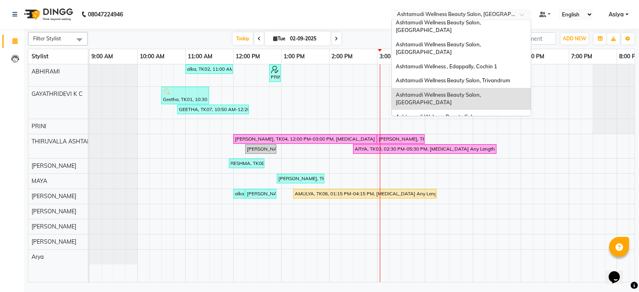
click at [482, 135] on span "Ashtamudi Wellness Beauty Salon, [GEOGRAPHIC_DATA]" at bounding box center [439, 142] width 86 height 14
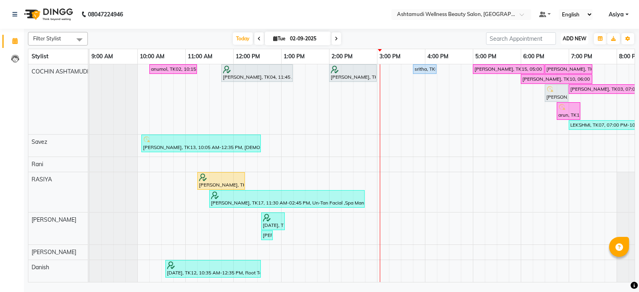
drag, startPoint x: 578, startPoint y: 40, endPoint x: 568, endPoint y: 56, distance: 18.7
click at [577, 40] on span "ADD NEW" at bounding box center [574, 39] width 24 height 6
click at [566, 54] on button "Add Appointment" at bounding box center [556, 54] width 63 height 10
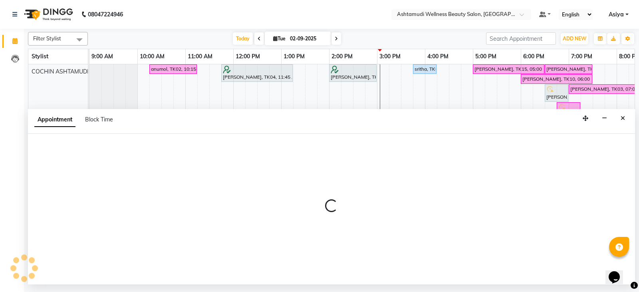
select select "600"
select select "tentative"
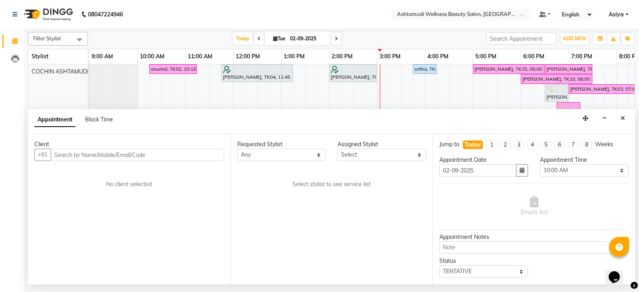
click at [87, 152] on input "text" at bounding box center [137, 154] width 173 height 12
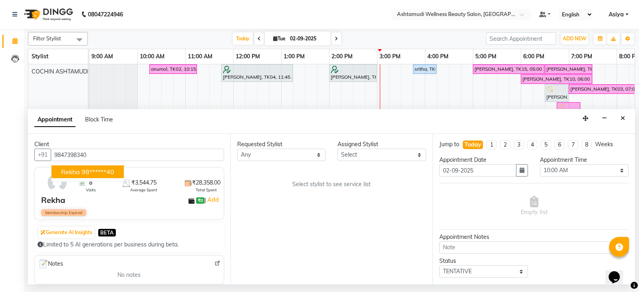
click at [91, 171] on ngb-highlight "98******40" at bounding box center [97, 172] width 33 height 8
type input "98******40"
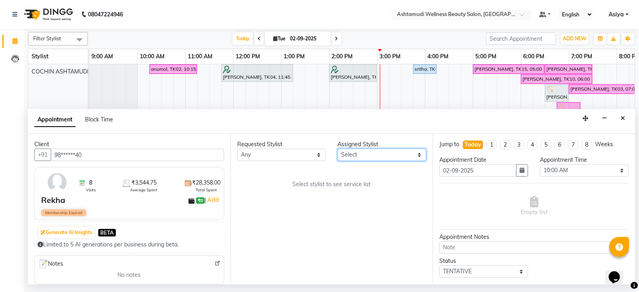
click at [371, 157] on select "Select [PERSON_NAME](URAJ) [PERSON_NAME] [DEMOGRAPHIC_DATA] [PERSON_NAME] ([PER…" at bounding box center [381, 154] width 89 height 12
select select "27313"
click at [337, 148] on select "Select [PERSON_NAME](URAJ) [PERSON_NAME] [DEMOGRAPHIC_DATA] [PERSON_NAME] ([PER…" at bounding box center [381, 154] width 89 height 12
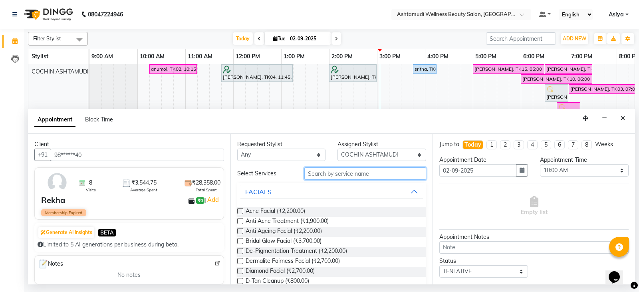
click at [341, 173] on input "text" at bounding box center [365, 173] width 122 height 12
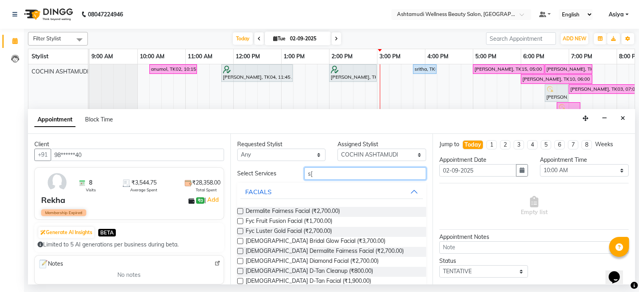
type input "s"
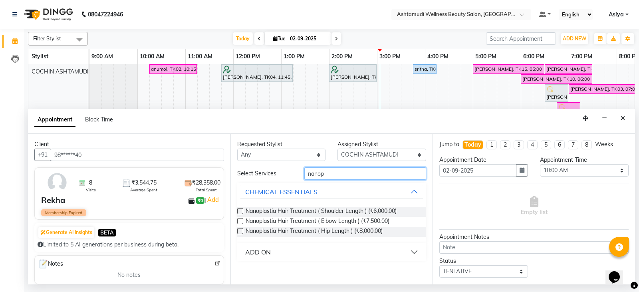
type input "nanop"
drag, startPoint x: 306, startPoint y: 242, endPoint x: 301, endPoint y: 255, distance: 13.9
click at [305, 242] on div "Nanoplastia Hair Treatment ( Shoulder Length ) (₹6,000.00) Nanoplastia Hair Tre…" at bounding box center [331, 221] width 189 height 43
click at [301, 255] on button "ADD ON" at bounding box center [331, 252] width 183 height 14
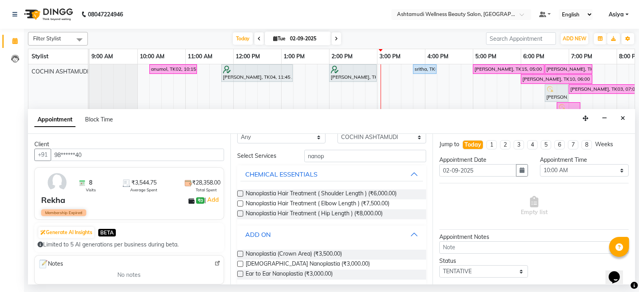
scroll to position [26, 0]
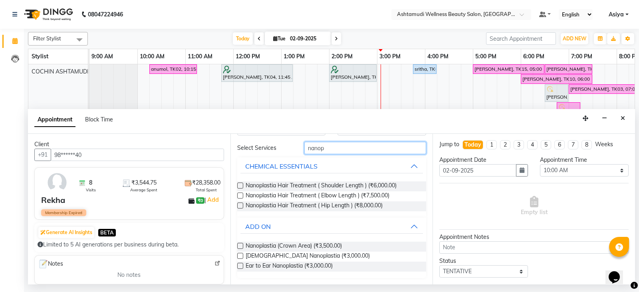
drag, startPoint x: 329, startPoint y: 145, endPoint x: 268, endPoint y: 154, distance: 62.1
click at [268, 154] on div "Select Services nanop" at bounding box center [331, 148] width 201 height 12
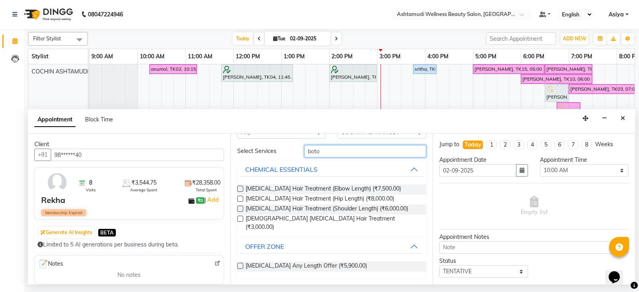
scroll to position [16, 0]
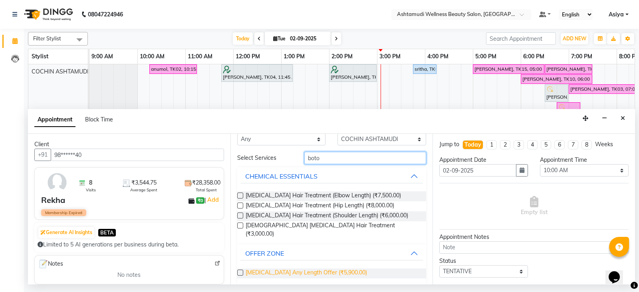
type input "boto"
click at [307, 268] on span "[MEDICAL_DATA] Any Length Offer (₹5,900.00)" at bounding box center [305, 273] width 121 height 10
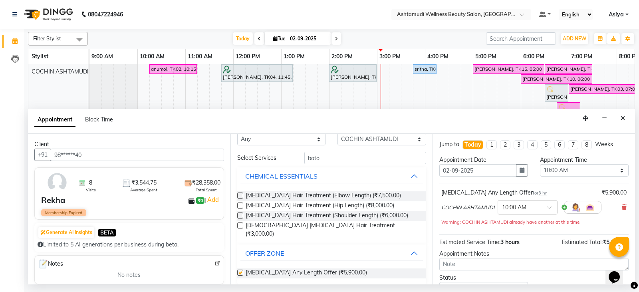
checkbox input "false"
click at [566, 168] on select "Select 10:00 AM 10:15 AM 10:30 AM 10:45 AM 11:00 AM 11:15 AM 11:30 AM 11:45 AM …" at bounding box center [584, 170] width 89 height 12
select select "960"
click at [540, 164] on select "Select 10:00 AM 10:15 AM 10:30 AM 10:45 AM 11:00 AM 11:15 AM 11:30 AM 11:45 AM …" at bounding box center [584, 170] width 89 height 12
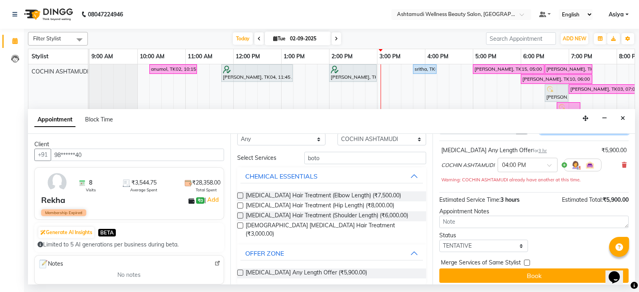
scroll to position [47, 0]
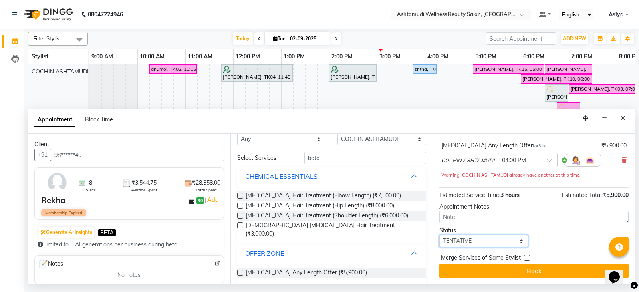
click at [481, 236] on select "Select TENTATIVE CONFIRM CHECK-IN UPCOMING" at bounding box center [483, 241] width 89 height 12
select select "confirm booking"
click at [439, 235] on select "Select TENTATIVE CONFIRM CHECK-IN UPCOMING" at bounding box center [483, 241] width 89 height 12
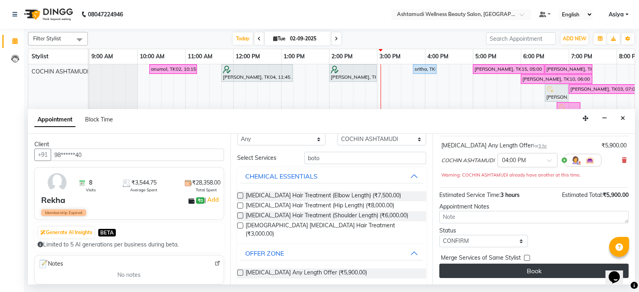
click at [488, 271] on button "Book" at bounding box center [533, 270] width 189 height 14
